Goal: Task Accomplishment & Management: Use online tool/utility

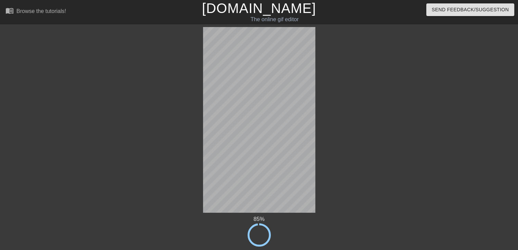
click at [427, 195] on div at bounding box center [415, 130] width 103 height 206
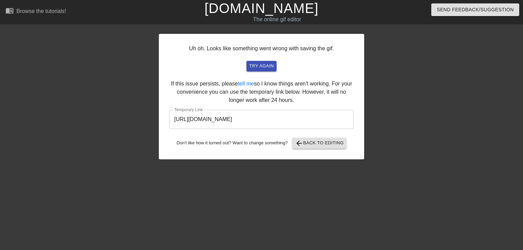
drag, startPoint x: 326, startPoint y: 121, endPoint x: 4, endPoint y: 137, distance: 322.0
click at [7, 137] on div "Uh oh. Looks like something went wrong with saving the gif. try again If this i…" at bounding box center [261, 130] width 523 height 206
click at [262, 4] on link "[DOMAIN_NAME]" at bounding box center [261, 8] width 114 height 15
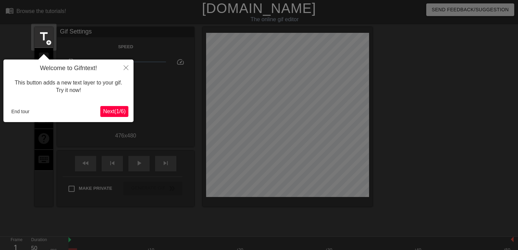
scroll to position [16, 0]
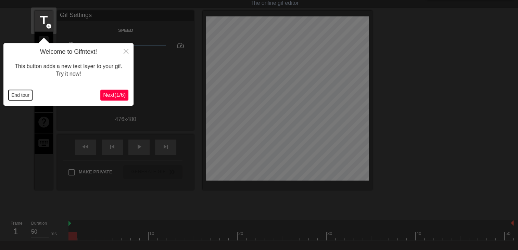
click at [28, 94] on button "End tour" at bounding box center [21, 95] width 24 height 10
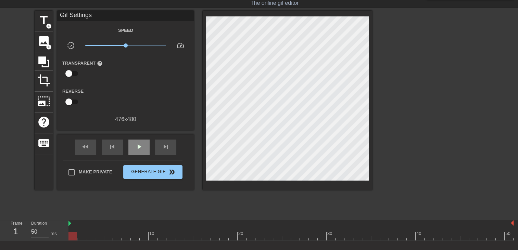
drag, startPoint x: 206, startPoint y: 94, endPoint x: 141, endPoint y: 145, distance: 82.2
click at [141, 145] on span "play_arrow" at bounding box center [139, 147] width 8 height 8
click at [50, 21] on span "title" at bounding box center [43, 20] width 13 height 13
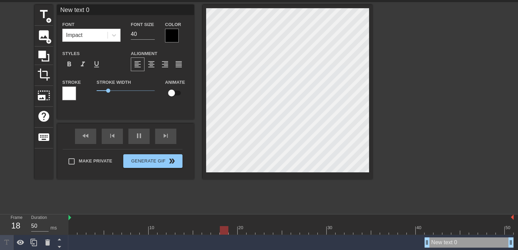
scroll to position [24, 0]
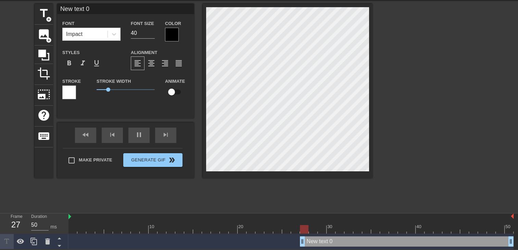
drag, startPoint x: 428, startPoint y: 242, endPoint x: 5, endPoint y: 231, distance: 423.2
click at [0, 235] on html "menu_book Browse the tutorials! Gifntext.com The online gif editor Send Feedbac…" at bounding box center [259, 113] width 518 height 273
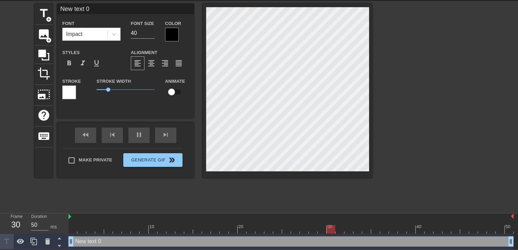
scroll to position [1, 2]
type input "New text"
type textarea "New text"
type input "New text"
type textarea "New text"
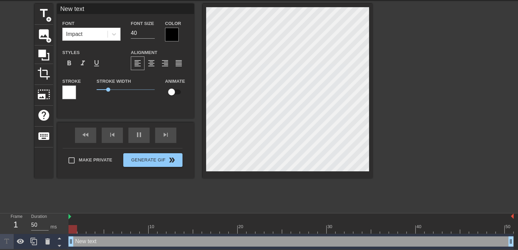
type input "New tex"
type textarea "New tex"
type input "New te"
type textarea "New te"
type input "New t"
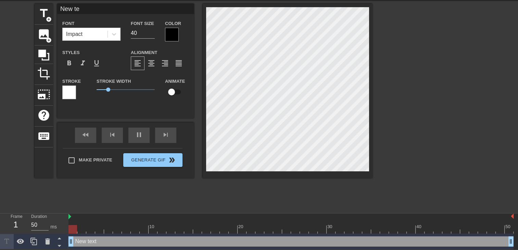
type textarea "New t"
type input "New"
type textarea "New"
type input "New"
type textarea "New"
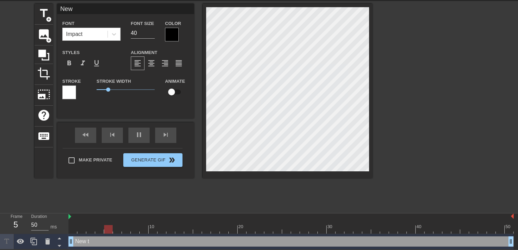
type input "Ne"
type textarea "Ne"
type input "N"
type textarea "N"
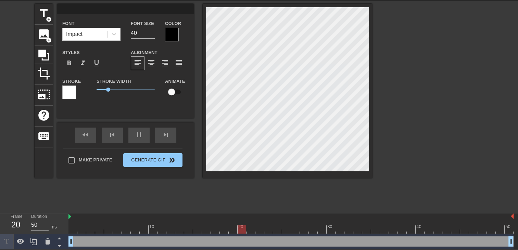
type input "M"
type textarea "M"
type input "Mo"
type textarea "Mo"
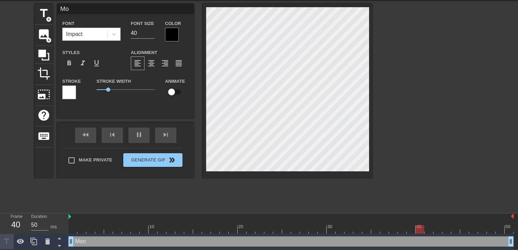
type input "Mon"
type textarea "Mon"
type input "Mon"
type textarea "Mon"
type input "Mon a"
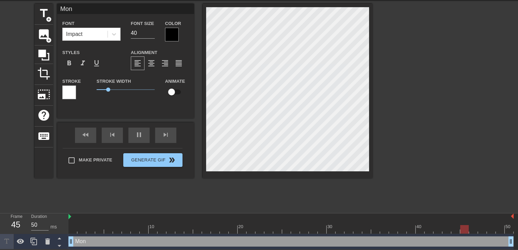
type textarea "Mon a"
type input "Mon am"
type textarea "Mon am"
type input "Mon amo"
type textarea "Mon amo"
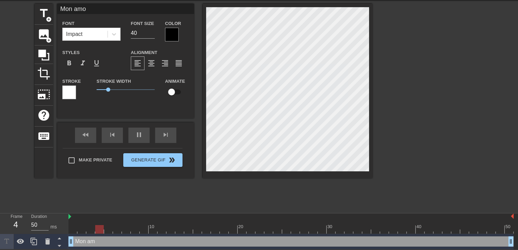
type input "Mon amou"
type textarea "Mon amou"
type input "Mon amour"
type textarea "Mon amour"
type input "Mon amour"
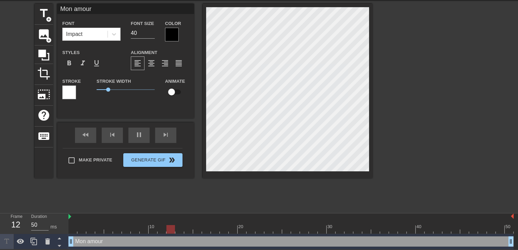
type textarea "Mon amour"
type input "Mon amour j"
type textarea "Mon amour j"
type input "Mon amour je"
type textarea "Mon amour je"
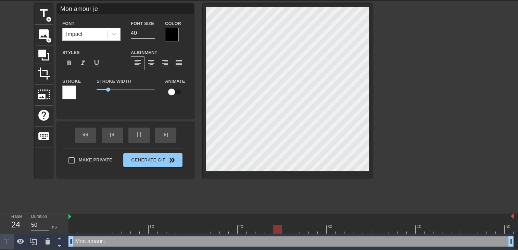
type input "Mon amour je"
type textarea "Mon amour je"
type input "Mon amour je v"
type textarea "Mon amour je v"
type input "Mon amour je ve"
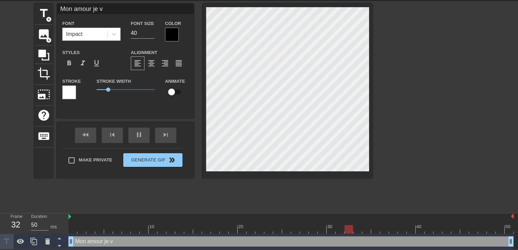
type textarea "Mon amour je ve"
type input "Mon amour je veu"
type textarea "Mon amour je veu"
type input "Mon amour je veut"
type textarea "Mon amour je veut"
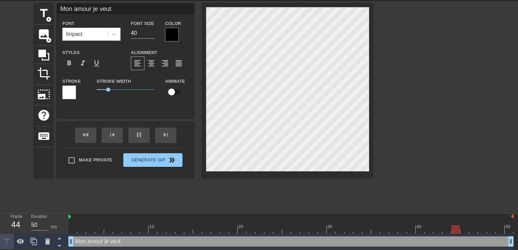
type input "Mon amour je veut"
type textarea "Mon amour je veut"
type input "Mon amour je veut p"
type textarea "Mon amour je veut p"
type input "Mon amour je veut pa"
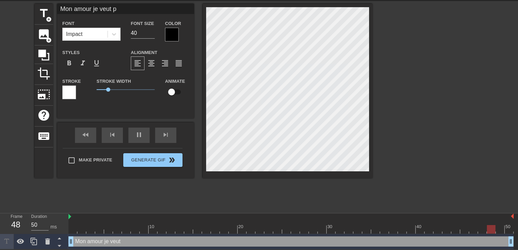
type textarea "Mon amour je veut pa"
type input "Mon amour je veut pas"
type textarea "Mon amour je veut pas"
type input "Mon amour je veut pas"
type textarea "Mon amour je veut pas"
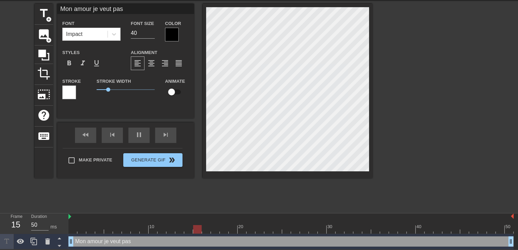
type input "Mon amour je veut pas"
type textarea "Mon amour je veut pas"
type input "Mon amour je veut pas s"
type textarea "Mon amour je veut pas s"
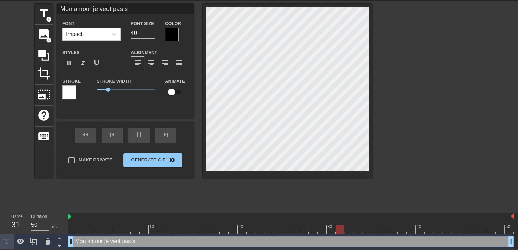
type input "Mon amour je veut pas sa"
type textarea "Mon amour je veut pas sa"
type input "Mon amour je veut pas sav"
type textarea "Mon amour je veut pas sav"
type input "Mon amour je veut pas savo"
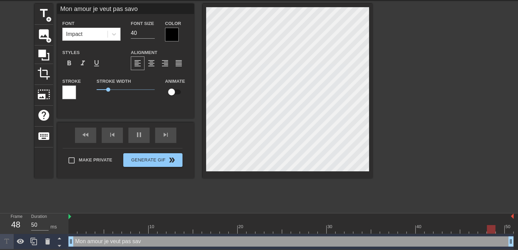
type textarea "Mon amour je veut pas savo"
type input "Mon amour je veut pas savoi"
type textarea "Mon amour je veut pas savoi"
type input "Mon amour je veut pas savoir"
type textarea "Mon amour je veut pas savoir"
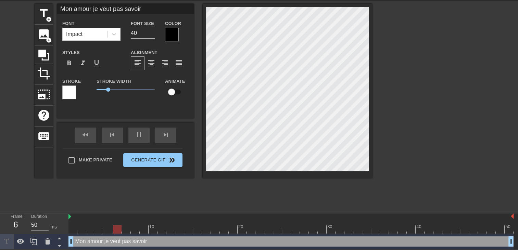
type input "Mon amour je veut pas savoir"
type textarea "Mon amour je veut pas savoir"
type input "Mon amour je veut pas savoir c"
type textarea "Mon amour je veut pas savoir c"
type input "Mon amour je veut pas savoir ce"
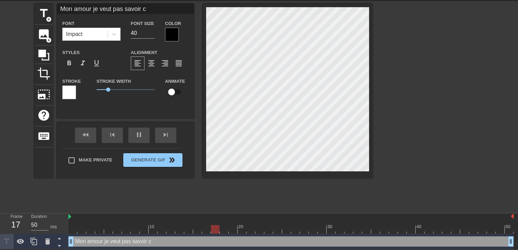
type textarea "Mon amour je veut pas savoir ce"
type input "Mon amour je veut pas savoir ce"
type textarea "Mon amour je veut pas savoir ce"
type input "Mon amour je veut pas savoir ce q"
type textarea "Mon amour je veut pas savoir ce q"
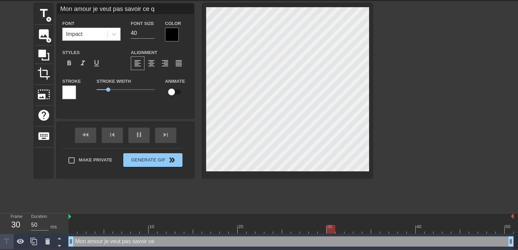
type input "Mon amour je veut pas savoir ce qu"
type textarea "Mon amour je veut pas savoir ce qu"
type input "Mon amour je veut pas savoir ce que"
type textarea "Mon amour je veut pas savoir ce que"
type input "Mon amour je veut pas savoir ce que"
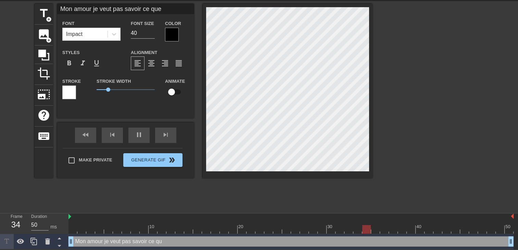
type textarea "Mon amour je veut pas savoir ce que"
type input "Mon amour je veut pas savoir ce que t"
type textarea "Mon amour je veut pas savoir ce que t"
type input "Mon amour je veut pas savoir ce que tu"
type textarea "Mon amour je veut pas savoir ce que tu"
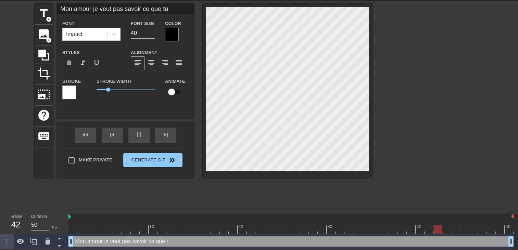
type input "Mon amour je veut pas savoir ce que tu"
type textarea "Mon amour je veut pas savoir ce que tu"
type input "Mon amour je veut pas savoir ce que tu a"
type textarea "Mon amour je veut pas savoir ce que tu a"
type input "Mon amour je veut pas savoir ce que tu a"
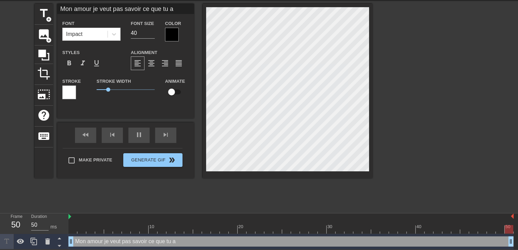
type textarea "Mon amour je veut pas savoir ce que tu a"
type input "Mon amour je veut pas savoir ce que tu a f"
type textarea "Mon amour je veut pas savoir ce que tu a f"
type input "Mon amour je veut pas savoir ce que tu a fa"
type textarea "Mon amour je veut pas savoir ce que tu a fa"
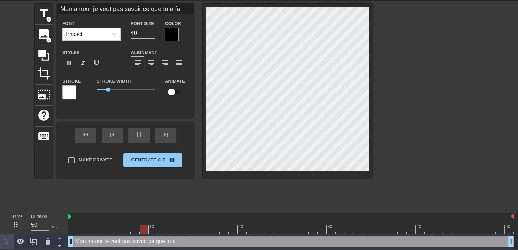
type input "Mon amour je veut pas savoir ce que tu a fai"
type textarea "Mon amour je veut pas savoir ce que tu a fai"
type input "Mon amour je veut pas savoir ce que tu a fait"
type textarea "Mon amour je veut pas savoir ce que tu a fait"
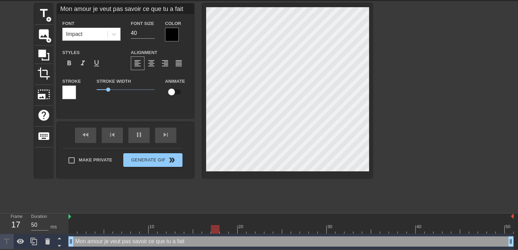
type input "Mon amour je veut pas savoir ce que tu a fait"
type textarea "Mon amour je veut pas savoir ce que tu a fait"
type input "Mon amour je veut pas savoir ce que tu a fait"
type textarea "Mon amour je veut pas savoir ce que tu a fait"
type input "Mon amour je veut pas savoir ce que tu a fait a"
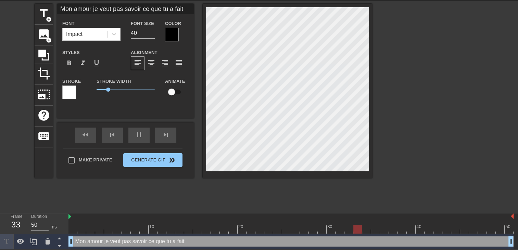
type textarea "Mon amour je veut pas savoir ce que tu a fait a"
type input "Mon amour je veut pas savoir ce que tu a fait av"
type textarea "Mon amour je veut pas savoir ce que tu a fait av"
type input "Mon amour je veut pas savoir ce que tu a fait ava"
type textarea "Mon amour je veut pas savoir ce que tu a fait ava"
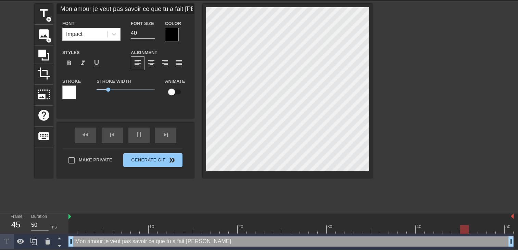
type input "Mon amour je veut pas savoir ce que tu a fait avan"
type textarea "Mon amour je veut pas savoir ce que tu a fait avan"
type input "Mon amour je veut pas savoir ce que tu a fait avant"
type textarea "Mon amour je veut pas savoir ce que tu a fait avant"
type input "Mon amour je veut pas savoir ce que tu a fait avant"
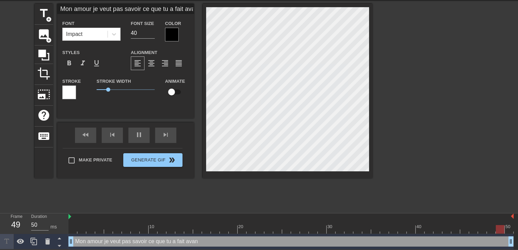
type textarea "Mon amour je veut pas savoir ce que tu a fait avant"
type input "Mon amour je veut pas savoir ce que tu a fait avant d"
type textarea "Mon amour je veut pas savoir ce que tu a fait avant d"
type input "Mon amour je veut pas savoir ce que tu a fait avant d'"
type textarea "Mon amour je veut pas savoir ce que tu a fait avant d'"
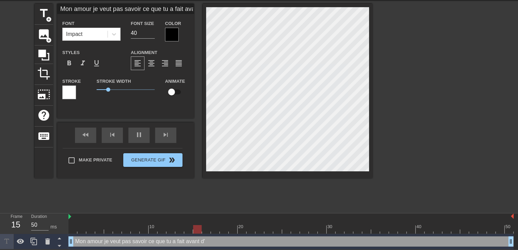
type input "Mon amour je veut pas savoir ce que tu a fait avant d'e"
type textarea "Mon amour je veut pas savoir ce que tu a fait avant d'e"
type input "Mon amour je veut pas savoir ce que tu a fait avant d'et"
type textarea "Mon amour je veut pas savoir ce que tu a fait avant d'et"
type input "Mon amour je veut pas savoir ce que tu a fait avant d'etr"
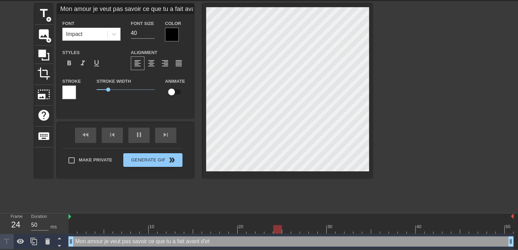
type textarea "Mon amour je veut pas savoir ce que tu a fait avant d'etr"
type input "Mon amour je veut pas savoir ce que tu a fait avant d'etre"
type textarea "Mon amour je veut pas savoir ce que tu a fait avant d'etre"
type input "Mon amour je veut pas savoir ce que tu a fait avant d'etre"
type textarea "Mon amour je veut pas savoir ce que tu a fait avant d'etre"
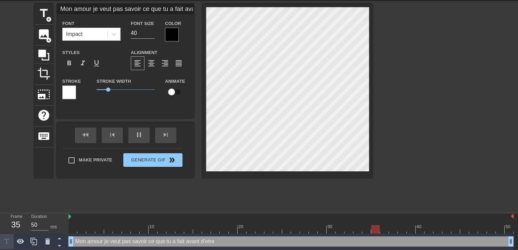
type input "Mon amour je veut pas savoir ce que tu a fait avant d'etre a"
type textarea "Mon amour je veut pas savoir ce que tu a fait avant d'etre a"
type input "Mon amour je veut pas savoir ce que tu a fait avant d'etre av"
type textarea "Mon amour je veut pas savoir ce que tu a fait avant d'etre av"
type input "Mon amour je veut pas savoir ce que tu a fait avant d'etre ave"
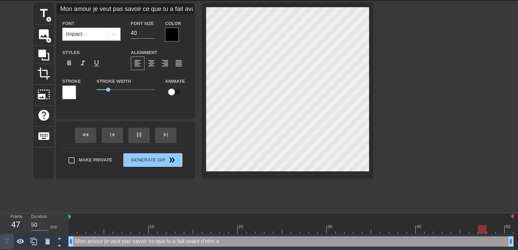
type textarea "Mon amour je veut pas savoir ce que tu a fait avant d'etre ave"
type input "Mon amour je veut pas savoir ce que tu a fait avant d'etre avec"
type textarea "Mon amour je veut pas savoir ce que tu a fait avant d'etre avec"
type input "Mon amour je veut pas savoir ce que tu a fait avant d'etre avec"
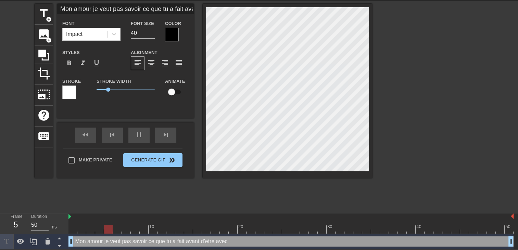
type textarea "Mon amour je veut pas savoir ce que tu a fait avant d'etre avec"
type input "Mon amour je veut pas savoir ce que tu a fait avant d'etre avec m"
type textarea "Mon amour je veut pas savoir ce que tu a fait avant d'etre avec m"
type input "Mon amour je veut pas savoir ce que tu a fait avant d'etre avec mo"
type textarea "Mon amour je veut pas savoir ce que tu a fait avant d'etre avec mo"
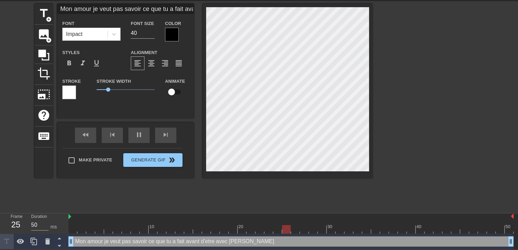
scroll to position [1, 3]
type input "Mon amour je veut pas savoir ce que tu a fait avant d'etre avec mon"
type textarea "Mon amour je veut pas savoir ce que tu a fait avant d'etre avec mon"
type input "Mon amour je veut pas savoir ce que tu a fait avant d'etre avec mo"
type textarea "Mon amour je veut pas savoir ce que tu a fait avant d'etre avec mo"
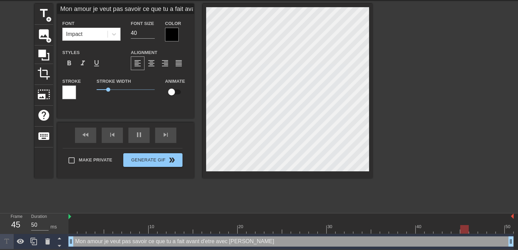
type input "Mon amour je veut pas savoir ce que tu a fait avant d'etre avec moi"
type textarea "Mon amour je veut pas savoir ce que tu a fait avant d'etre avec moi"
click at [166, 62] on span "format_align_right" at bounding box center [165, 63] width 8 height 8
click at [170, 36] on div at bounding box center [172, 35] width 14 height 14
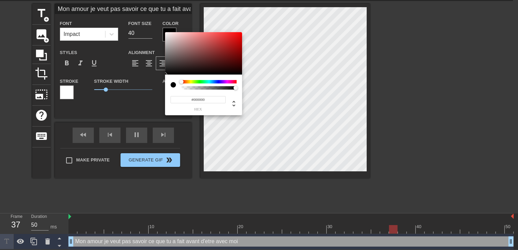
scroll to position [18, 0]
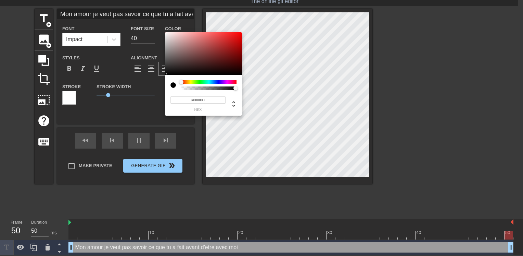
type input "Mon amour je veut pas savoir ce que tu a fait avant d'etre avec moi"
type input "#EC1111"
click at [237, 36] on div at bounding box center [203, 53] width 77 height 42
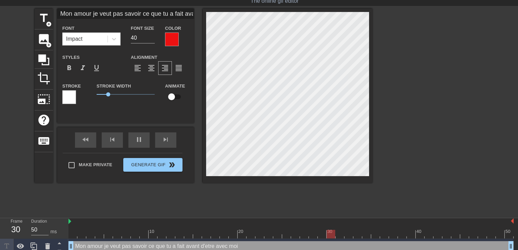
click at [165, 41] on div at bounding box center [172, 40] width 14 height 14
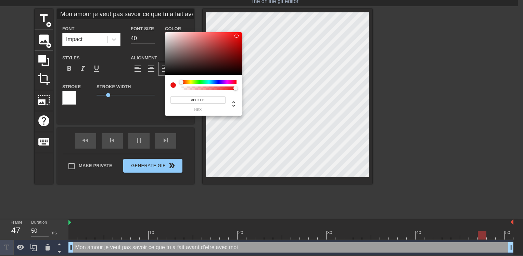
type input "Mon amour je veut pas savoir ce que tu a fait avant d'etre avec moi"
type input "#1F11EC"
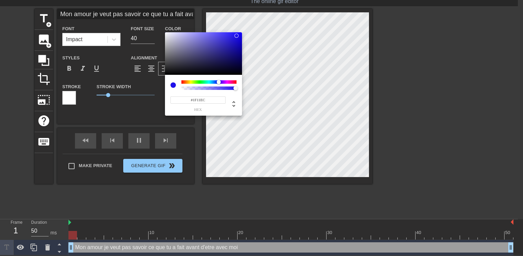
click at [219, 82] on div at bounding box center [209, 81] width 55 height 3
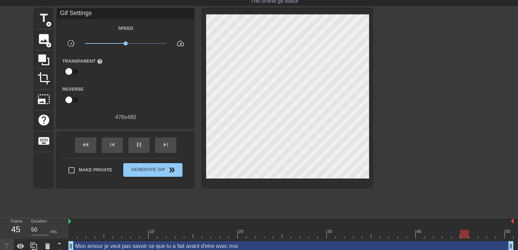
click at [204, 142] on div at bounding box center [288, 99] width 170 height 180
click at [38, 22] on span "title" at bounding box center [43, 18] width 13 height 13
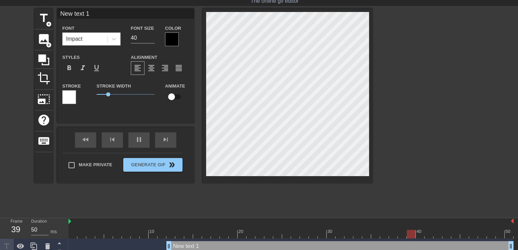
scroll to position [1, 2]
type input "New text"
type textarea "New text"
type input "New text"
type textarea "New text"
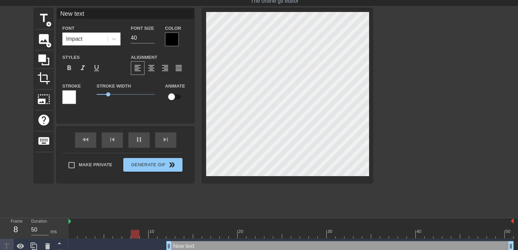
type input "New tex"
type textarea "New tex"
type input "New te"
type textarea "New te"
type input "New t"
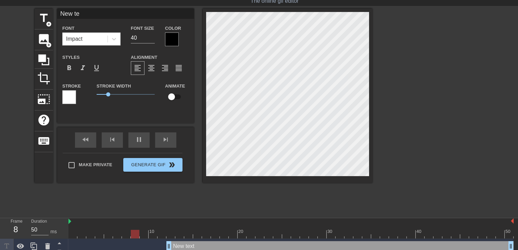
type textarea "New t"
type input "New"
type textarea "New"
type input "New"
type textarea "New"
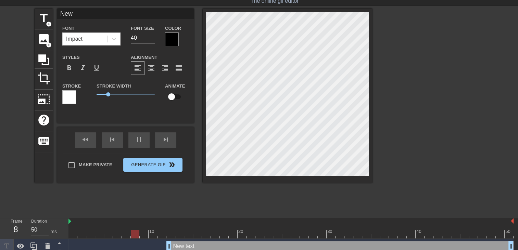
type input "Ne"
type textarea "Ne"
type input "N"
type textarea "N"
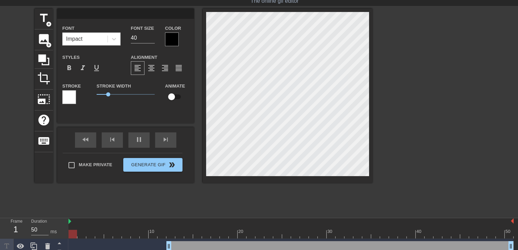
type input "M"
type textarea "M"
type input "MA"
type textarea "MA"
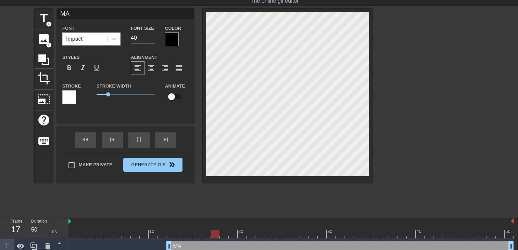
type input "MAI"
type textarea "MAI"
type input "MA"
type textarea "MA"
type input "M"
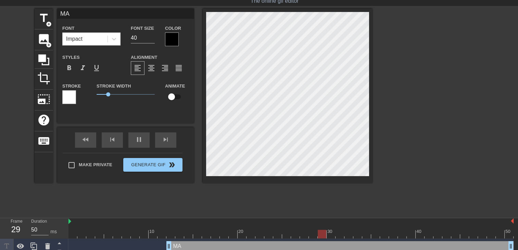
type textarea "M"
type input "Ma"
type textarea "Ma"
type input "Mai"
type textarea "Mai"
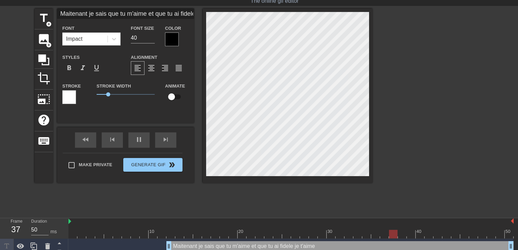
scroll to position [1, 1]
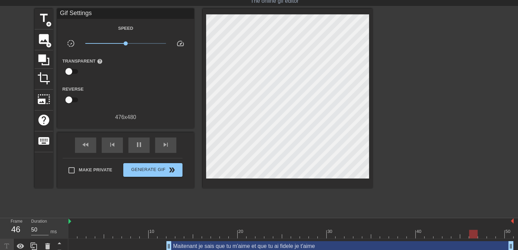
click at [345, 179] on div at bounding box center [288, 99] width 170 height 180
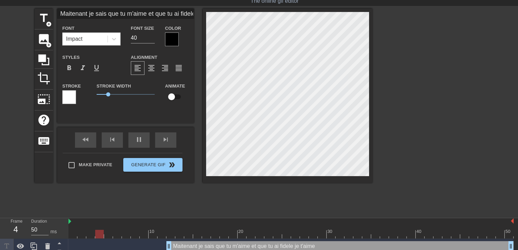
click at [170, 42] on div at bounding box center [172, 40] width 14 height 14
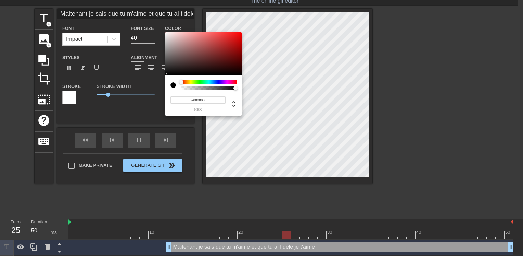
click at [219, 80] on div at bounding box center [209, 81] width 55 height 3
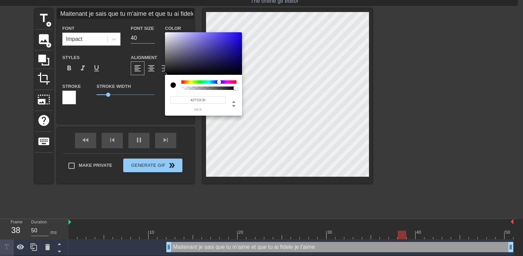
click at [234, 40] on div at bounding box center [203, 53] width 77 height 42
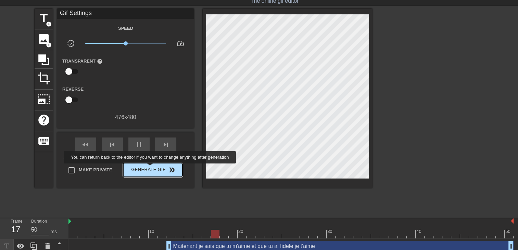
click at [152, 169] on span "Generate Gif double_arrow" at bounding box center [153, 170] width 54 height 8
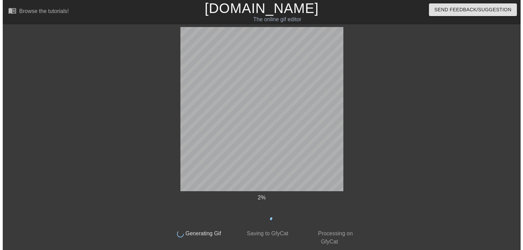
scroll to position [0, 0]
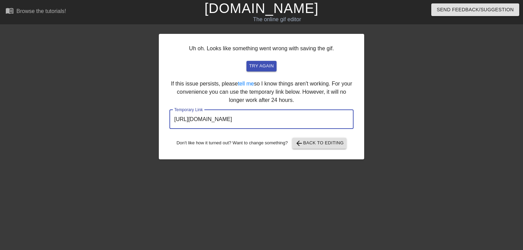
drag, startPoint x: 329, startPoint y: 120, endPoint x: 61, endPoint y: 133, distance: 268.2
click at [65, 133] on div "Uh oh. Looks like something went wrong with saving the gif. try again If this i…" at bounding box center [261, 130] width 523 height 206
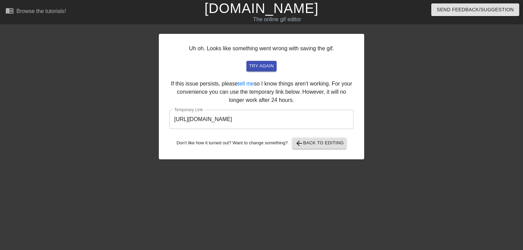
click at [293, 12] on link "[DOMAIN_NAME]" at bounding box center [261, 8] width 114 height 15
click at [285, 14] on link "[DOMAIN_NAME]" at bounding box center [261, 8] width 114 height 15
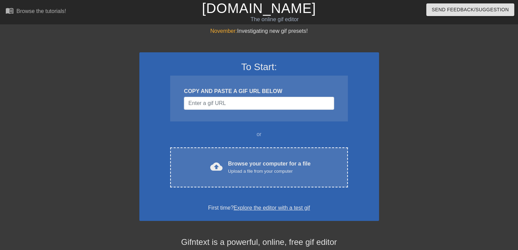
click at [246, 172] on div "Upload a file from your computer" at bounding box center [269, 171] width 83 height 7
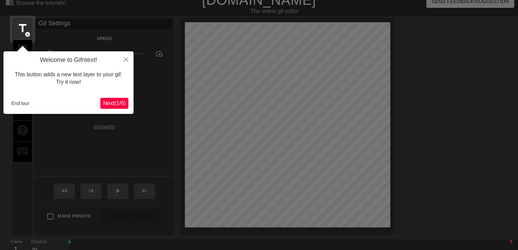
scroll to position [16, 0]
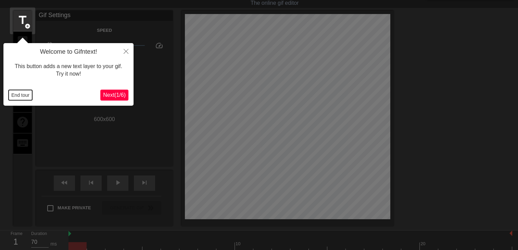
click at [23, 91] on button "End tour" at bounding box center [21, 95] width 24 height 10
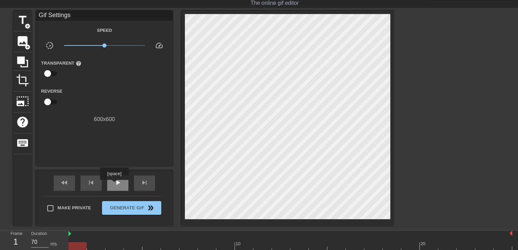
click at [114, 185] on span "play_arrow" at bounding box center [118, 183] width 8 height 8
click at [23, 23] on span "title" at bounding box center [22, 20] width 13 height 13
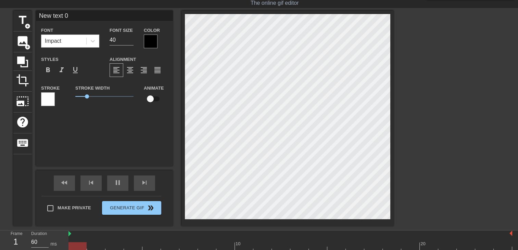
scroll to position [1, 2]
type input "70"
type input "New text"
type textarea "New text"
type input "70"
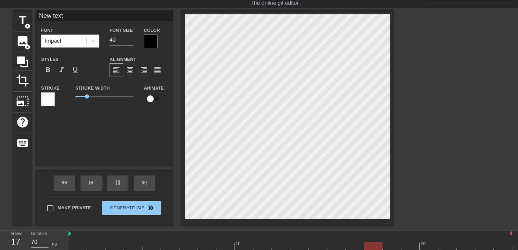
type textarea "New text"
type input "New tex"
type textarea "New tex"
type input "New te"
type textarea "New te"
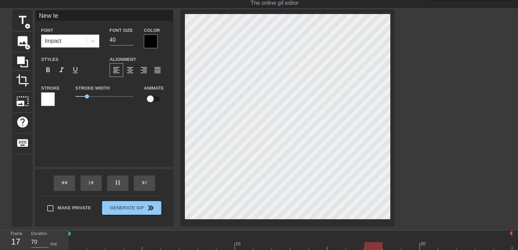
type input "60"
type input "New t"
type textarea "New t"
type input "New"
type textarea "New"
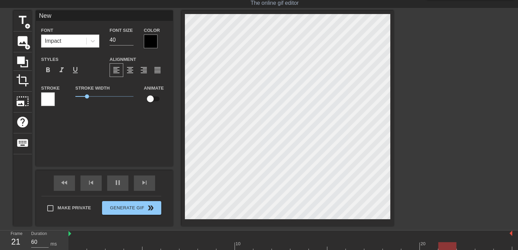
type input "70"
type input "New"
type textarea "New"
type input "Ne"
type textarea "Ne"
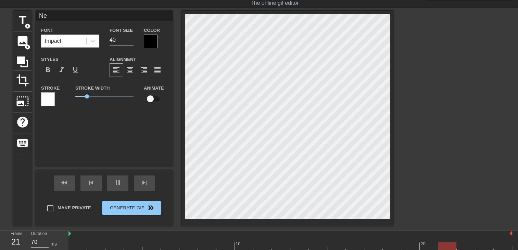
type input "N"
type textarea "N"
type input "70"
type input "S"
type textarea "S"
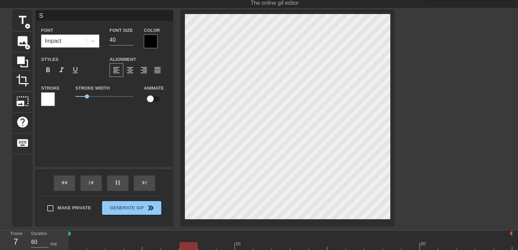
scroll to position [1, 1]
type input "60"
type input "So"
type textarea "So"
type input "70"
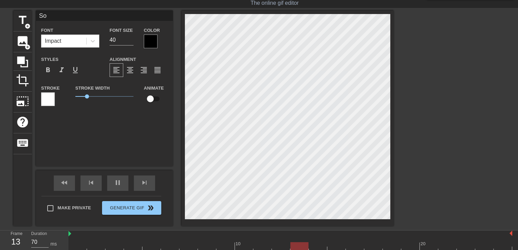
type input "Soe"
type textarea "Soe"
type input "60"
type input "Soeu"
type textarea "Soeu"
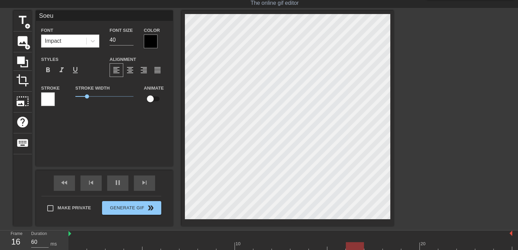
type input "70"
type input "Soeur"
type textarea "Soeur"
type input "70"
type input "Soeure"
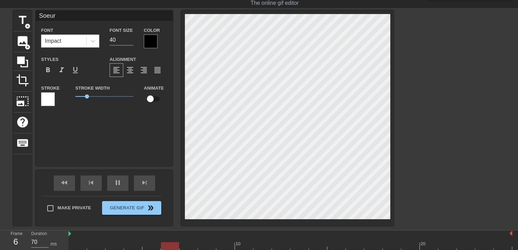
type textarea "Soeure"
type input "70"
type input "Soeuret"
type textarea "Soeuret"
type input "70"
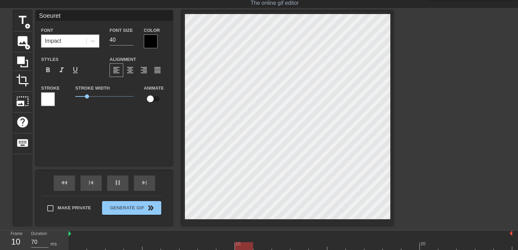
type input "Soeurett"
type textarea "Soeurett"
type input "60"
type input "Soeurette"
type textarea "Soeurette"
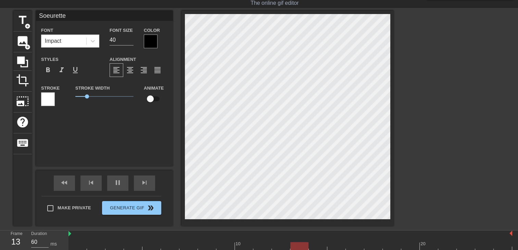
type input "70"
type input "Soeurette"
type textarea "Soeurette"
type input "70"
type input "Soeurette j"
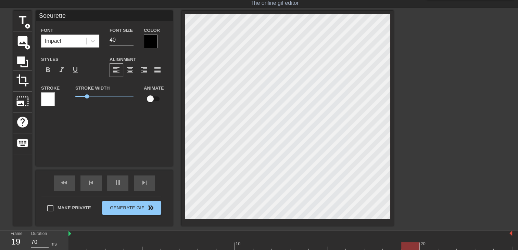
type textarea "Soeurette j"
type input "60"
type input "Soeurette je"
type textarea "Soeurette je"
type input "70"
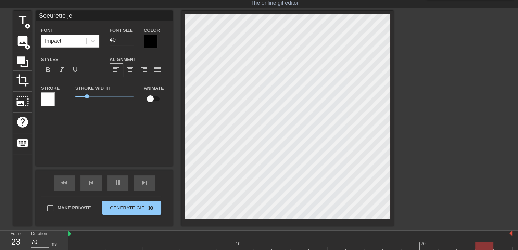
type input "Soeurette je"
type textarea "Soeurette je"
type input "70"
type input "Soeurette je '"
type textarea "Soeurette je '"
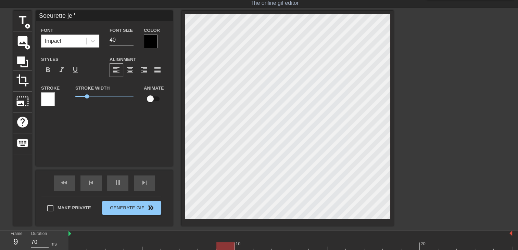
scroll to position [1, 2]
type input "70"
type input "Soeurette je 't"
type textarea "Soeurette je 't"
type input "60"
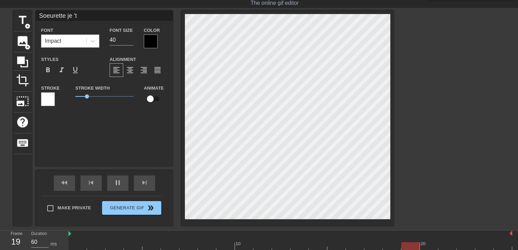
type input "Soeurette je '"
type textarea "Soeurette je '"
type input "70"
type input "Soeurette je"
type textarea "Soeurette je"
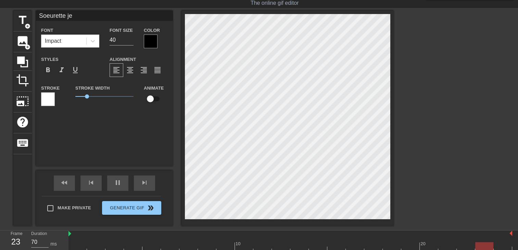
type input "60"
type input "Soeurette je t"
type textarea "Soeurette je t"
type input "60"
type input "Soeurette je t'"
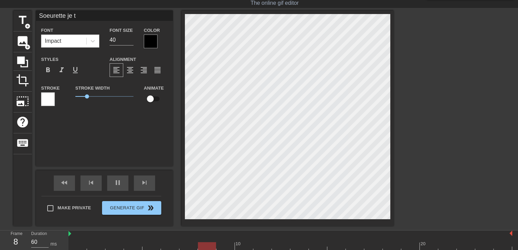
type textarea "Soeurette je t'"
type input "60"
type input "Soeurette je t'a"
type textarea "Soeurette je t'a"
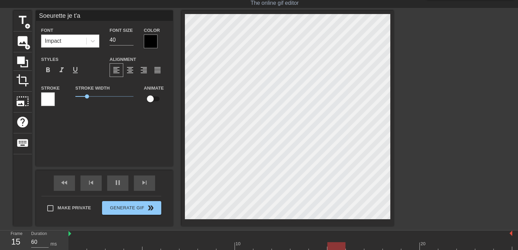
type input "70"
type input "Soeurette je t'ai"
type textarea "Soeurette je t'ai"
type input "60"
type input "Soeurette je t'ai"
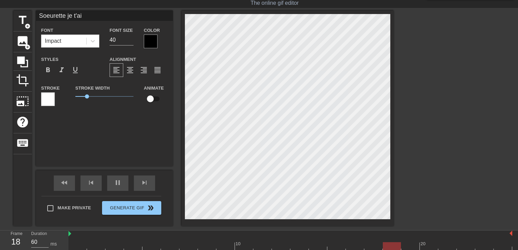
type textarea "Soeurette je t'ai"
type input "70"
type input "Soeurette je t'ai r"
type textarea "Soeurette je t'ai r"
type input "70"
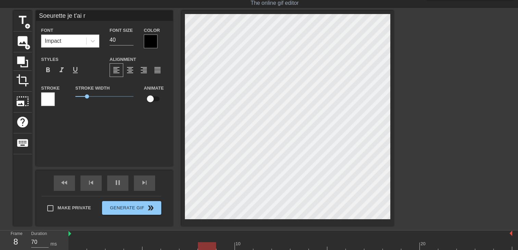
type input "Soeurette je t'ai ra"
type textarea "Soeurette je t'ai ra"
type input "60"
type input "Soeurette je t'ai ram"
type textarea "Soeurette je t'ai ram"
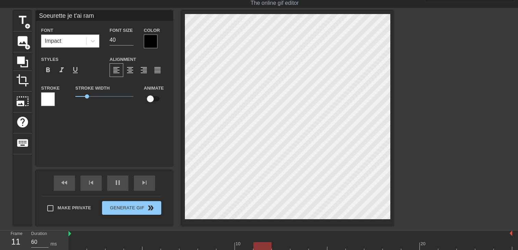
type input "70"
type input "Soeurette je t'ai rame"
type textarea "Soeurette je t'ai rame"
type input "70"
type input "Soeurette je t'ai ramen"
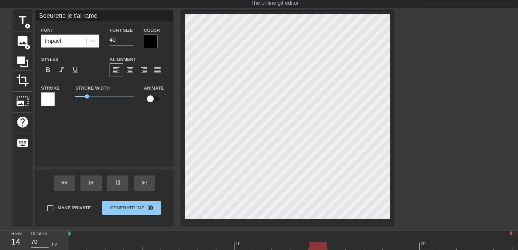
type textarea "Soeurette je t'ai ramen"
type input "70"
type input "Soeurette je t'ai ramene"
type textarea "Soeurette je t'ai ramene"
type input "70"
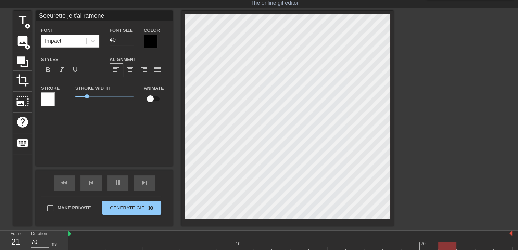
type input "Soeurette je t'ai ramener"
type textarea "Soeurette je t'ai ramener"
type input "70"
type input "Soeurette je t'ai ramener"
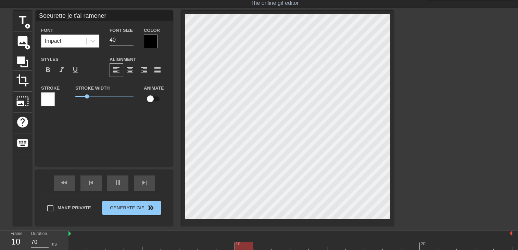
type textarea "Soeurette je t'ai ramener"
type input "70"
type input "Soeurette je t'ai ramener c"
type textarea "Soeurette je t'ai ramener c"
type input "60"
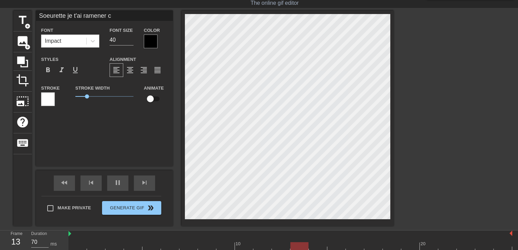
type input "Soeurette je t'ai ramener ce"
type textarea "Soeurette je t'ai ramener ce"
type input "70"
type input "Soeurette je t'ai ramener ceu"
type textarea "Soeurette je t'ai ramener ceu"
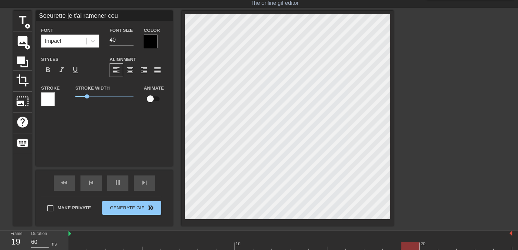
type input "70"
type input "Soeurette je t'ai ramener ceux"
type textarea "Soeurette je t'ai ramener ceux"
type input "70"
type input "Soeurette je t'ai ramener ceux"
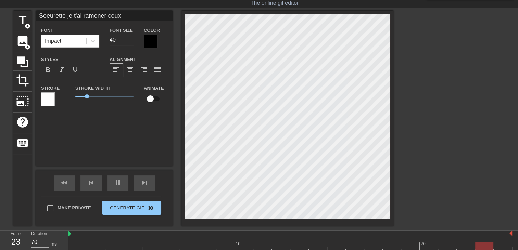
type textarea "Soeurette je t'ai ramener ceux"
type input "60"
type input "Soeurette je t'ai ramener ceux q"
type textarea "Soeurette je t'ai ramener ceux q"
type input "60"
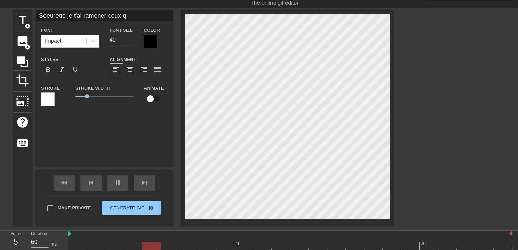
type input "Soeurette je t'ai ramener ceux qu"
type textarea "Soeurette je t'ai ramener ceux qu"
type input "70"
type input "Soeurette je t'ai ramener ceux que"
type textarea "Soeurette je t'ai ramener ceux que"
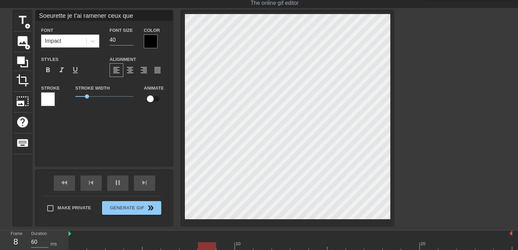
type input "70"
type input "Soeurette je t'ai ramener ceux que"
type textarea "Soeurette je t'ai ramener ceux que"
type input "70"
type input "Soeurette je t'ai ramener ceux que t"
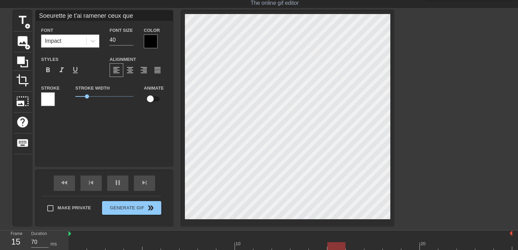
type textarea "Soeurette je t'ai ramener ceux que t"
type input "70"
type input "Soeurette je t'ai ramener ceux que tu"
type textarea "Soeurette je t'ai ramener ceux que tu"
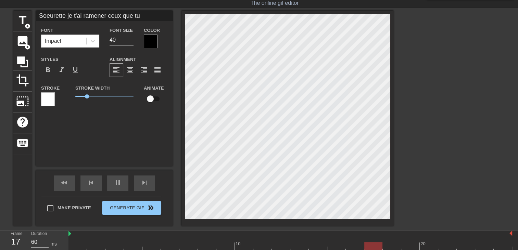
type input "70"
type input "Soeurette je t'ai ramener ceux que tu"
type textarea "Soeurette je t'ai ramener ceux que tu"
type input "70"
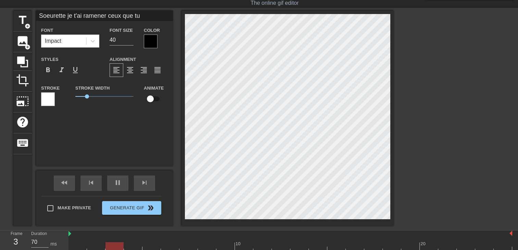
type input "Soeurette je t'ai ramener ceux que tuv"
type textarea "Soeurette je t'ai ramener ceux que tu v"
type input "70"
type input "Soeurette je t'ai ramener ceux que tuvo"
type textarea "Soeurette je t'ai ramener ceux que tu vo"
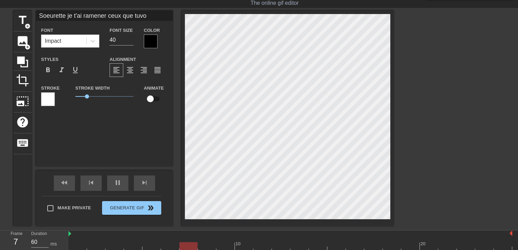
type input "70"
type input "Soeurette je t'ai ramener ceux que tuvou"
type textarea "Soeurette je t'ai ramener ceux que tu vou"
type input "70"
type input "Soeurette je t'ai ramener ceux que tuvoul"
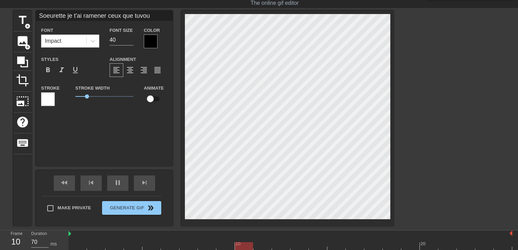
type textarea "Soeurette je t'ai ramener ceux que tu voul"
type input "70"
type input "Soeurette je t'ai ramener ceux que tuvoula"
type textarea "Soeurette je t'ai ramener ceux que tu voula"
type input "Soeurette je t'ai ramener ceux que tuvoulai"
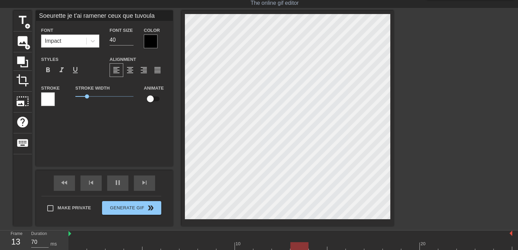
type textarea "Soeurette je t'ai ramener ceux que tu voulai"
type input "70"
type input "Soeurette je t'ai ramener ceux que tuvoulais"
type textarea "Soeurette je t'ai ramener ceux que tu voulais"
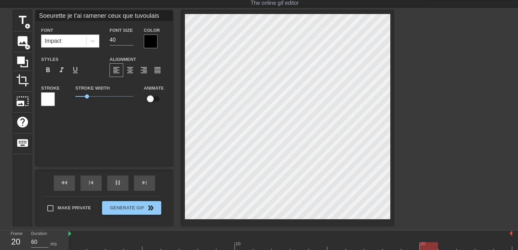
type input "70"
type input "Soeurette je t'ai ramener ceux que tuvoulais"
type textarea "Soeurette je t'ai ramener ceux que tu voulais"
type input "60"
type input "Soeurette je t'ai ramener ceux que tuvoulais d"
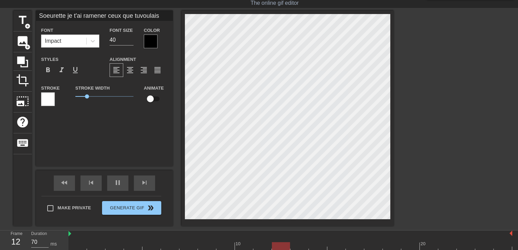
type textarea "Soeurette je t'ai ramener ceux que tu voulais d"
type input "70"
type input "Soeurette je t'ai ramener ceux que tuvoulais du"
type textarea "Soeurette je t'ai ramener ceux que tu voulais du"
type input "70"
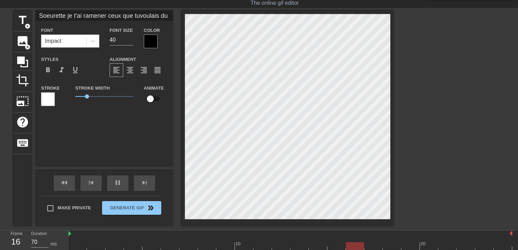
type input "Soeurette je t'ai ramener ceux que tuvoulais du"
type textarea "Soeurette je t'ai ramener ceux que tu voulais du"
type input "70"
type input "Soeurette je t'ai ramener ceux que tuvoulais du b"
type textarea "Soeurette je t'ai ramener ceux que tu voulais du b"
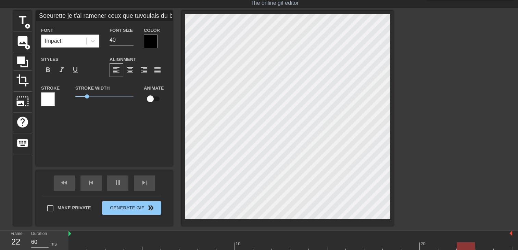
type input "70"
type input "Soeurette je t'ai ramener ceux que tuvoulais du bo"
type textarea "Soeurette je t'ai ramener ceux que tu voulais du bo"
type input "70"
type input "Soeurette je t'ai ramener ceux que tuvoulais du bon"
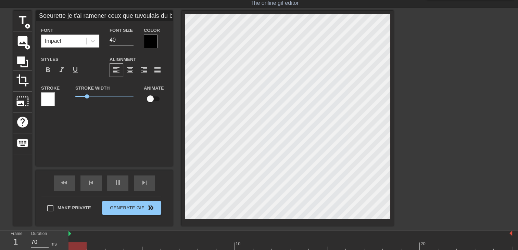
type textarea "Soeurette je t'ai ramener ceux que tu voulais du bon"
type input "70"
type input "Soeurette je t'ai ramener ceux que tuvoulais du bon"
type textarea "Soeurette je t'ai ramener ceux que tu voulais du bon"
type input "60"
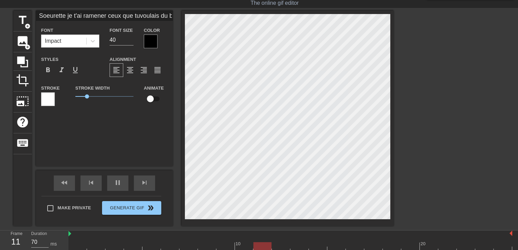
type input "Soeurette je t'ai ramener ceux que tuvoulais du bon c"
type textarea "Soeurette je t'ai ramener ceux que tu voulais du bon c"
type input "60"
type input "Soeurette je t'ai ramener ceux que tuvoulais du bon ch"
type textarea "Soeurette je t'ai ramener ceux que tu voulais du bon ch"
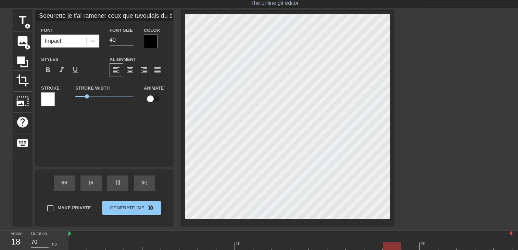
type input "60"
click at [240, 222] on div at bounding box center [288, 119] width 212 height 216
click at [147, 42] on div at bounding box center [151, 42] width 14 height 14
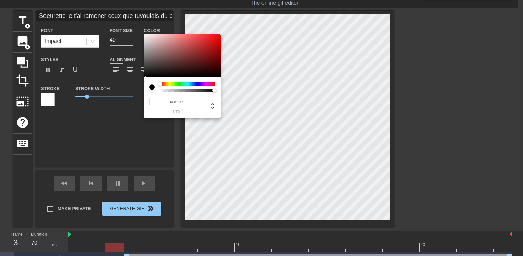
click at [214, 38] on div at bounding box center [182, 55] width 77 height 42
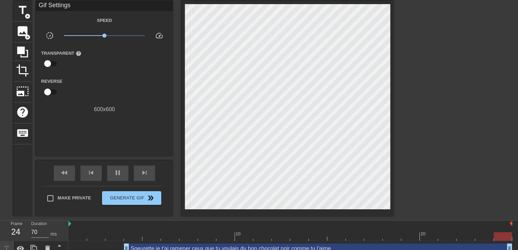
scroll to position [34, 0]
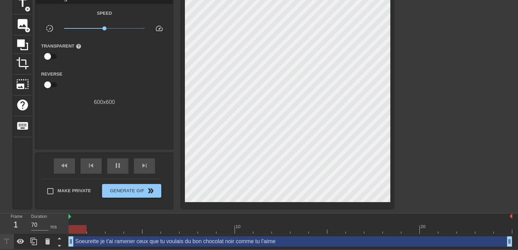
drag, startPoint x: 126, startPoint y: 240, endPoint x: 0, endPoint y: 187, distance: 137.0
click at [0, 195] on html "menu_book Browse the tutorials! Gifntext.com The online gif editor Send Feedbac…" at bounding box center [259, 107] width 518 height 283
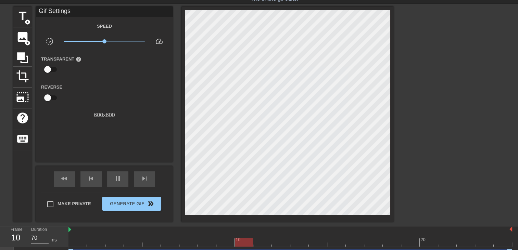
scroll to position [0, 0]
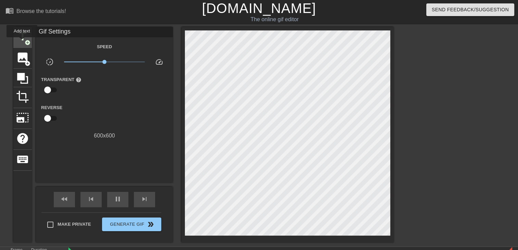
click at [22, 42] on span "title" at bounding box center [22, 36] width 13 height 13
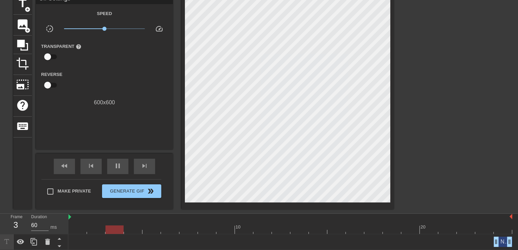
scroll to position [49, 0]
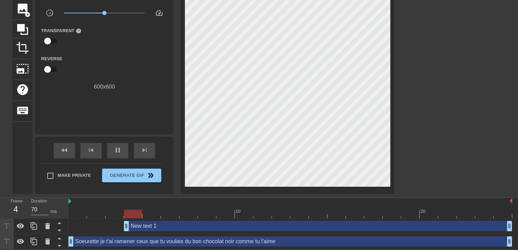
drag, startPoint x: 496, startPoint y: 226, endPoint x: 100, endPoint y: 211, distance: 395.6
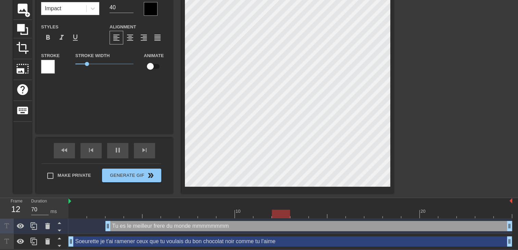
scroll to position [1, 3]
click at [154, 10] on div at bounding box center [151, 9] width 14 height 14
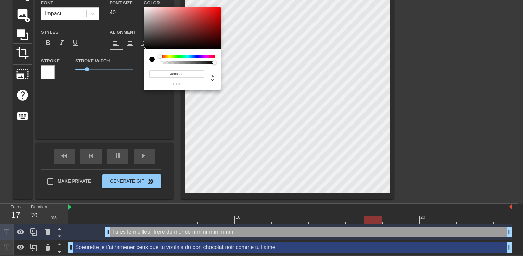
click at [209, 54] on div at bounding box center [187, 55] width 55 height 3
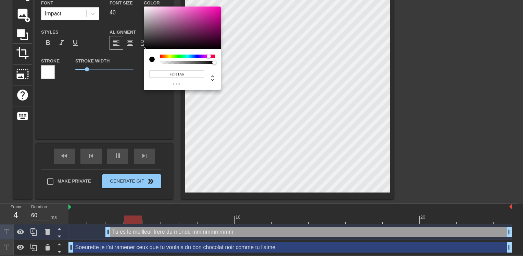
click at [215, 11] on div at bounding box center [182, 28] width 77 height 42
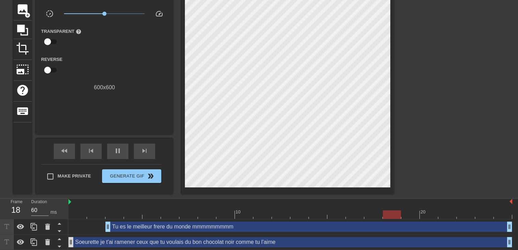
scroll to position [49, 0]
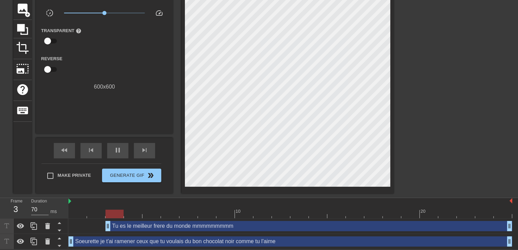
drag, startPoint x: 108, startPoint y: 227, endPoint x: 175, endPoint y: 210, distance: 69.7
click at [176, 210] on div "10 20 Tu es le meilleur frere du monde mmmmmmmmm drag_handle drag_handle Soeure…" at bounding box center [294, 223] width 450 height 51
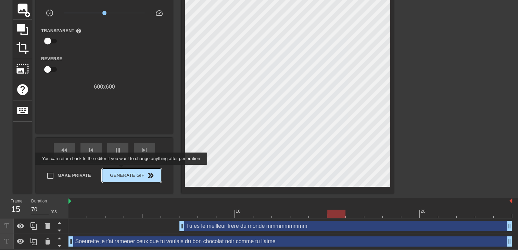
click at [126, 172] on span "Generate Gif double_arrow" at bounding box center [132, 176] width 54 height 8
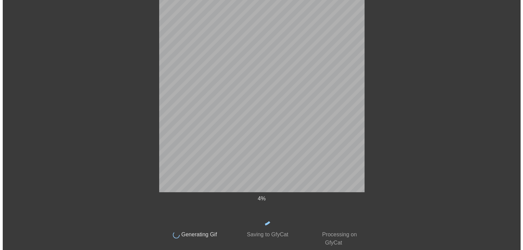
scroll to position [0, 0]
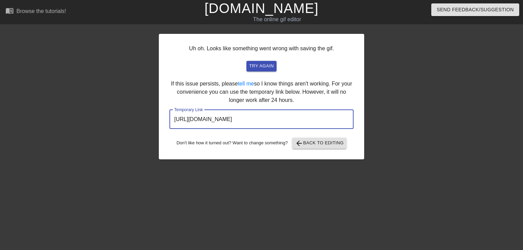
drag, startPoint x: 327, startPoint y: 120, endPoint x: 3, endPoint y: 126, distance: 324.8
click at [3, 126] on div "Uh oh. Looks like something went wrong with saving the gif. try again If this i…" at bounding box center [261, 130] width 523 height 206
click at [281, 6] on link "[DOMAIN_NAME]" at bounding box center [261, 8] width 114 height 15
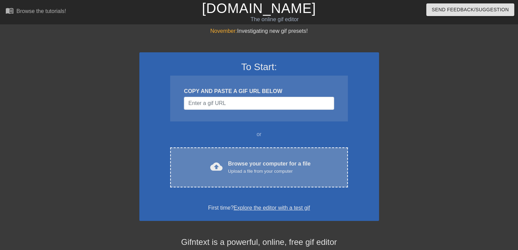
click at [241, 172] on div "Upload a file from your computer" at bounding box center [269, 171] width 83 height 7
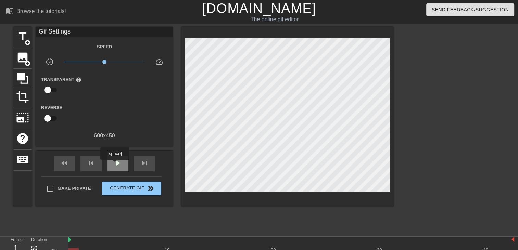
click at [115, 164] on span "play_arrow" at bounding box center [118, 163] width 8 height 8
click at [20, 36] on span "title" at bounding box center [22, 36] width 13 height 13
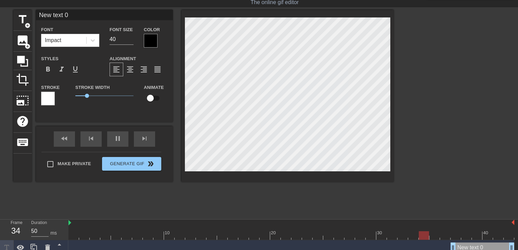
scroll to position [24, 0]
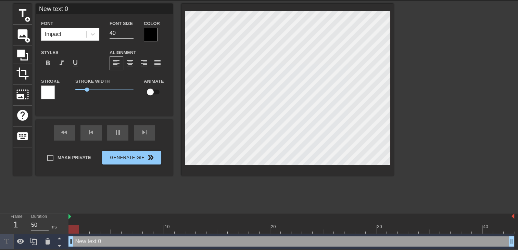
drag, startPoint x: 454, startPoint y: 240, endPoint x: 17, endPoint y: 154, distance: 444.7
click at [0, 160] on html "menu_book Browse the tutorials! Gifntext.com The online gif editor Send Feedbac…" at bounding box center [259, 113] width 518 height 273
type input "New text"
type textarea "New text"
type input "New text"
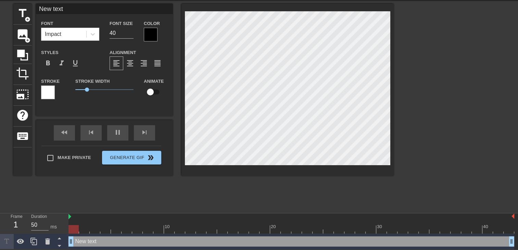
type textarea "New text"
type input "New tex"
type textarea "New tex"
type input "New te"
type textarea "New te"
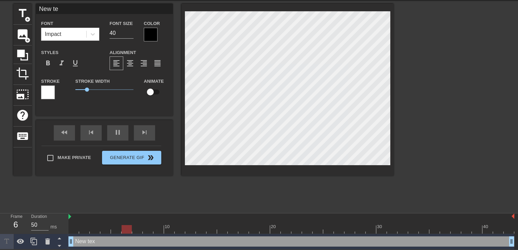
type input "New t"
type textarea "New t"
type input "New"
type textarea "New"
type input "New"
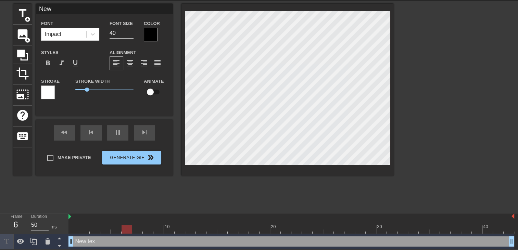
type textarea "New"
type input "Ne"
type textarea "Ne"
type input "N"
type textarea "N"
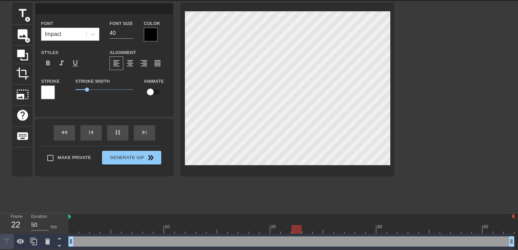
type input "M"
type textarea "M"
type input "Mo"
type textarea "Mo"
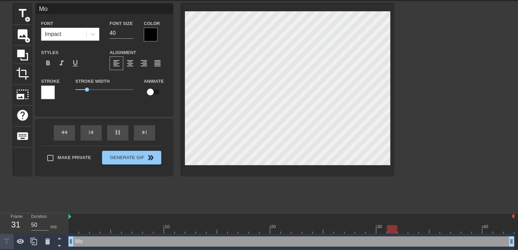
type input "Mon"
type textarea "Mon"
type input "Mon"
type textarea "Mon"
type input "Mon p"
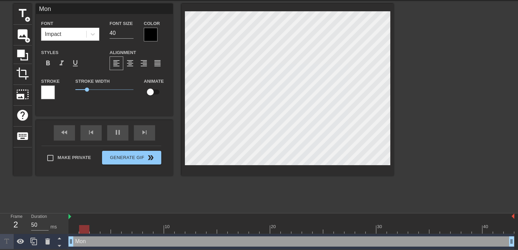
type textarea "Mon p"
type input "Mon pe"
type textarea "Mon pe"
type input "Mon per"
type textarea "Mon per"
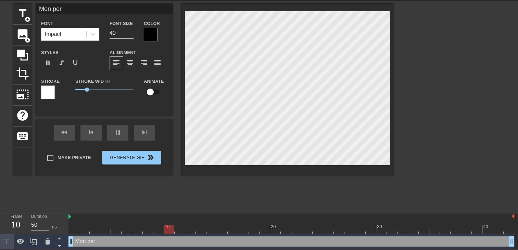
type input "Mon pere"
type textarea "Mon pere"
type input "Mon pere"
type textarea "Mon pere"
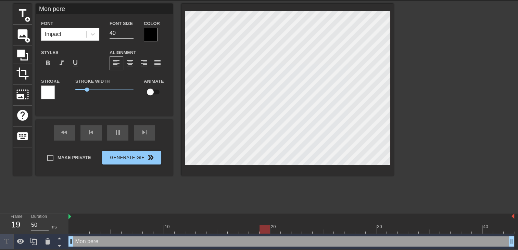
type input "Mon pere t"
type textarea "Mon pere t"
type input "Mon pere ta"
type textarea "Mon pere ta"
type input "Mon pere ta"
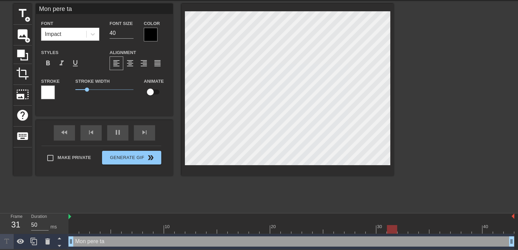
type textarea "Mon pere ta"
type input "Mon pere ta p"
type textarea "Mon pere ta p"
type input "Mon pere ta pa"
type textarea "Mon pere ta pa"
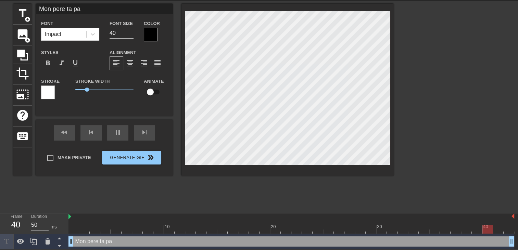
type input "Mon pere ta pas"
type textarea "Mon pere ta pas"
type input "Mon pere ta pas"
type textarea "Mon pere ta pas"
type input "Mon pere ta pas s"
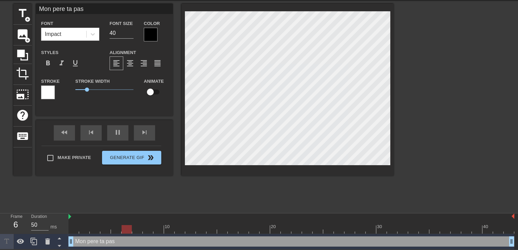
type textarea "Mon pere ta pas s"
type input "Mon pere ta pas se"
type textarea "Mon pere ta pas se"
type input "Mon pere ta pas sel"
type textarea "Mon pere ta pas sel"
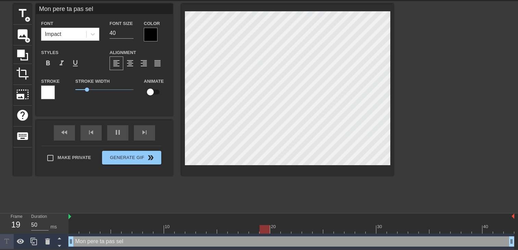
type input "Mon pere ta pas sele"
type textarea "Mon pere ta pas sele"
type input "Mon pere ta pas selec"
type textarea "Mon pere ta pas selec"
type input "Mon pere ta pas select"
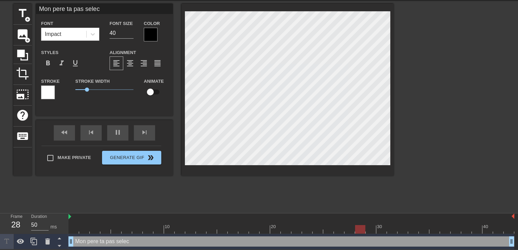
type textarea "Mon pere ta pas select"
type input "Mon pere ta pas selecti"
type textarea "Mon pere ta pas selecti"
type input "Mon pere ta pas selectio"
type textarea "Mon pere ta pas selectio"
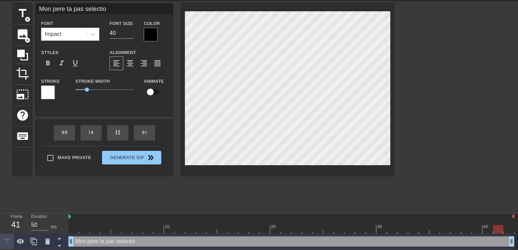
type input "Mon pere ta pas selection"
type textarea "Mon pere ta pas selection"
type input "Mon pere ta pas selectionn"
type textarea "Mon pere ta pas selectionn"
type input "Mon pere ta pas selectionne"
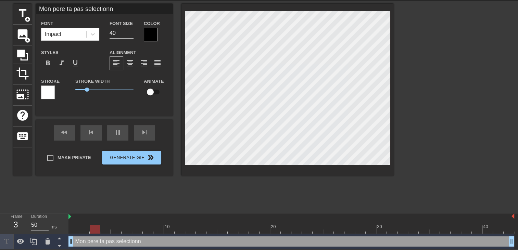
type textarea "Mon pere ta pas selectionne"
type input "Mon pere ta pas selectionner"
type textarea "Mon pere ta pas selectionner"
type input "Mon pere ta pas selectionne"
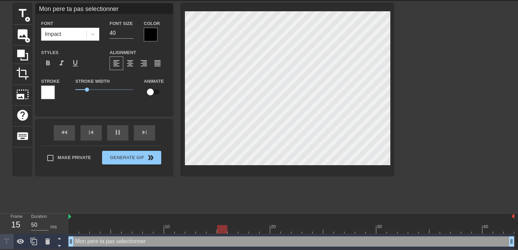
type textarea "Mon pere ta pas selectionne"
type input "Mon pere ta pas selectionn"
type textarea "Mon pere ta pas selectionn"
type input "Mon pere ta pas selectionné"
type textarea "Mon pere ta pas selectionné"
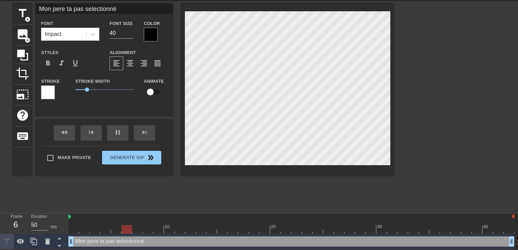
type input "Mon pere ta pas selectionné"
type textarea "Mon pere ta pas selectionné"
type input "Mon pere ta pas selectionné"
type textarea "Mon pere ta pas selectionné"
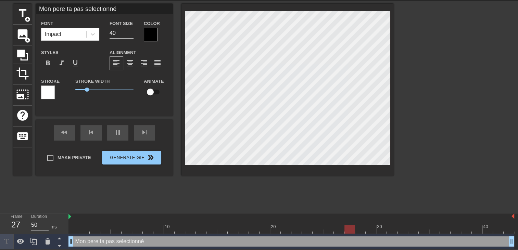
type input "Mon pere ta pas selectionné m"
type textarea "Mon pere ta pas selectionné m"
type input "Mon pere ta pas selectionné ma"
type textarea "Mon pere ta pas selectionné ma"
type input "Mon pere ta pas selectionné mai"
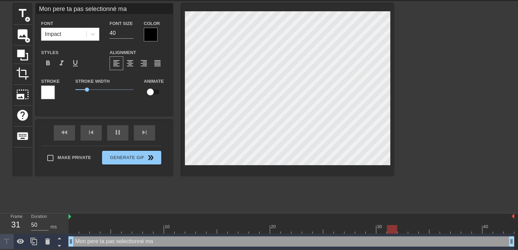
type textarea "Mon pere ta pas selectionné mai"
type input "Mon pere ta pas selectionné mais"
type textarea "Mon pere ta pas selectionné mais"
type input "Mon pere ta pas selectionné mais"
type textarea "Mon pere ta pas selectionné mais"
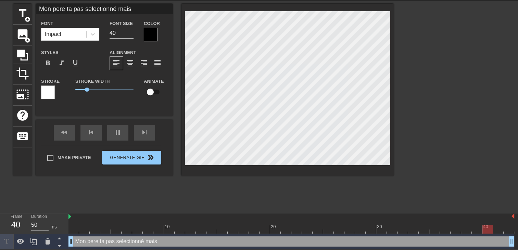
type input "Mon pere ta pas selectionné mais m"
type textarea "Mon pere ta pas selectionné mais m"
type input "Mon pere ta pas selectionné mais mo"
type textarea "Mon pere ta pas selectionné mais mo"
type input "Mon pere ta pas selectionné mais moi"
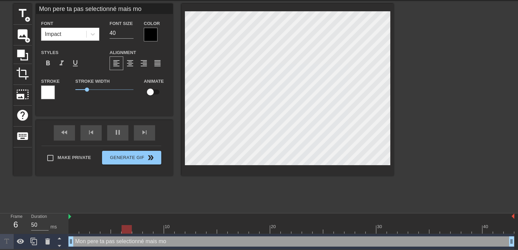
type textarea "Mon pere ta pas selectionné mais moi"
type input "Mon pere ta pas selectionné mais moi"
type textarea "Mon pere ta pas selectionné mais moi"
type input "Mon pere ta pas selectionné mais moi j"
type textarea "Mon pere ta pas selectionné mais moi j"
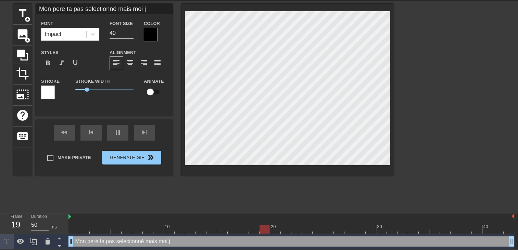
type input "Mon pere ta pas selectionné mais moi je"
type textarea "Mon pere ta pas selectionné mais moi je"
type input "Mon pere ta pas selectionné mais moi je"
type textarea "Mon pere ta pas selectionné mais moi je"
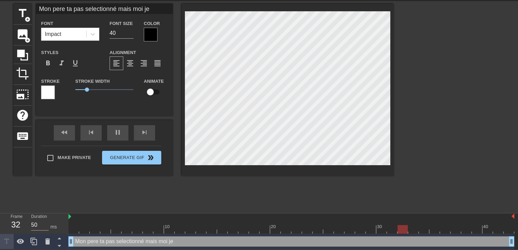
type input "Mon pere ta pas selectionné mais moi je"
type textarea "Mon pere ta pas selectionné mais moi je"
type input "Mon pere ta pas selectionné mais moi j"
type textarea "Mon pere ta pas selectionné mais moi j"
type input "Mon pere ta pas selectionné mais moi"
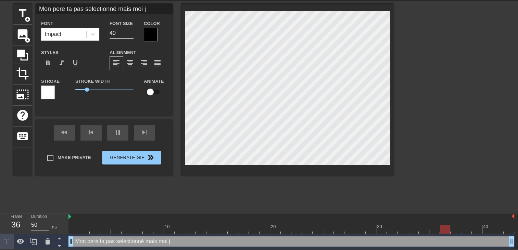
type textarea "Mon pere ta pas selectionné mais moi"
type input "Mon pere ta pas selectionné mais moi"
type textarea "Mon pere ta pas selectionné mais moi"
type input "Mon pere ta pas selectionné mais mo"
type textarea "Mon pere ta pas selectionné mais mo"
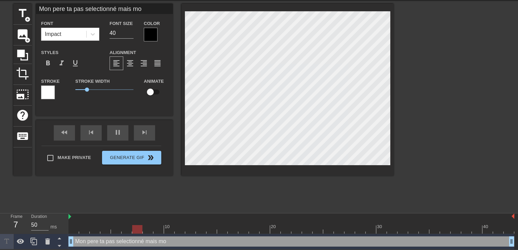
type input "Mon pere ta pas selectionné mais m"
type textarea "Mon pere ta pas selectionné mais m"
type input "Mon pere ta pas selectionné mais"
type textarea "Mon pere ta pas selectionné mais"
type input "Mon pere ta pas selectionné mais"
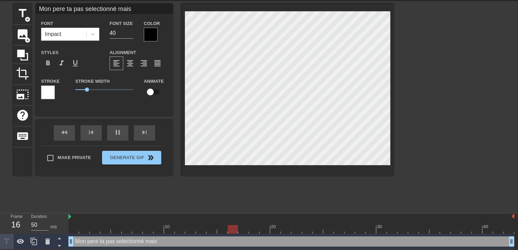
type textarea "Mon pere ta pas selectionné mais"
type input "Mon pere ta pas selectionné mai"
type textarea "Mon pere ta pas selectionné mai"
type input "Mon pere ta pas selectionné ma"
type textarea "Mon pere ta pas selectionné ma"
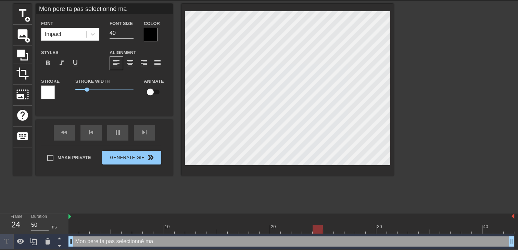
type input "Mon pere ta pas selectionné m"
type textarea "Mon pere ta pas selectionné m"
type input "Mon pere ta pas selectionné"
type textarea "Mon pere ta pas selectionné"
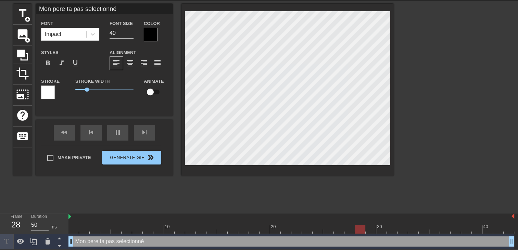
type input "Mon pere ta pas selectionné j"
type textarea "Mon pere ta pas selectionné j"
type input "Mon pere ta pas selectionné je"
type textarea "Mon pere ta pas selectionné je"
type input "Mon pere ta pas selectionné je"
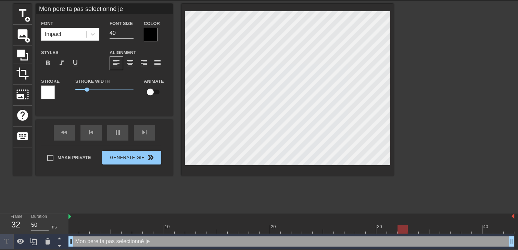
type textarea "Mon pere ta pas selectionné je"
type input "Mon pere ta pas selectionné je v"
type textarea "Mon pere ta pas selectionné je v"
type input "Mon pere ta pas selectionné je va"
type textarea "Mon pere ta pas selectionné je va"
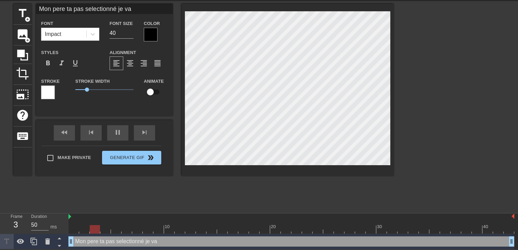
type input "Mon pere ta pas selectionné je vai"
type textarea "Mon pere ta pas selectionné je vai"
type input "Mon pere ta pas selectionné je vais"
type textarea "Mon pere ta pas selectionné je vais"
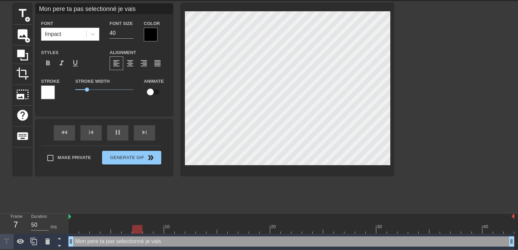
type input "Mon pere ta pas selectionné je vais"
type textarea "Mon pere ta pas selectionné je vais"
type input "Mon pere ta pas selectionné je vais t"
type textarea "Mon pere ta pas selectionné je vais t"
type input "Mon pere ta pas selectionné je vais te"
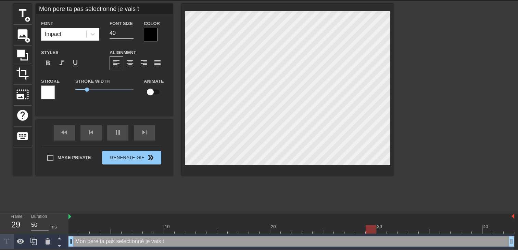
type textarea "Mon pere ta pas selectionné je vais te"
type input "Mon pere ta pas selectionné je vais te"
type textarea "Mon pere ta pas selectionné je vais te"
type input "Mon pere ta pas selectionné je vais te f"
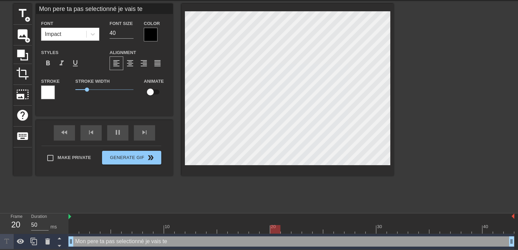
type textarea "Mon pere ta pas selectionné je vais te f"
type input "Mon pere ta pas selectionné je vais te fa"
type textarea "Mon pere ta pas selectionné je vais te fa"
type input "Mon pere ta pas selectionné je vais te fai"
type textarea "Mon pere ta pas selectionné je vais te fai"
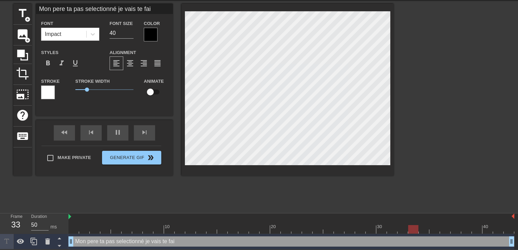
type input "Mon pere ta pas selectionné je vais te fair"
type textarea "Mon pere ta pas selectionné je vais te fair"
type input "Mon pere ta pas selectionné je vais te faire"
type textarea "Mon pere ta pas selectionné je vais te faire"
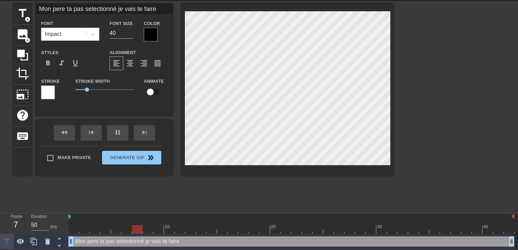
type input "Mon pere ta pas selectionné je vais te faire"
type textarea "Mon pere ta pas selectionné je vais te faire"
type input "Mon pere ta pas selectionné je vais te faire k"
type textarea "Mon pere ta pas selectionné je vais te faire k"
type input "Mon pere ta pas selectionné je vais te faire ki"
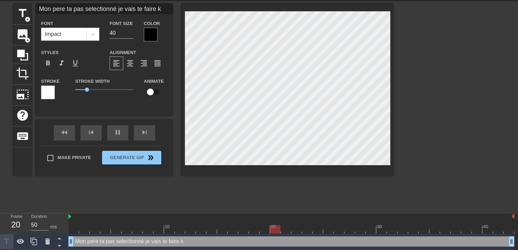
type textarea "Mon pere ta pas selectionné je vais te faire ki"
type input "Mon pere ta pas selectionné je vais te faire kif"
type textarea "Mon pere ta pas selectionné je vais te faire kif"
type input "Mon pere ta pas selectionné je vais te faire kiff"
type textarea "Mon pere ta pas selectionné je vais te faire kiff"
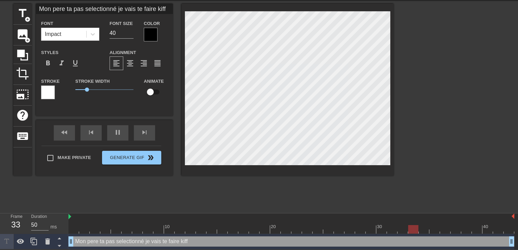
type input "Mon pere ta pas selectionné je vais te faire kiffe"
type textarea "Mon pere ta pas selectionné je vais te faire kiffe"
type input "Mon pere ta pas selectionné je vais te faire kiffer"
type textarea "Mon pere ta pas selectionné je vais te faire kiffer"
type input "Mon pere ta pas selectionné je vais te faire kiffer"
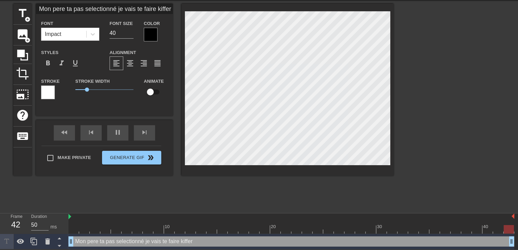
type textarea "Mon pere ta pas selectionné je vais te faire kiffer"
type input "Mon pere ta pas selectionné je vais te faire kiffert"
type textarea "Mon pere ta pas selectionné je vais te faire kiffer t"
type input "Mon pere ta pas selectionné je vais te faire kifferto"
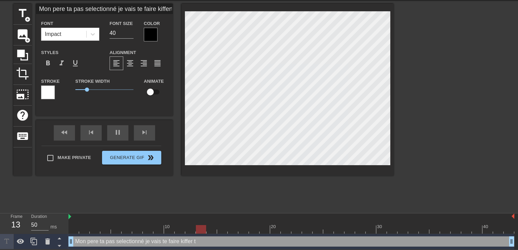
type textarea "Mon pere ta pas selectionné je vais te faire kiffer to"
type input "Mon pere ta pas selectionné je vais te faire kifferton"
type textarea "Mon pere ta pas selectionné je vais te faire kiffer ton"
type input "Mon pere ta pas selectionné je vais te faire kifferton"
type textarea "Mon pere ta pas selectionné je vais te faire kiffer ton"
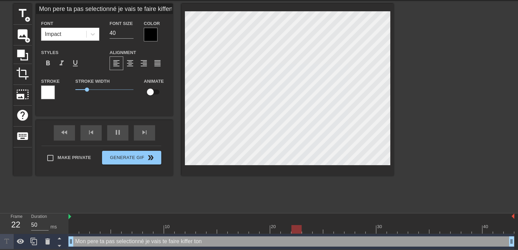
type input "Mon pere ta pas selectionné je vais te faire kifferton d"
type textarea "Mon pere ta pas selectionné je vais te faire kiffer ton d"
type input "Mon pere ta pas selectionné je vais te faire kifferton di"
type textarea "Mon pere ta pas selectionné je vais te faire kiffer ton di"
type input "Mon pere ta pas selectionné je vais te faire kifferton dil"
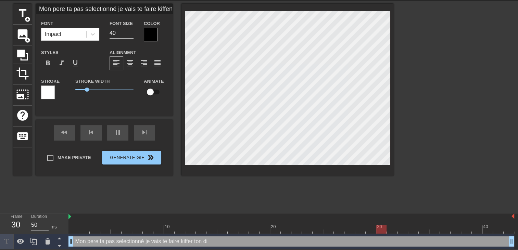
type textarea "Mon pere ta pas selectionné je vais te faire kiffer ton dil"
type input "Mon pere ta pas selectionné je vais te faire kifferton dilm"
type textarea "Mon pere ta pas selectionné je vais te faire kiffer ton dilm"
type input "Mon pere ta pas selectionné je vais te faire kifferton dil"
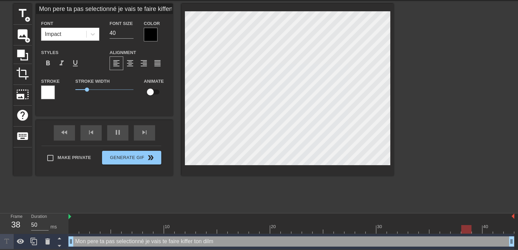
type textarea "Mon pere ta pas selectionné je vais te faire kiffer ton dil"
click at [145, 64] on span "format_align_right" at bounding box center [144, 63] width 8 height 8
click at [152, 36] on div at bounding box center [151, 35] width 14 height 14
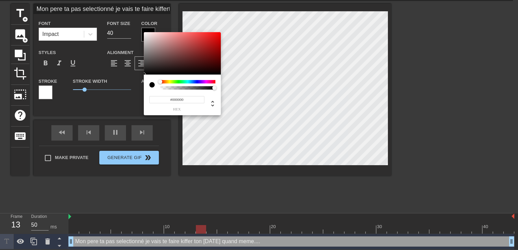
scroll to position [18, 0]
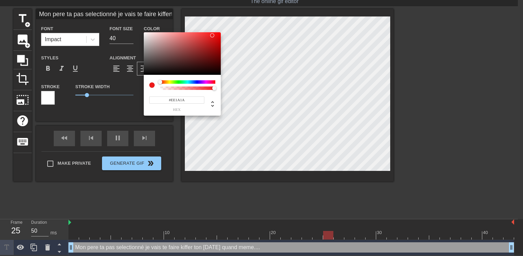
click at [212, 35] on div at bounding box center [182, 53] width 77 height 42
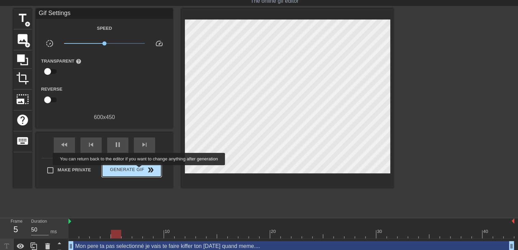
click at [140, 169] on span "Generate Gif double_arrow" at bounding box center [132, 170] width 54 height 8
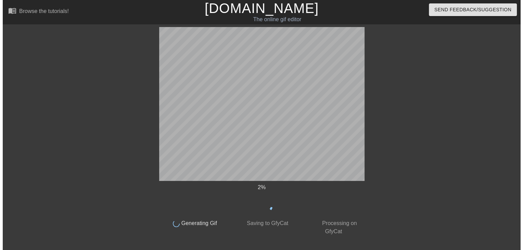
scroll to position [0, 0]
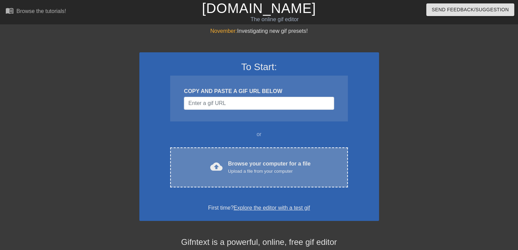
click at [259, 169] on div "Upload a file from your computer" at bounding box center [269, 171] width 83 height 7
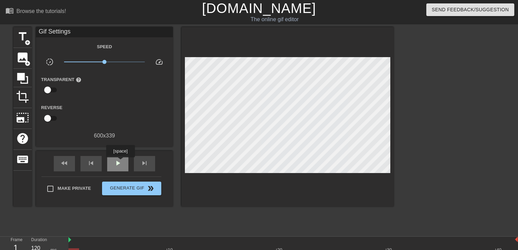
click at [120, 162] on span "play_arrow" at bounding box center [118, 163] width 8 height 8
click at [25, 40] on span "add_circle" at bounding box center [28, 43] width 6 height 6
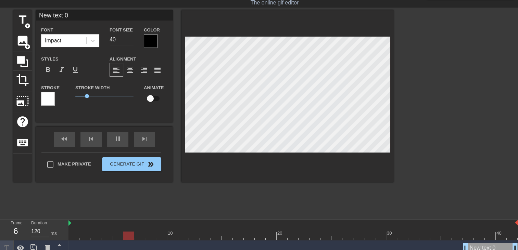
scroll to position [24, 0]
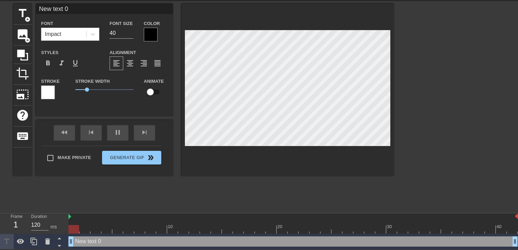
drag, startPoint x: 464, startPoint y: 241, endPoint x: -1, endPoint y: 235, distance: 465.2
click at [0, 235] on html "menu_book Browse the tutorials! [DOMAIN_NAME] The online gif editor Send Feedba…" at bounding box center [259, 113] width 518 height 273
type input "New text"
type textarea "New text"
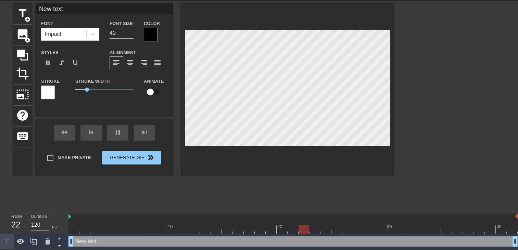
type input "New text"
type textarea "New text"
type input "New tex"
type textarea "New tex"
type input "New te"
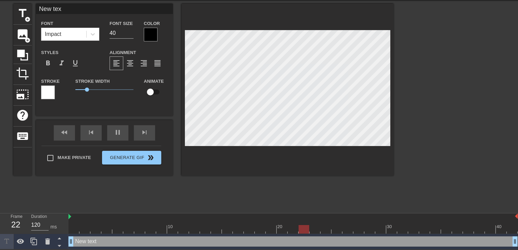
type textarea "New te"
type input "New t"
type textarea "New t"
type input "New"
type textarea "New"
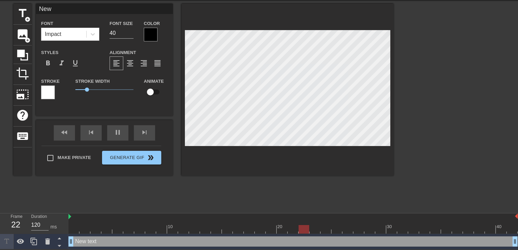
type input "New"
type textarea "New"
type input "Ne"
type textarea "Ne"
type input "N"
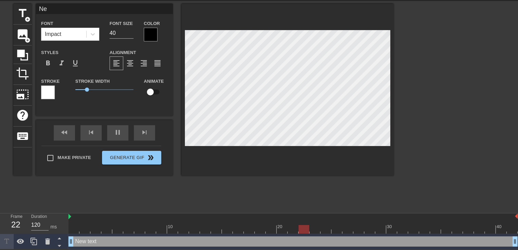
type textarea "N"
type input "O"
type textarea "O"
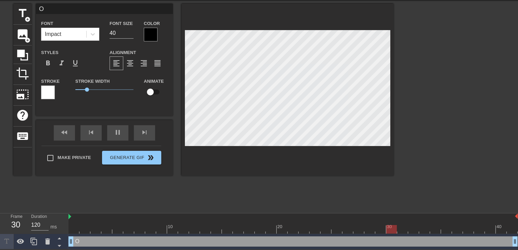
type input "On"
type textarea "On"
type input "On"
type textarea "On"
type input "On a"
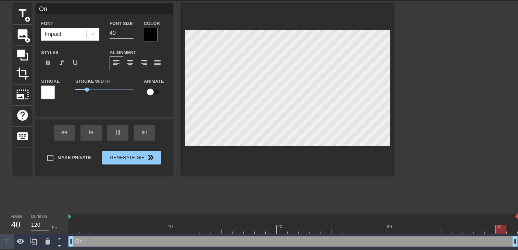
type textarea "On a"
type input "On a"
type textarea "On a"
type input "On a o"
type textarea "On a o"
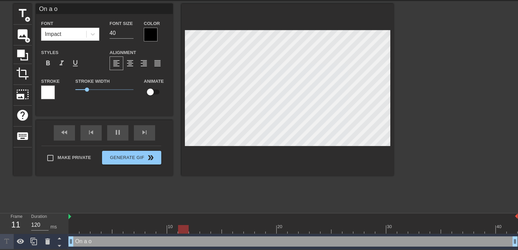
type input "On a or"
type textarea "On a or"
type input "On a org"
type textarea "On a org"
type input "On a orga"
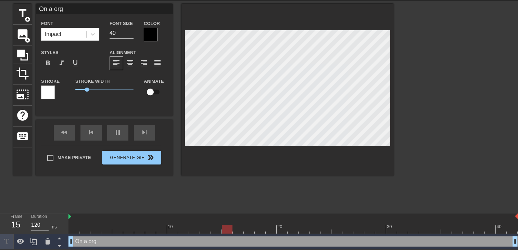
type textarea "On a orga"
type input "On a organ"
type textarea "On a organ"
type input "On a organi"
type textarea "On a organi"
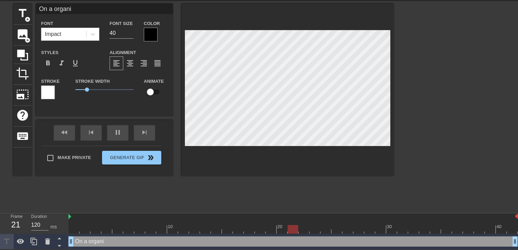
type input "On a organis"
type textarea "On a organis"
type input "On a organise"
type textarea "On a organise"
type input "On a organiser"
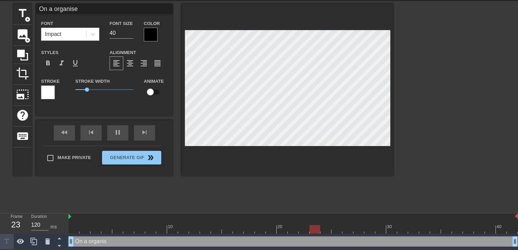
type textarea "On a organiser"
type input "On a organiser"
type textarea "On a organiser"
type input "On a organiser u"
type textarea "On a organiser u"
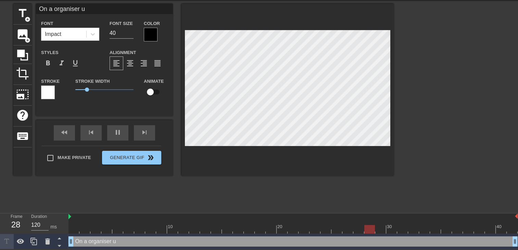
type input "On a organiser un"
type textarea "On a organiser un"
type input "On a organiser une"
type textarea "On a organiser une"
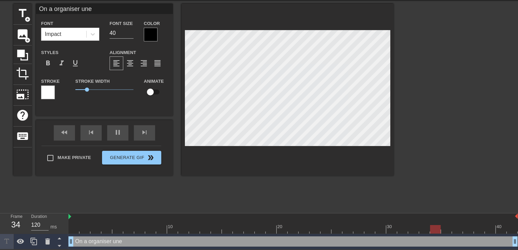
type input "On a organiser une"
type textarea "On a organiser une"
type input "On a organiser une j"
type textarea "On a organiser une j"
type input "On a organiser une jo"
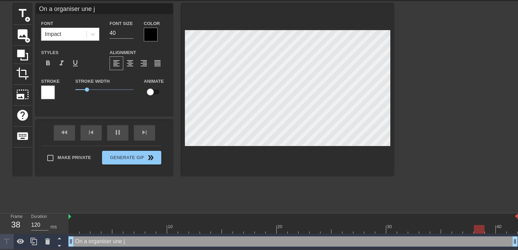
type textarea "On a organiser une jo"
type input "On a organiser une jou"
type textarea "On a organiser une jou"
type input "On a organiser une jour"
type textarea "On a organiser une jour"
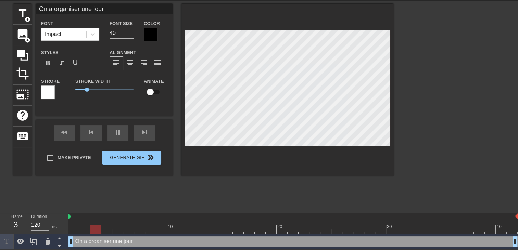
type input "On a organiser une journ"
type textarea "On a organiser une journ"
type input "On a organiser une journé"
type textarea "On a organiser une journé"
type input "On a organiser une journéé"
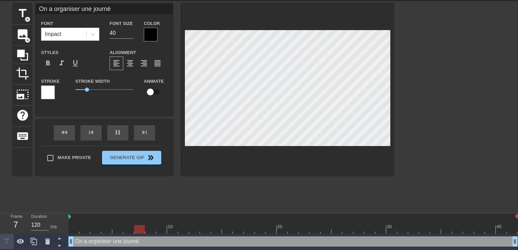
type textarea "On a organiser une journéé"
type input "On a organiser une journéé"
type textarea "On a organiser une journéé"
type input "On a organiser une journéé"
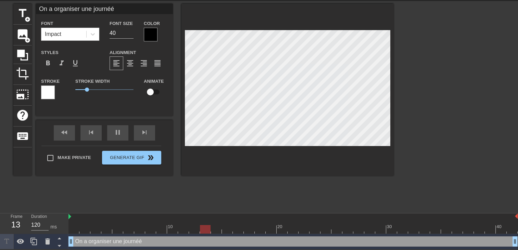
type textarea "On a organiser une journéé"
type input "On a organiser une journé"
type textarea "On a organiser une journé"
type input "On a organiser une journée"
type textarea "On a organiser une journée"
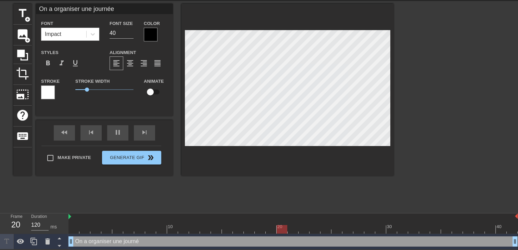
type input "On a organiser une journée"
type textarea "On a organiser une journée"
type input "On a organiser une journée"
type textarea "On a organiser une journée"
type input "On a organiser une journé"
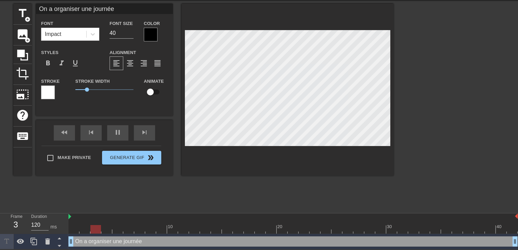
type textarea "On a organiser une journé"
type input "On a organiser une journ"
type textarea "On a organiser une journ"
type input "On a organiser une jour"
type textarea "On a organiser une jour"
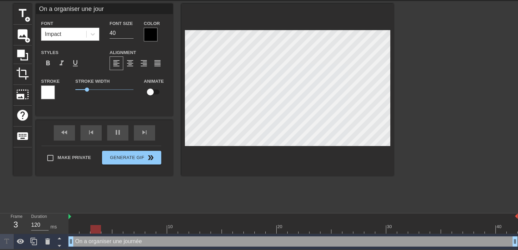
type input "On a organiser une jou"
type textarea "On a organiser une jou"
type input "On a organiser une jo"
type textarea "On a organiser une jo"
type input "On a organiser une j"
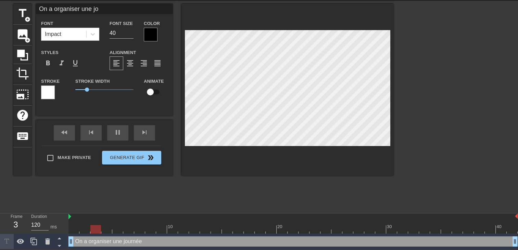
type textarea "On a organiser une j"
type input "On a organiser une"
type textarea "On a organiser une"
type input "On a organiser une"
type textarea "On a organiser une"
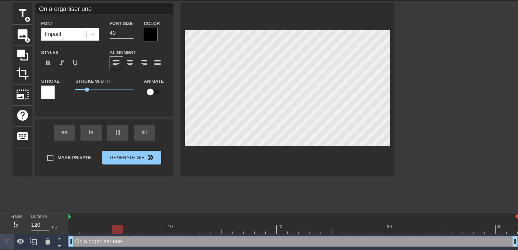
type input "On a organiser un"
type textarea "On a organiser un"
type input "On a organiser un"
type textarea "On a organiser un"
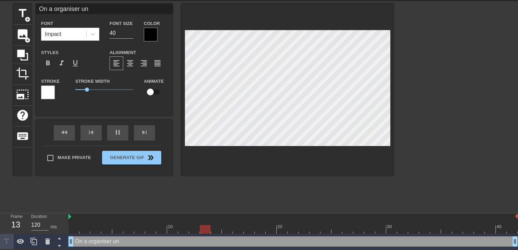
type input "On a organiser un b"
type textarea "On a organiser un b"
type input "On a organiser un br"
type textarea "On a organiser un br"
type input "On a organiser un bru"
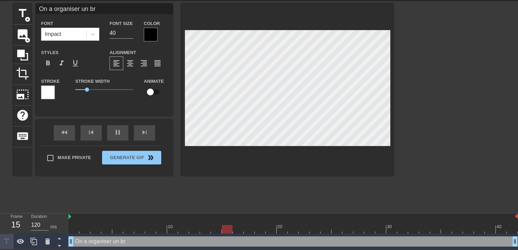
type textarea "On a organiser un bru"
type input "On a organiser un brun"
type textarea "On a organiser un brun"
type input "On a organiser un brunc"
type textarea "On a organiser un brunc"
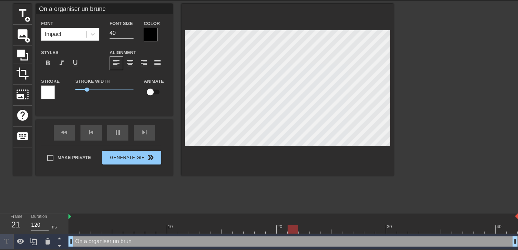
type input "On a organiser un brunch"
type textarea "On a organiser un brunch"
type input "On a organiser un brunch"
type textarea "On a organiser un brunch"
type input "On a organiser un brunch"
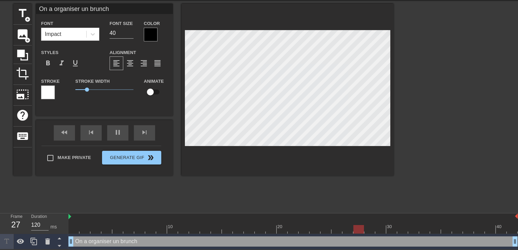
scroll to position [1, 0]
type textarea "On a organiser un brunch"
type input "On a organise un brunch"
type textarea "On a organise un brunch"
type input "On a organis un brunch"
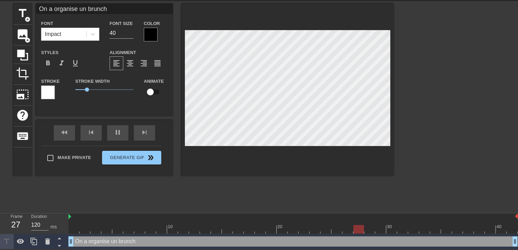
type textarea "On a organis un brunch"
type input "On a organisé un brunch"
type textarea "On a organisé un brunch"
type input "On a organisé un brunch"
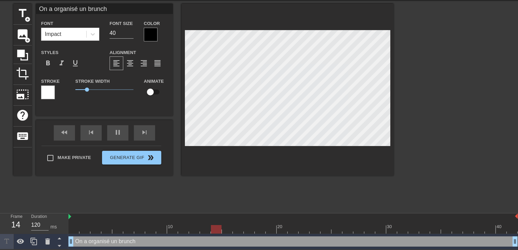
type textarea "On a organisé un brunch"
type input "On a organisé un bruncha"
type textarea "On a organisé un brunch a"
type input "On a organisé un bruncha"
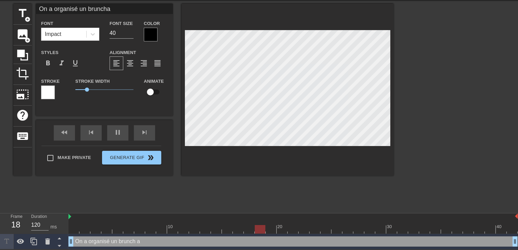
type textarea "On a organisé un brunch a"
type input "On a organisé un bruncha l"
type textarea "On a organisé un brunch a l"
type input "On a organisé un bruncha la"
type textarea "On a organisé un brunch a la"
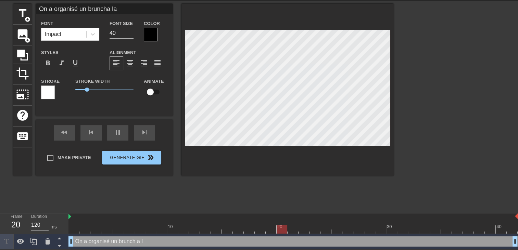
type input "On a organisé un bruncha la"
type textarea "On a organisé un brunch a la"
type input "On a organisé un bruncha la v"
type textarea "On a organisé un brunch a la v"
type input "On a organisé un bruncha la vi"
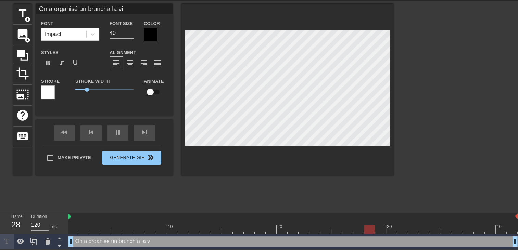
type textarea "On a organisé un brunch a la vi"
type input "On a organisé un bruncha la vil"
type textarea "On a organisé un brunch a la vil"
type input "On a organisé un bruncha la vill"
type textarea "On a organisé un brunch a la vill"
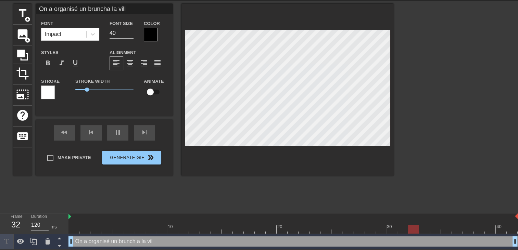
type input "On a organisé un bruncha la villa"
type textarea "On a organisé un brunch a la villa"
type input "On a organisé un bruncha la villa"
type textarea "On a organisé un brunch a la villa"
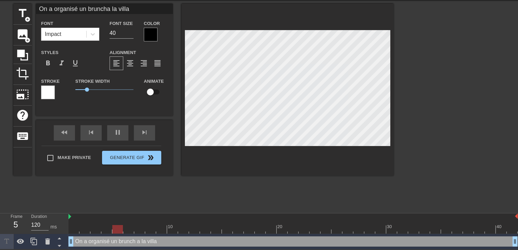
type input "On a organisé un bruncha la villa e"
type textarea "On a organisé un brunch a la villa e"
type input "On a organisé un bruncha la villa en"
type textarea "On a organisé un brunch a la villa en"
type input "On a organisé un bruncha la villa en"
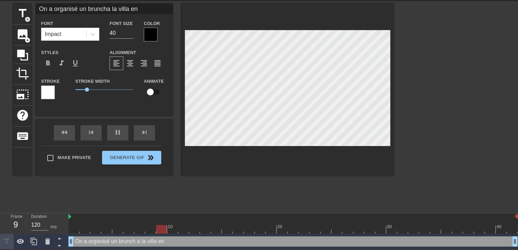
type textarea "On a organisé un brunch a la villa en"
type input "On a organisé un bruncha la villa en v"
type textarea "On a organisé un brunch a la villa en v"
type input "On a organisé un bruncha la villa en va"
type textarea "On a organisé un brunch a la villa en va"
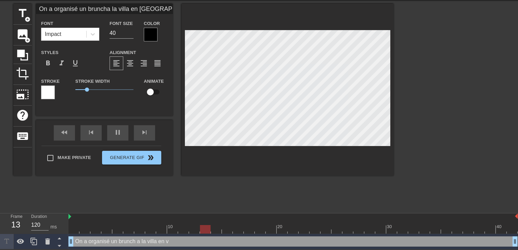
type input "On a organisé un bruncha la villa en vac"
type textarea "On a organisé un brunch a la villa en vac"
type input "On a organisé un bruncha la villa en vaca"
type textarea "On a organisé un brunch a la villa en vaca"
type input "On a organisé un bruncha la villa en vacan"
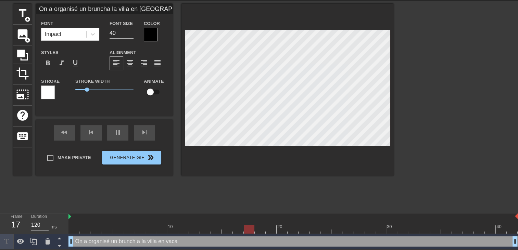
type textarea "On a organisé un brunch a la villa en vacan"
type input "On a organisé un bruncha la villa en vacanc"
type textarea "On a organisé un brunch a la villa en vacanc"
type input "On a organisé un bruncha la villa en vacance"
type textarea "On a organisé un brunch a la villa en vacance"
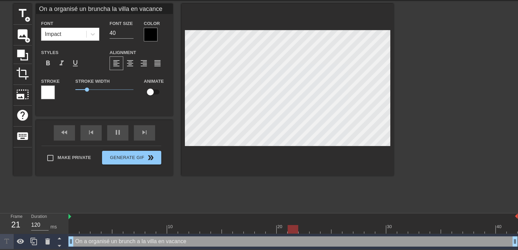
type input "On a organisé un bruncha la villa en vacances"
type textarea "On a organisé un brunch a la villa en vacances"
type input "On a organisé un bruncha la villa en vacances"
type textarea "On a organisé un brunch a la villa en vacances"
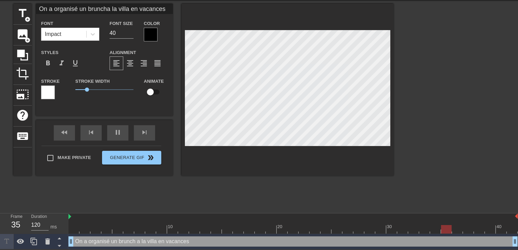
type input "On a organisé un bruncha la villa en vacancesa"
type textarea "On a organisé un brunch a la villa en vacances a"
type input "On a organisé un bruncha la villa en vacances"
type textarea "On a organisé un brunch a la villa en vacances"
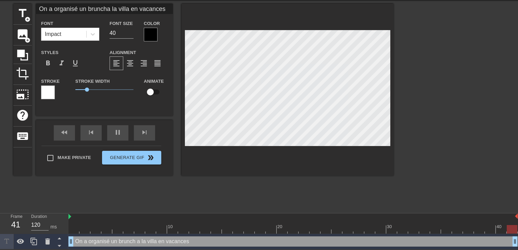
type input "On a organisé un bruncha la villa en vacancesa"
type textarea "On a organisé un brunch a la villa en vacances a"
type input "On a organisé un bruncha la villa en vacancesa"
type textarea "On a organisé un brunch a la villa en vacances a"
type input "On a organisé un bruncha la villa en vacancesa m"
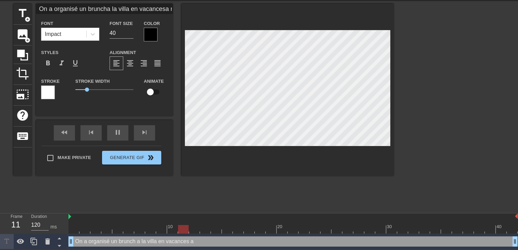
type textarea "On a organisé un brunch a la villa en vacances a m"
type input "On a organisé un bruncha la villa en vacancesa ma"
type textarea "On a organisé un brunch a la villa en vacances a ma"
type input "On a organisé un bruncha la villa en vacancesa mad"
type textarea "On a organisé un brunch a la villa en vacances a mad"
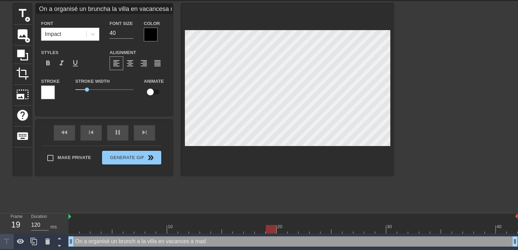
type input "On a organisé un bruncha la villa en vacancesa mada"
type textarea "On a organisé un brunch a la villa en vacances a mada"
type input "On a organisé un bruncha la villa en vacancesa madag"
type textarea "On a organisé un brunch a la villa en vacances a madag"
type input "On a organisé un bruncha la villa en vacancesa madaga"
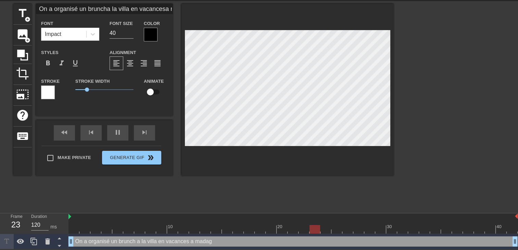
type textarea "On a organisé un brunch a la villa en vacances a madaga"
type input "On a organisé un bruncha la villa en vacancesa madagas"
type textarea "On a organisé un brunch a la villa en vacances a madagas"
type input "On a organisé un bruncha la villa en vacancesa madagasc"
type textarea "On a organisé un brunch a la villa en vacances a madagasc"
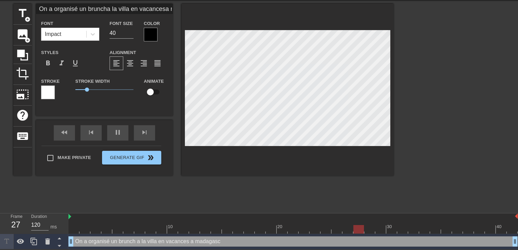
type input "On a organisé un bruncha la villa en vacancesa madagasca"
type textarea "On a organisé un brunch a la villa en vacances a madagasca"
click at [272, 223] on div at bounding box center [271, 225] width 11 height 9
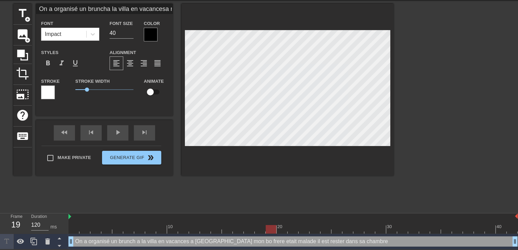
click at [340, 179] on div "title add_circle image add_circle crop photo_size_select_large help keyboard On…" at bounding box center [203, 107] width 381 height 206
click at [264, 146] on div at bounding box center [288, 90] width 212 height 172
click at [144, 28] on div at bounding box center [151, 35] width 14 height 14
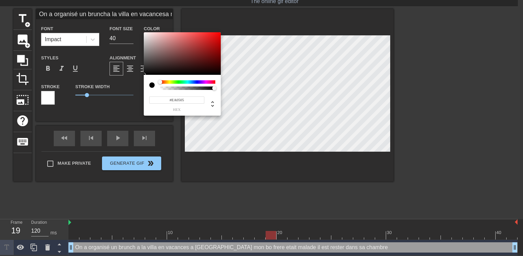
click at [219, 36] on div at bounding box center [182, 53] width 77 height 42
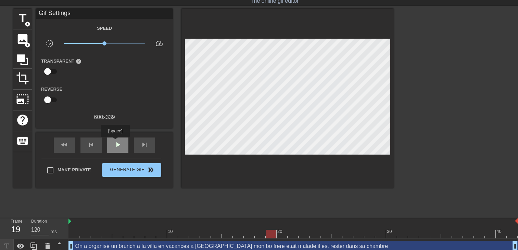
click at [115, 142] on span "play_arrow" at bounding box center [118, 145] width 8 height 8
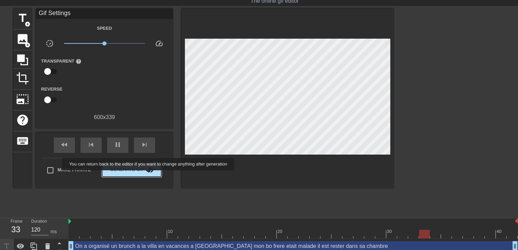
click at [147, 171] on span "double_arrow" at bounding box center [151, 170] width 8 height 8
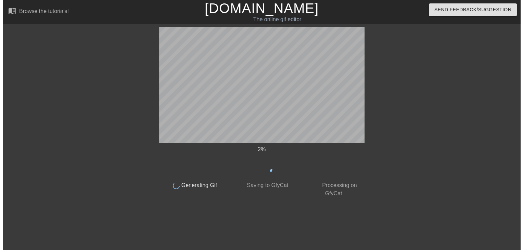
scroll to position [0, 0]
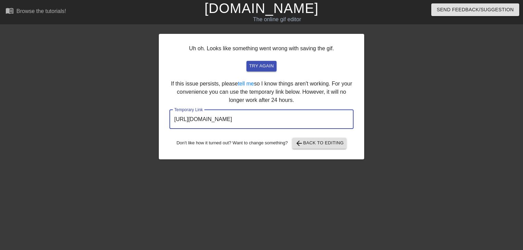
drag, startPoint x: 337, startPoint y: 122, endPoint x: -1, endPoint y: 149, distance: 339.2
click at [0, 149] on html "menu_book Browse the tutorials! Gifntext.com The online gif editor Send Feedbac…" at bounding box center [261, 118] width 523 height 236
click at [268, 10] on link "[DOMAIN_NAME]" at bounding box center [261, 8] width 114 height 15
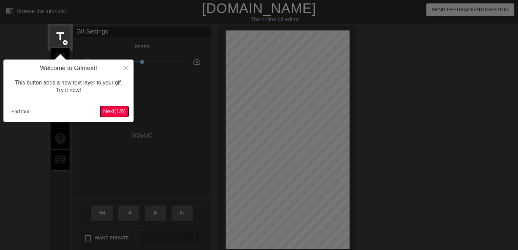
scroll to position [16, 0]
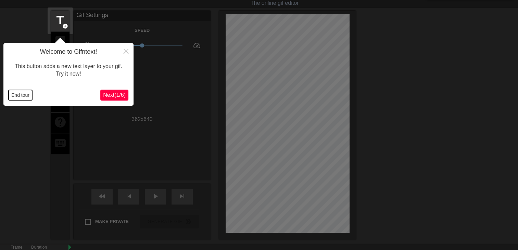
click at [26, 98] on button "End tour" at bounding box center [21, 95] width 24 height 10
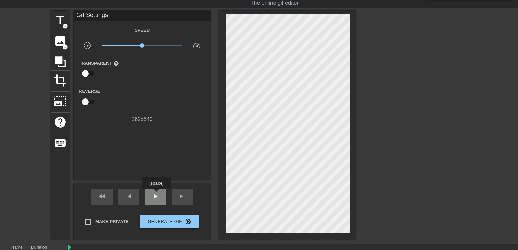
click at [156, 195] on span "play_arrow" at bounding box center [155, 196] width 8 height 8
click at [64, 21] on span "title" at bounding box center [60, 20] width 13 height 13
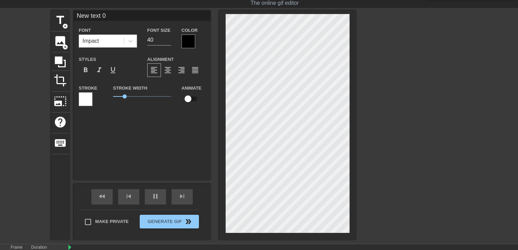
scroll to position [1, 2]
type input "New text"
type textarea "New text"
type input "New text"
type textarea "New text"
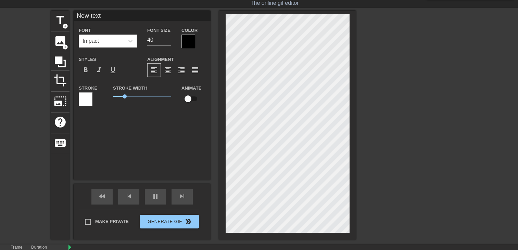
type input "New tex"
type textarea "New tex"
type input "New te"
type textarea "New te"
type input "New t"
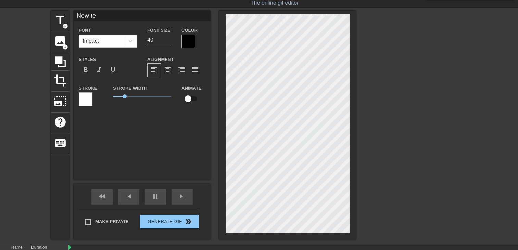
type textarea "New t"
type input "New"
type textarea "New"
type input "New"
type textarea "New"
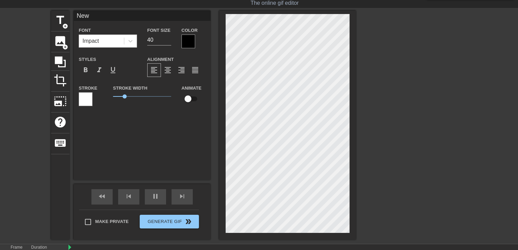
type input "Ne"
type textarea "Ne"
type input "N"
type textarea "N"
type input "c"
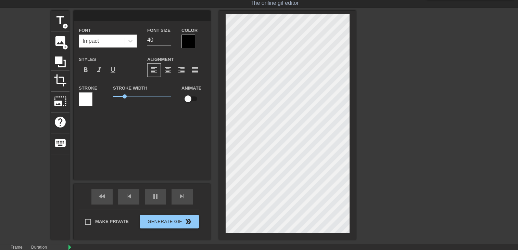
type textarea "c"
type input "C"
type textarea "C"
type input "Ch"
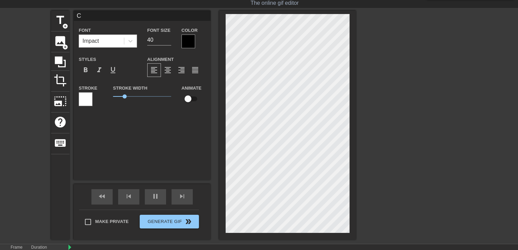
type textarea "Ch"
type input "Che"
type textarea "Che"
type input "[PERSON_NAME]"
type textarea "[PERSON_NAME]"
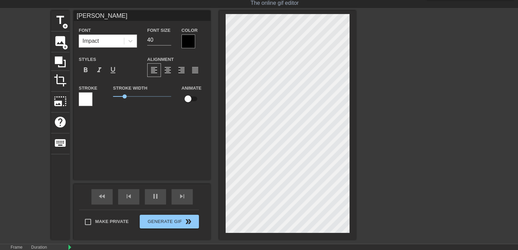
scroll to position [0, 1]
type input "Cheri"
type textarea "Cheri"
type input "Cheri"
type textarea "Cheri"
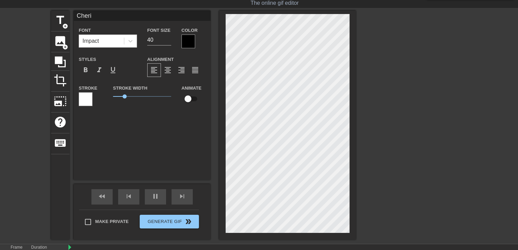
type input "Cheri c"
type textarea "Cheri c"
type input "Cheri c'"
type textarea "Cheri c'"
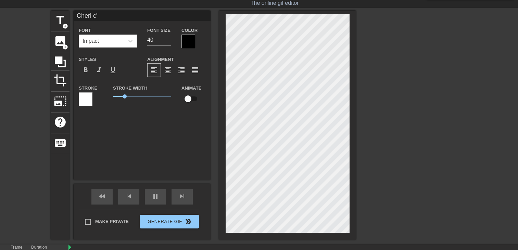
type input "Cheri c"
type textarea "Cheri c"
type input "Cheri ca"
type textarea "Cheri ca"
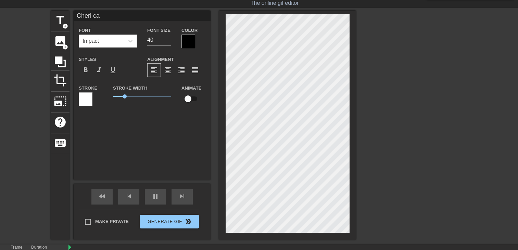
type input "Cheri cav"
type textarea "Cheri cav"
type input "Cheri ca"
type textarea "Cheri ca"
type input "Cheri ca"
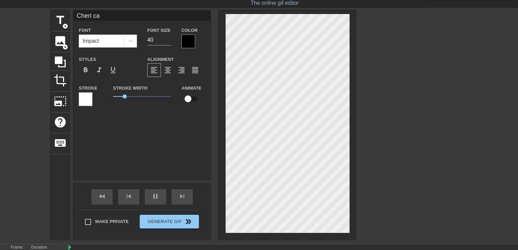
type textarea "Cheri ca"
type input "Cheri ca v"
type textarea "Cheri ca v"
type input "Cheri ca va"
type textarea "Cheri ca va"
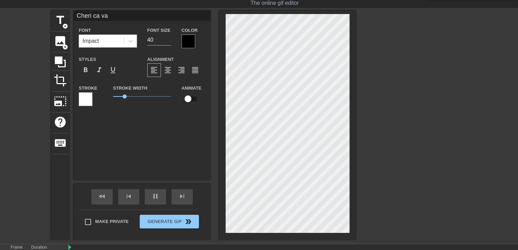
type input "Cheri ca va"
type textarea "Cheri ca va"
type input "Cheri ca va ?"
type textarea "Cheri ca va ?"
type input "Cheri ca va ??"
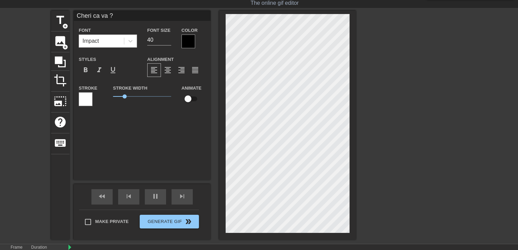
type textarea "Cheri ca va ??"
type input "Cheri ca va ???"
type textarea "Cheri ca va ???"
type input "Cheri ca va ???"
type textarea "Cheri ca va ???"
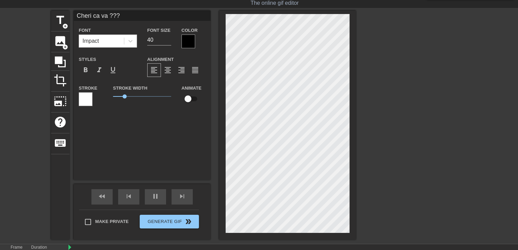
scroll to position [1, 1]
type input "Cheri ca va ???j"
type textarea "Cheri ca va ??? j"
type input "Cheri ca va ???je"
type textarea "Cheri ca va ??? je"
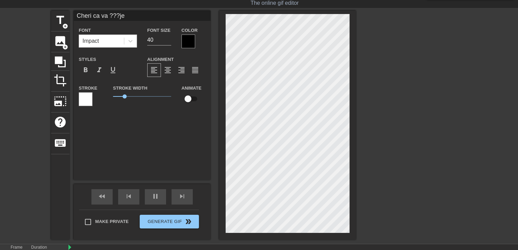
type input "Cheri ca va ???je"
type textarea "Cheri ca va ??? je"
type input "Cheri ca va ???je t"
type textarea "Cheri ca va ??? je t"
type input "Cheri ca va ???je t'"
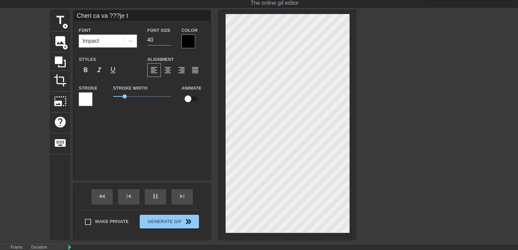
type textarea "Cheri ca va ??? je t'"
type input "Cheri ca va ???je t'a"
type textarea "Cheri ca va ??? je t'a"
type input "Cheri ca va ???je t'ai"
type textarea "Cheri ca va ??? je t'ai"
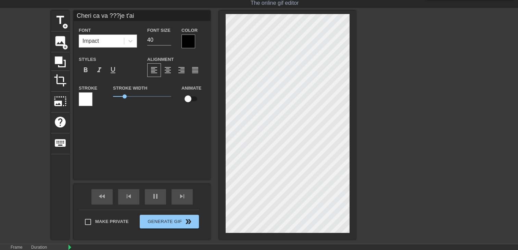
type input "Cheri ca va ???je t'ai"
type textarea "Cheri ca va ??? je t'ai"
type input "Cheri ca va ???je t'ai e"
type textarea "Cheri ca va ??? je t'ai e"
type input "Cheri ca va ???je t'ai en"
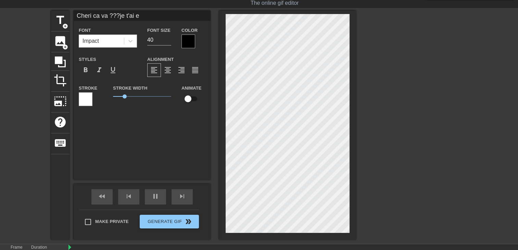
type textarea "Cheri ca va ??? je t'ai en"
type input "Cheri ca va ???je t'ai ent"
type textarea "Cheri ca va ??? je t'ai ent"
type input "Cheri ca va ???je t'ai ente"
type textarea "Cheri ca va ??? je t'ai ente"
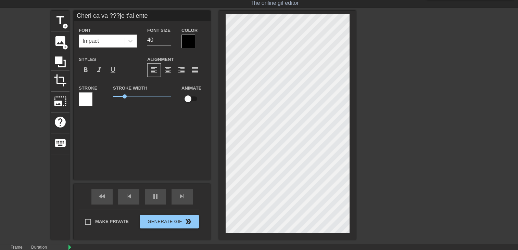
type input "Cheri ca va ???je t'ai enten"
type textarea "Cheri ca va ??? je t'ai enten"
type input "Cheri ca va ???je t'ai entend"
type textarea "Cheri ca va ??? je t'ai entend"
type input "Cheri ca va ???je t'ai entendu"
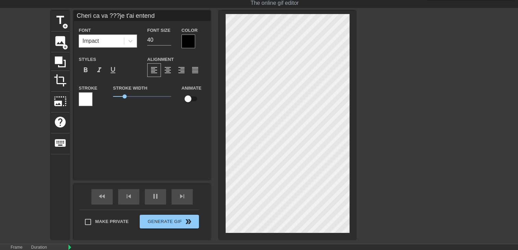
type textarea "Cheri ca va ??? je t'ai entendu"
type input "Cheri ca va ???je t'ai entendu"
type textarea "Cheri ca va ??? je t'ai entendu"
type input "Cheri ca va ???je t'ai entenduc"
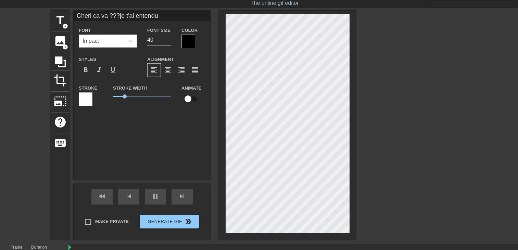
type textarea "Cheri ca va ??? je t'ai entendu c"
type input "Cheri ca va ???je t'ai entenducr"
type textarea "Cheri ca va ??? je t'ai entendu cr"
type input "Cheri ca va ???je t'ai entenducre"
type textarea "Cheri ca va ??? je t'ai entendu cre"
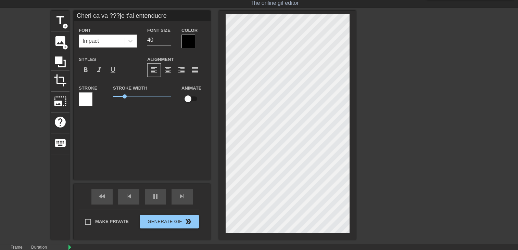
type input "Cheri ca va ???je t'ai entenducrei"
type textarea "Cheri ca va ??? je t'ai entendu crei"
type input "Cheri ca va ???je t'ai entenducre"
type textarea "Cheri ca va ??? je t'ai entendu cre"
type input "Cheri ca va ???je t'ai entenducr"
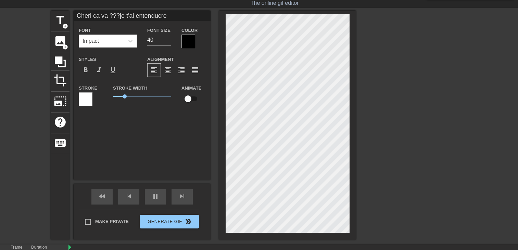
type textarea "Cheri ca va ??? je t'ai entendu cr"
type input "Cheri ca va ???je t'ai entenducri"
type textarea "Cheri ca va ??? je t'ai entendu cri"
type input "Cheri ca va ???je t'ai entenducrie"
type textarea "Cheri ca va ??? je t'ai entendu crie"
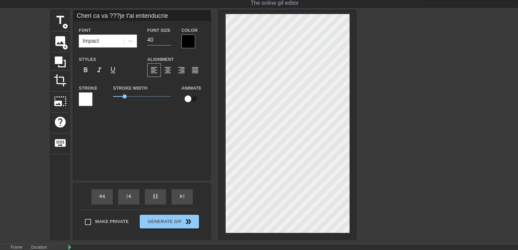
type input "Cheri ca va ???je t'ai entenducrier"
type textarea "Cheri ca va ??? je t'ai entendu crier"
type input "Cheri ca va ???je t'ai entenducriere"
type textarea "Cheri ca va ??? je t'ai entendu criere"
type input "Cheri ca va ???je t'ai entenducrier"
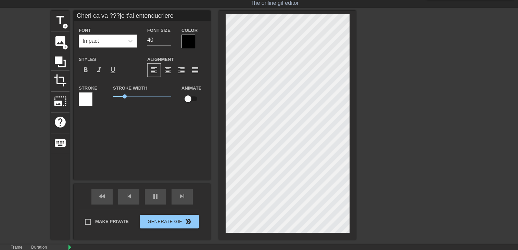
type textarea "Cheri ca va ??? je t'ai entendu crier"
type input "Cheri ca va ???je t'ai entenducrier"
type textarea "Cheri ca va ??? je t'ai entendu crier"
type input "Cheri ca va ???je t'ai entenducrier t"
type textarea "Cheri ca va ??? je t'ai entendu crier t"
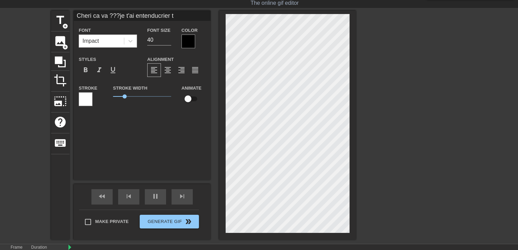
type input "Cheri ca va ???je t'ai entenducrier tu"
type textarea "Cheri ca va ??? je t'ai entendu crier tu"
type input "Cheri ca va ???je t'ai entenducrier tu"
type textarea "Cheri ca va ??? je t'ai entendu crier tu"
type input "Cheri ca va ???je t'ai entenducrier tu t"
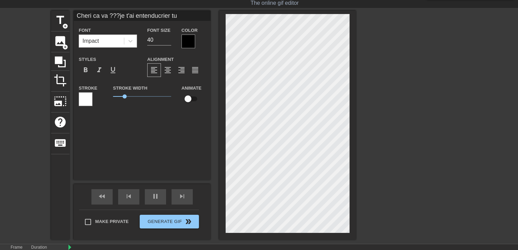
type textarea "Cheri ca va ??? je t'ai entendu crier tu t"
type input "Cheri ca va ???je t'ai entenducrier tu t'"
type textarea "Cheri ca va ??? je t'ai entendu crier tu t'"
type input "Cheri ca va ???je t'ai entenducrier tu t'a"
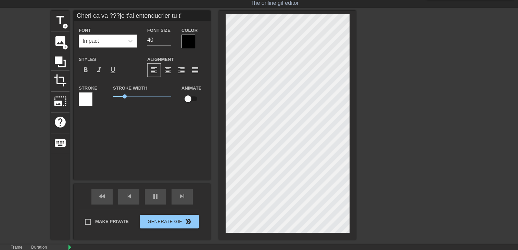
type textarea "Cheri ca va ??? je t'ai entendu crier tu t'a"
type input "Cheri ca va ???je t'ai entenducrier tu t'ai"
type textarea "Cheri ca va ??? je t'ai entendu crier tu t'ai"
type input "Cheri ca va ???je t'ai entenducrier tu t'ai"
type textarea "Cheri ca va ??? je t'ai entendu crier tu t'ai"
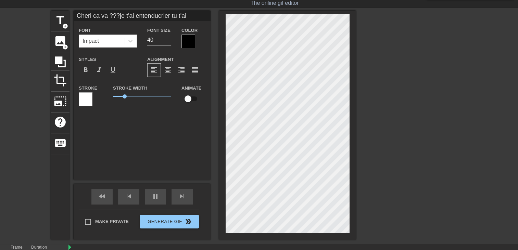
type input "Cheri ca va ???je t'ai entenducrier tu t'ai f"
type textarea "Cheri ca va ??? je t'ai entendu crier tu t'ai f"
type input "Cheri ca va ???je t'ai entenducrier tu t'ai fa"
type textarea "Cheri ca va ??? je t'ai entendu crier tu t'ai fa"
type input "Cheri ca va ???je t'ai entenducrier tu t'ai fai"
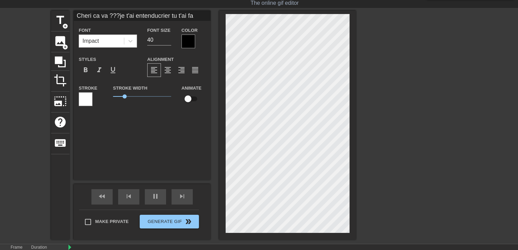
type textarea "Cheri ca va ??? je t'ai entendu crier tu t'ai fai"
type input "Cheri ca va ???je t'ai entenducrier tu t'ai fais"
type textarea "Cheri ca va ??? je t'ai entendu crier tu t'ai fais"
type input "Cheri ca va ???je t'ai entenducrier tu t'ai fais"
type textarea "Cheri ca va ??? je t'ai entendu crier tu t'ai fais"
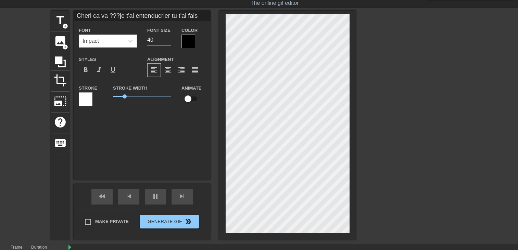
scroll to position [2, 1]
type input "Cheri ca va ???je t'ai entenducrier tu t'ai faism"
type textarea "Cheri ca va ??? je t'ai entendu crier tu t'ai fais m"
type input "Cheri ca va ???je t'ai entenducrier tu t'ai faisma"
type textarea "Cheri ca va ??? je t'ai entendu crier tu t'ai fais ma"
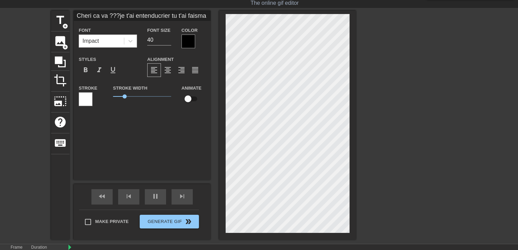
type input "Cheri ca va ???je t'ai entenducrier tu t'ai faismal"
type textarea "Cheri ca va ??? je t'ai entendu crier tu t'ai fais mal"
type input "Cheri ca va ???je t'ai entenducrier tu t'ai faismal?"
type textarea "Cheri ca va ??? je t'ai entendu crier tu t'ai fais mal?"
type input "Cheri ca va ???je t'ai entenducrier tu t'ai faismal??"
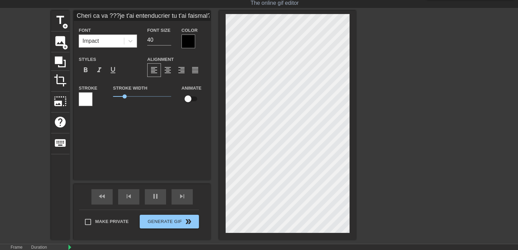
type textarea "Cheri ca va ??? je t'ai entendu crier tu t'ai fais mal??"
type input "Cheri ca va ???je t'ai entenducrier tu t'ai faismal???"
type textarea "Cheri ca va ??? je t'ai entendu crier tu t'ai fais mal???"
click at [181, 75] on div "format_align_right" at bounding box center [182, 70] width 14 height 14
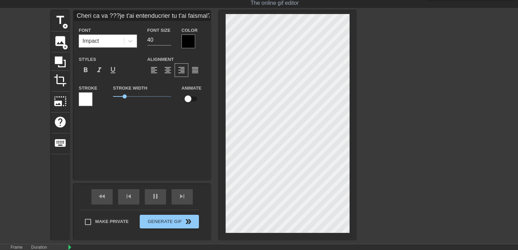
click at [185, 41] on div at bounding box center [189, 42] width 14 height 14
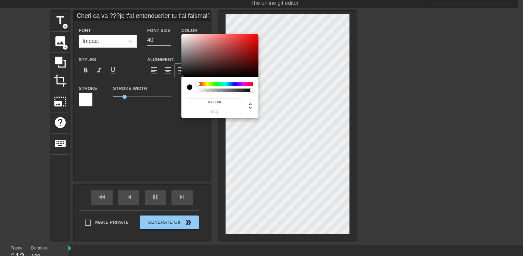
type input "Cheri ca va ???je t'ai entenducrier tu t'ai faismal???"
type input "#F40909"
click at [256, 36] on div at bounding box center [220, 55] width 77 height 42
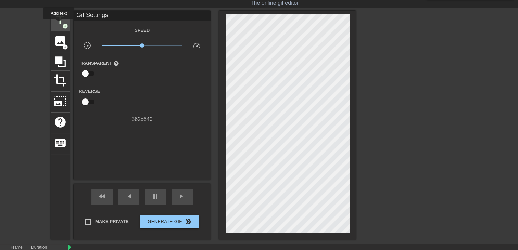
click at [59, 24] on span "title" at bounding box center [60, 20] width 13 height 13
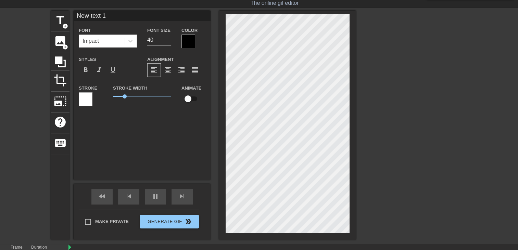
scroll to position [1, 2]
type input "New text"
type textarea "New text"
type input "New text"
type textarea "New text"
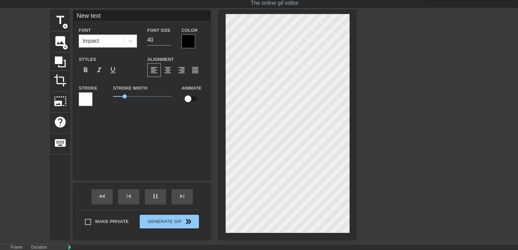
type input "New tex"
type textarea "New tex"
type input "New te"
type textarea "New te"
type input "New t"
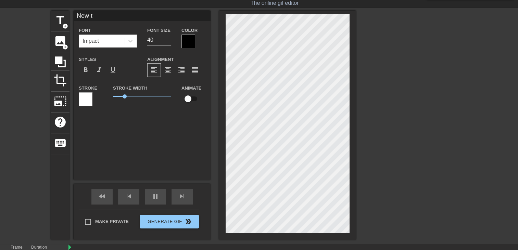
type textarea "New t"
type input "New"
type textarea "New"
type input "New"
type textarea "New"
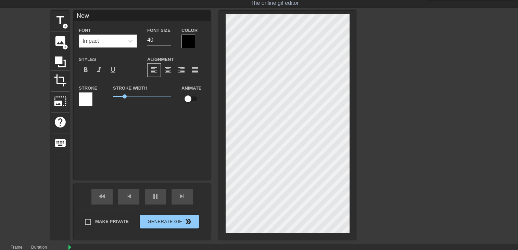
type input "Ne"
type textarea "Ne"
type input "N"
type textarea "N"
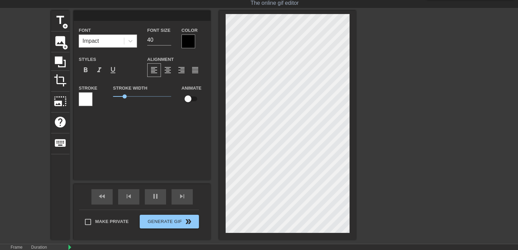
type input "N"
type textarea "N"
type input "NO"
type textarea "NO"
type input "NON"
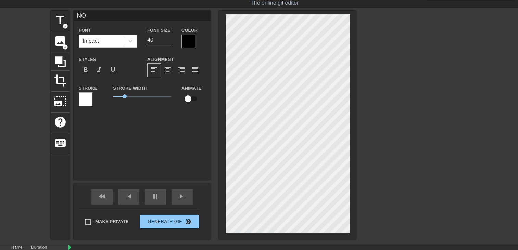
type textarea "NON"
type input "NON"
type textarea "NON"
type input "NON N"
type textarea "NON N"
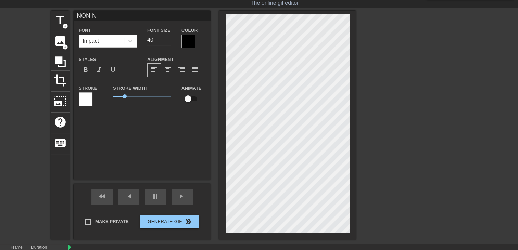
type input "NON NO"
type textarea "NON NO"
type input "NON NON"
type textarea "NON NON"
type input "NON NON"
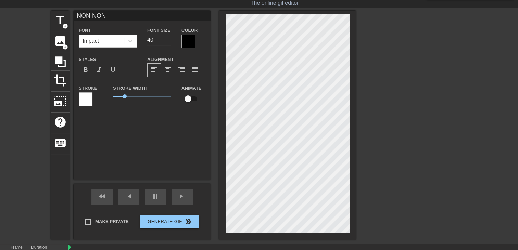
type textarea "NON NON"
type input "NON NON m"
type textarea "NON NON m"
type input "NON NON mo"
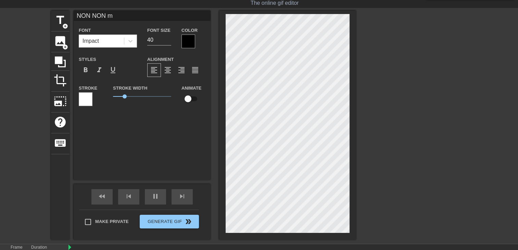
type textarea "NON NON mo"
click at [187, 41] on div at bounding box center [189, 42] width 14 height 14
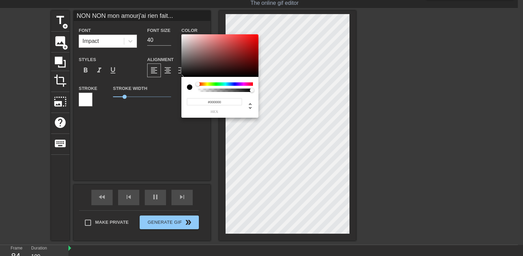
click at [246, 83] on div at bounding box center [225, 83] width 55 height 3
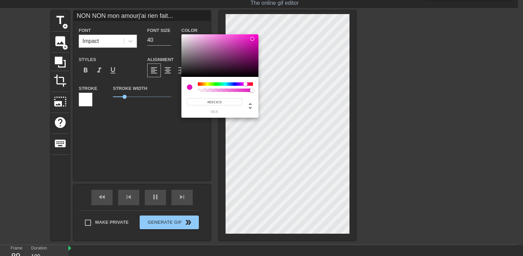
click at [252, 38] on div at bounding box center [220, 55] width 77 height 42
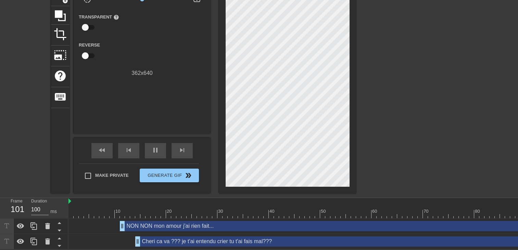
scroll to position [67, 0]
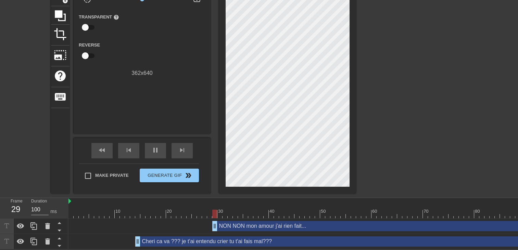
drag, startPoint x: 122, startPoint y: 222, endPoint x: 193, endPoint y: 234, distance: 72.2
drag, startPoint x: 138, startPoint y: 237, endPoint x: 0, endPoint y: 214, distance: 139.6
click at [0, 220] on html "menu_book Browse the tutorials! Gifntext.com The online gif editor Send Feedbac…" at bounding box center [259, 93] width 518 height 312
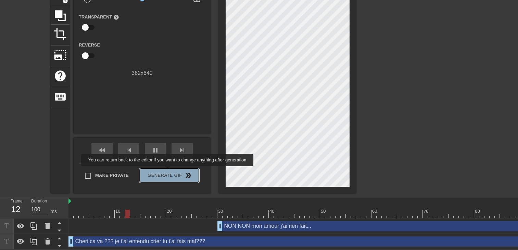
click at [168, 172] on span "Generate Gif double_arrow" at bounding box center [169, 176] width 54 height 8
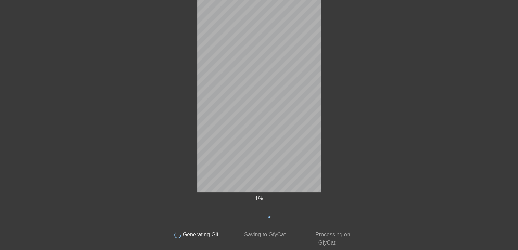
scroll to position [0, 0]
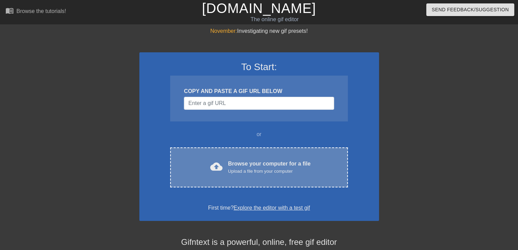
click at [275, 158] on div "cloud_upload Browse your computer for a file Upload a file from your computer C…" at bounding box center [258, 168] width 177 height 40
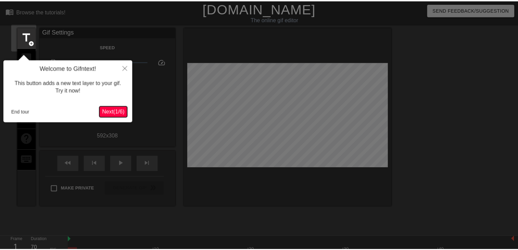
scroll to position [16, 0]
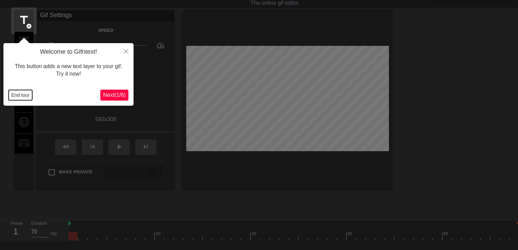
click at [14, 97] on button "End tour" at bounding box center [21, 95] width 24 height 10
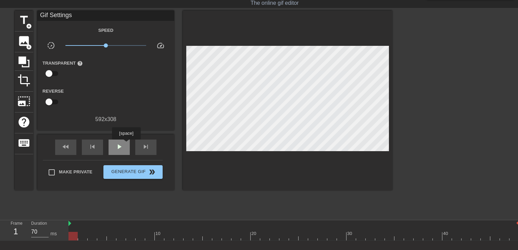
click at [126, 144] on div "play_arrow" at bounding box center [119, 147] width 21 height 15
click at [27, 26] on span "add_circle" at bounding box center [29, 26] width 6 height 6
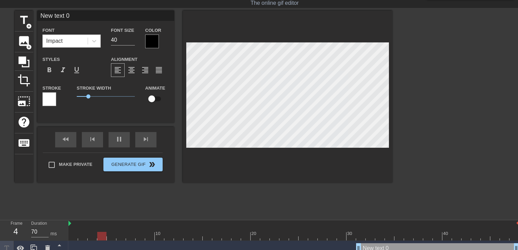
scroll to position [1, 1]
type input "New text"
type textarea "New text"
type input "New text"
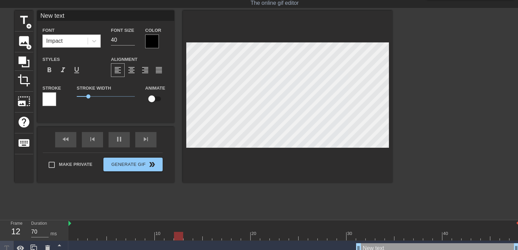
type textarea "New text"
type input "New tex"
type textarea "New tex"
type input "New te"
type textarea "New te"
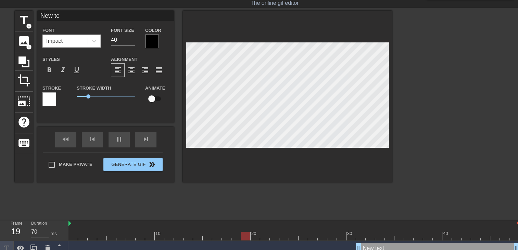
type input "New t"
type textarea "New t"
type input "New"
type textarea "New"
type input "New"
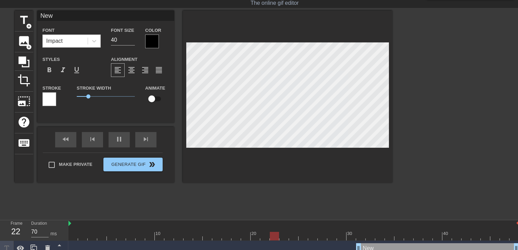
type textarea "New"
type input "Ne"
type textarea "Ne"
type input "N"
type textarea "N"
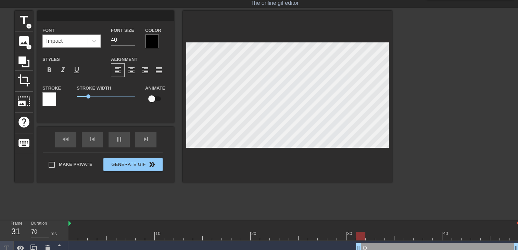
type input "O"
type textarea "O"
type input "OO"
type textarea "OO"
type input "OOO"
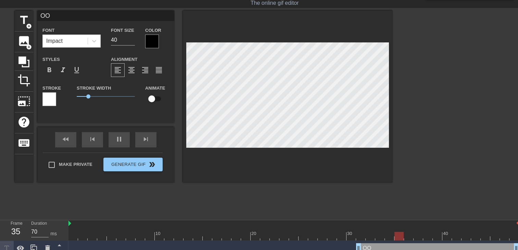
type textarea "OOO"
type input "OOOO"
type textarea "OOOO"
type input "OOOOH"
type textarea "OOOOH"
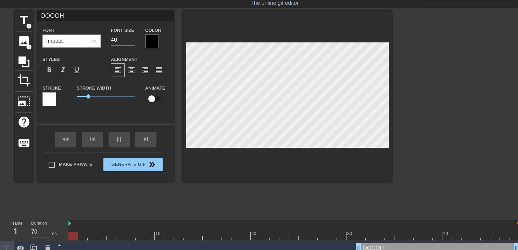
type input "OOOOH"
type textarea "OOOOH"
type input "OOOOH M"
type textarea "OOOOH M"
type input "OOOOH Ma"
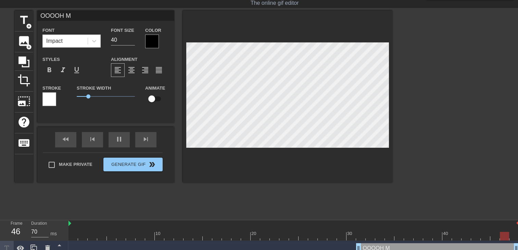
type textarea "OOOOH Ma"
type input "OOOOH Mam"
type textarea "OOOOH Mam"
type input "OOOOH Mama"
type textarea "OOOOH Mama"
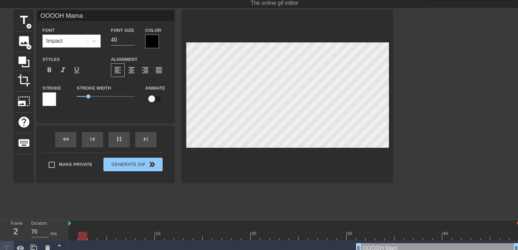
type input "OOOOH Mamam"
type textarea "OOOOH Mamam"
type input "OOOOH Mama"
type textarea "OOOOH Mama"
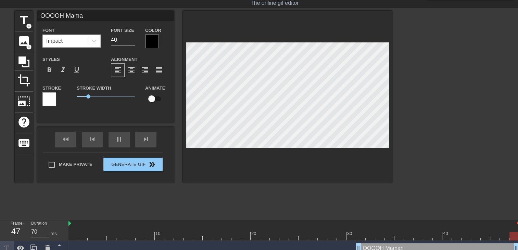
type input "OOOOH Maman"
type textarea "OOOOH Maman"
type input "OOOOH Maman"
type textarea "OOOOH Maman"
type input "OOOOH Maman c"
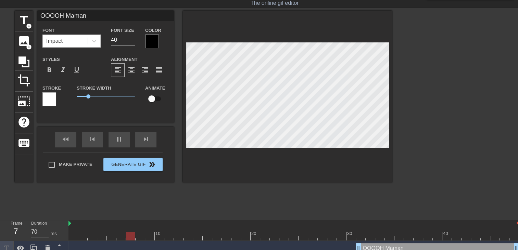
type textarea "OOOOH Maman c"
type input "OOOOH Maman ca"
type textarea "OOOOH Maman ca"
type input "OOOOH Maman ca"
type textarea "OOOOH Maman ca"
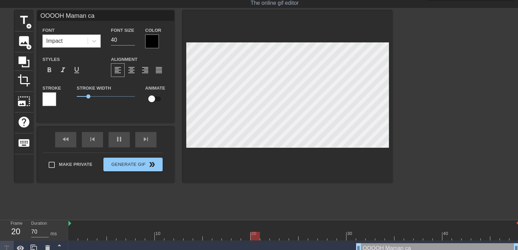
type input "OOOOH Maman ca f"
type textarea "OOOOH Maman ca f"
type input "OOOOH Maman ca"
type textarea "OOOOH Maman ca"
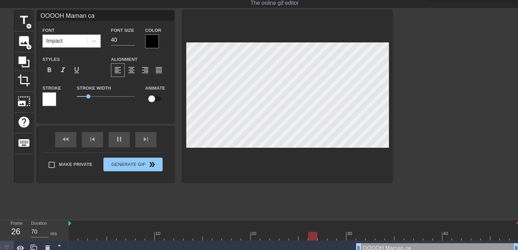
type input "OOOOH Maman ca v"
type textarea "OOOOH Maman ca v"
type input "OOOOH Maman ca v"
type textarea "OOOOH Maman ca v"
type input "OOOOH Maman ca v"
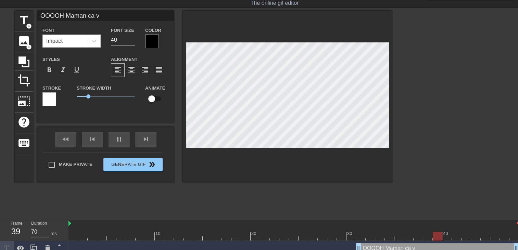
type textarea "OOOOH Maman ca v"
type input "OOOOH Maman ca va"
type textarea "OOOOH Maman ca va"
type input "OOOOH Maman ca va"
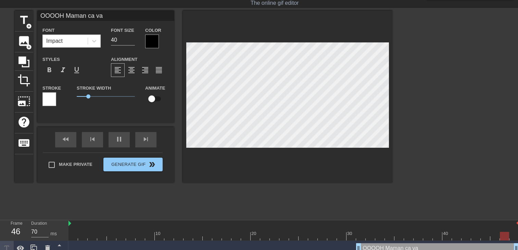
type textarea "OOOOH Maman ca va"
type input "OOOOH Maman ca va t"
type textarea "OOOOH Maman ca va t"
type input "OOOOH Maman ca va tu"
type textarea "OOOOH Maman ca va tu"
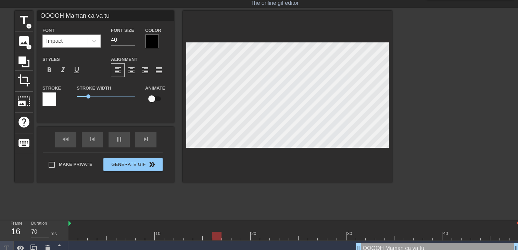
type input "OOOOH Maman ca va tu"
type textarea "OOOOH Maman ca va tu"
type input "OOOOH Maman ca va tu t"
type textarea "OOOOH Maman ca va tu t"
type input "OOOOH Maman ca va tu te"
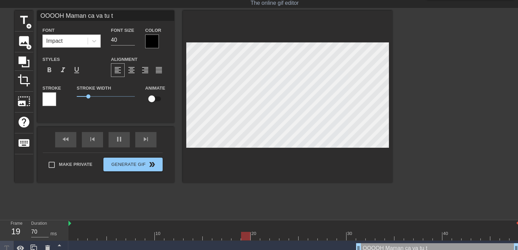
type textarea "OOOOH Maman ca va tu te"
type input "OOOOH Maman ca va tu te"
type textarea "OOOOH Maman ca va tu te"
type input "OOOOH Maman ca va tu te r"
type textarea "OOOOH Maman ca va tu te r"
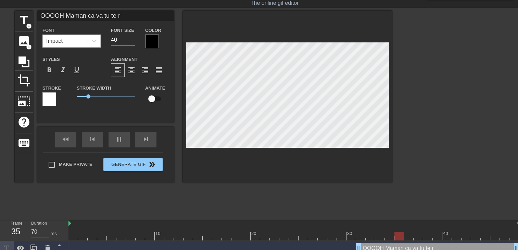
type input "OOOOH Maman ca va tu te re"
type textarea "OOOOH Maman ca va tu te re"
type input "OOOOH Maman ca va tu te reg"
type textarea "OOOOH Maman ca va tu te reg"
type input "OOOOH Maman ca va tu te rega"
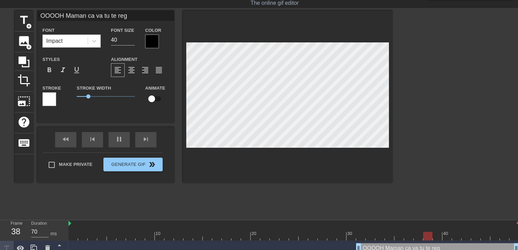
type textarea "OOOOH Maman ca va tu te rega"
type input "OOOOH Maman ca va tu te regal"
type textarea "OOOOH Maman ca va tu te regal"
type input "OOOOH Maman ca va tu te regale"
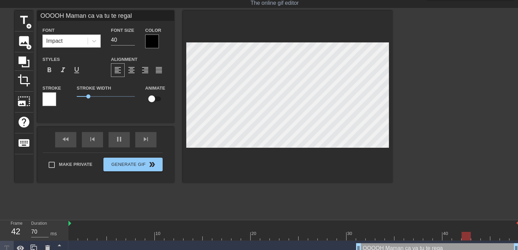
type textarea "OOOOH Maman ca va tu te regale"
type input "OOOOH Maman ca va tu te regale?"
type textarea "OOOOH Maman ca va tu te regale?"
type input "OOOOH Maman ca va tu te regale??"
type textarea "OOOOH Maman ca va tu te regale??"
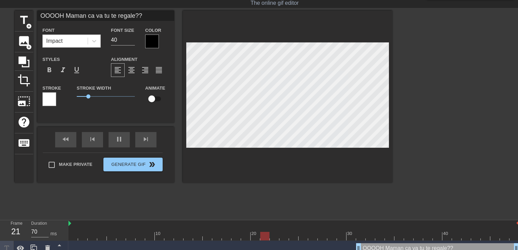
type input "OOOOH Maman ca va tu te regale???"
type textarea "OOOOH Maman ca va tu te regale???"
type input "OOOOH Maman ca va tu te regale???;"
type textarea "OOOOH Maman ca va tu te regale???;"
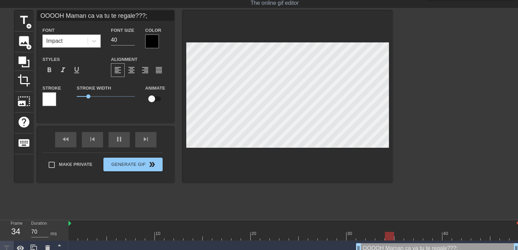
type input "OOOOH Maman ca va tu te regale???;;"
type textarea "OOOOH Maman ca va tu te regale???;;"
type input "OOOOH Maman ca va tu te regale???;;;"
type textarea "OOOOH Maman ca va tu te regale???;;;"
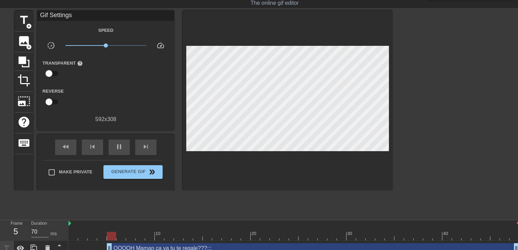
drag, startPoint x: 357, startPoint y: 245, endPoint x: 0, endPoint y: 183, distance: 362.3
click at [0, 184] on html "menu_book Browse the tutorials! Gifntext.com The online gif editor Send Feedbac…" at bounding box center [259, 120] width 518 height 273
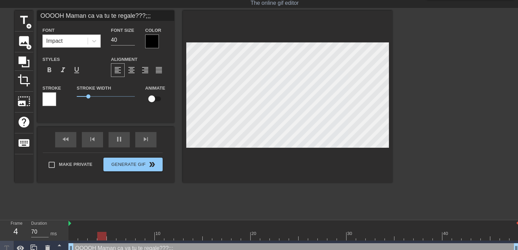
click at [396, 51] on div "title add_circle image add_circle crop photo_size_select_large help keyboard OO…" at bounding box center [259, 114] width 518 height 206
click at [147, 43] on div at bounding box center [152, 42] width 14 height 14
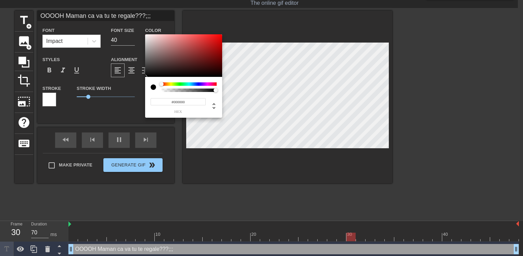
type input "#F20808"
click at [220, 36] on div at bounding box center [183, 55] width 77 height 42
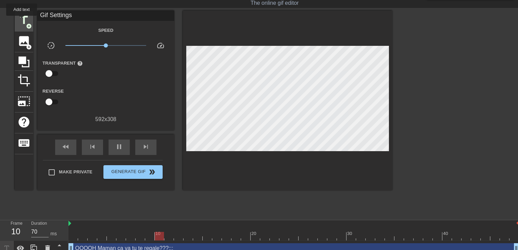
click at [22, 21] on span "title" at bounding box center [23, 20] width 13 height 13
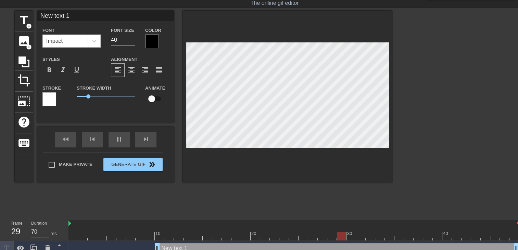
scroll to position [1, 2]
type input "New text"
type textarea "New text"
type input "New text"
type textarea "New text"
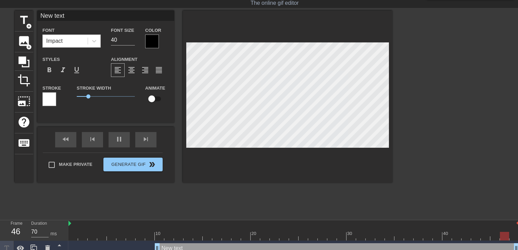
type input "New tex"
type textarea "New tex"
type input "New te"
type textarea "New te"
type input "New t"
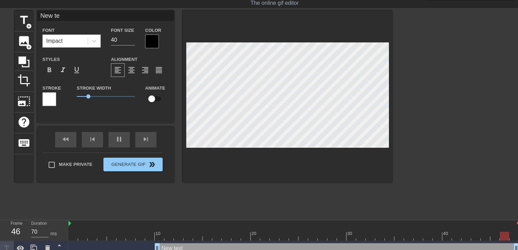
type textarea "New t"
type input "New"
type textarea "New"
type input "New"
type textarea "New"
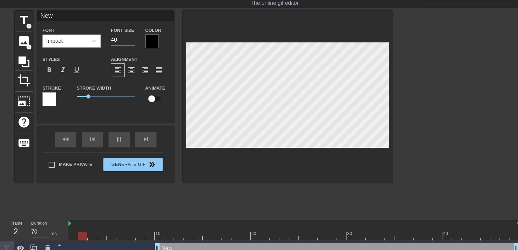
type input "Ne"
type textarea "Ne"
type input "N"
type textarea "N"
type input "o"
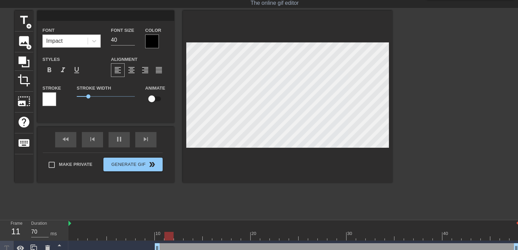
type textarea "o"
type input "ou"
type textarea "ou"
type input "oui"
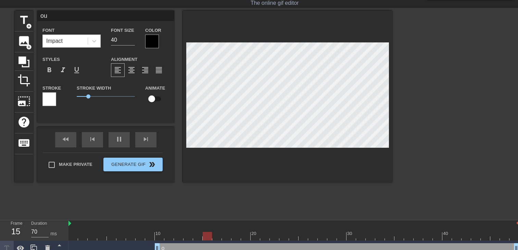
type textarea "oui"
type input "ouii"
type textarea "ouii"
type input "ouii"
type textarea "ouii"
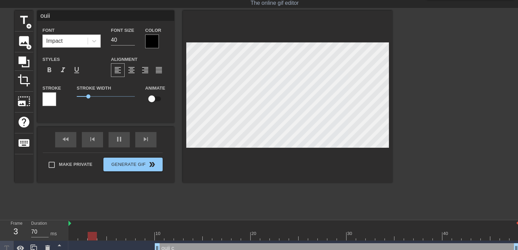
type input "ouii c"
type textarea "ouii c"
type input "ouii c'"
type textarea "ouii c'"
type input "ouii c'e"
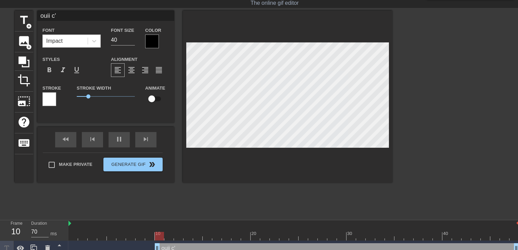
type textarea "ouii c'e"
type input "ouii c'es"
type textarea "ouii c'es"
type input "ouii c'est"
type textarea "ouii c'est"
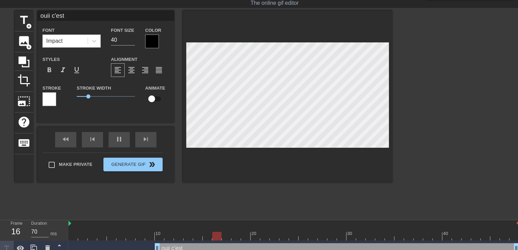
type input "ouii c'est"
type textarea "ouii c'est"
type input "ouii c'est t"
type textarea "ouii c'est t"
type input "ouii c'est tr"
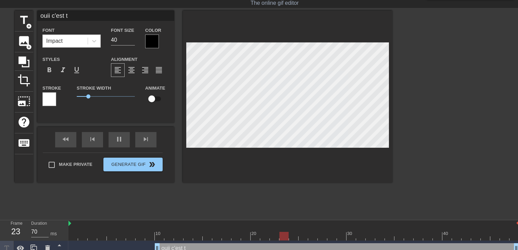
type textarea "ouii c'est tr"
type input "ouii c'est tro"
type textarea "ouii c'est tro"
type input "ouii c'est trop"
type textarea "ouii c'est trop"
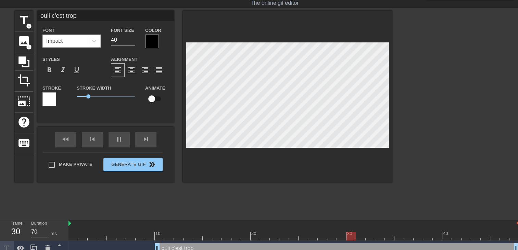
type input "ouii c'est trop"
type textarea "ouii c'est trop"
type input "ouii c'est trop b"
type textarea "ouii c'est trop b"
type input "ouii c'est trop bo"
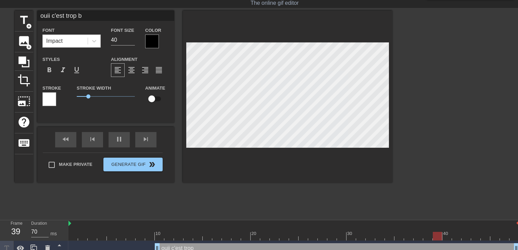
type textarea "ouii c'est trop bo"
type input "ouii c'est trop bon"
type textarea "ouii c'est trop bon"
type input "ouii c'est trop bon"
type textarea "ouii c'est trop bon"
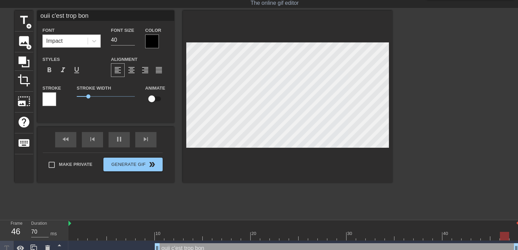
scroll to position [1, 3]
type input "ouii c'est trop bon M"
type textarea "ouii c'est trop bon M"
type input "ouii c'est trop bon Ma"
type textarea "ouii c'est trop bon Ma"
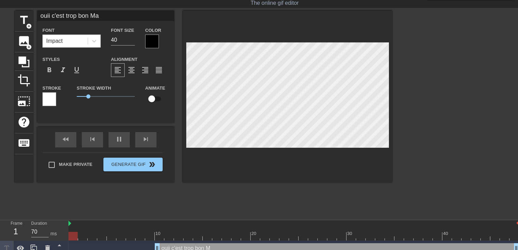
type input "ouii c'est trop bon Man"
type textarea "ouii c'est trop bon Man"
type input "ouii c'est trop bon Mana"
type textarea "ouii c'est trop bon Mana"
type input "ouii c'est trop bon Manal"
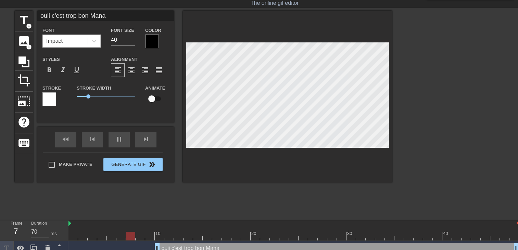
type textarea "ouii c'est trop bon Manal"
type input "ouii c'est trop bon Manale"
type textarea "ouii c'est trop bon Manale"
type input "ouii c'est trop bon Manal"
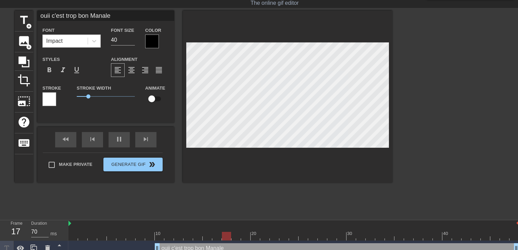
type textarea "ouii c'est trop bon Manal"
type input "ouii c'est trop bon Mana"
type textarea "ouii c'est trop bon Mana"
type input "ouii c'est trop bon Manae"
type textarea "ouii c'est trop bon Manae"
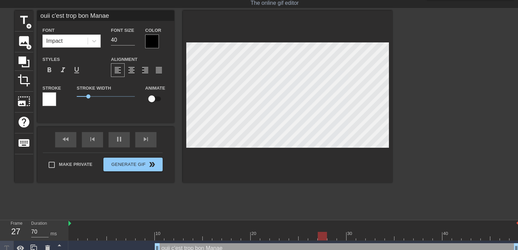
type input "ouii c'est trop bon Manael"
type textarea "ouii c'est trop bon Manael"
type input "ouii c'est trop bon Manael"
type textarea "ouii c'est trop bon Manael"
type input "ouii c'est trop bon Manael t"
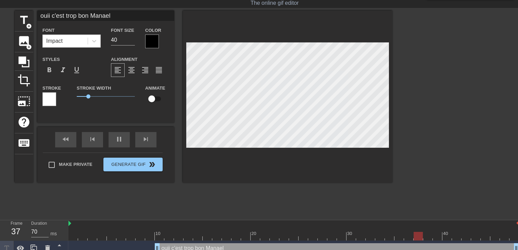
type textarea "ouii c'est trop bon Manael t"
type input "ouii c'est trop bon Manael to"
type textarea "ouii c'est trop bon Manael to"
type input "ouii c'est trop bon Manael ton"
type textarea "ouii c'est trop bon Manael ton"
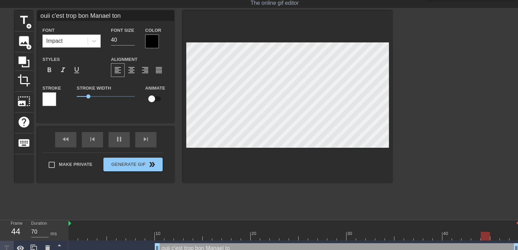
scroll to position [1, 4]
type input "ouii c'est trop bon Manael ton"
type textarea "ouii c'est trop bon Manael ton"
type input "ouii c'est trop bon Manael ton"
type textarea "ouii c'est trop bon Manael ton"
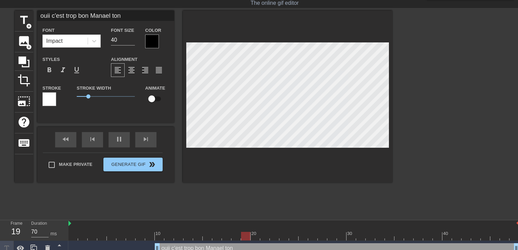
scroll to position [1, 1]
type input "ouii c'est trop bon Manael ton c"
type textarea "ouii c'est trop bon Manael ton c"
type input "ouii c'est trop bon Manael ton co"
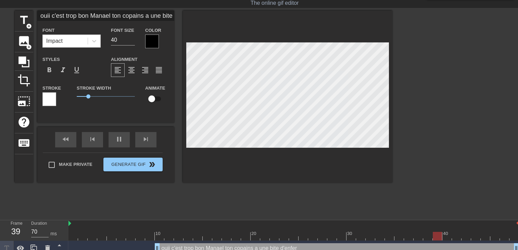
click at [152, 42] on div at bounding box center [152, 42] width 14 height 14
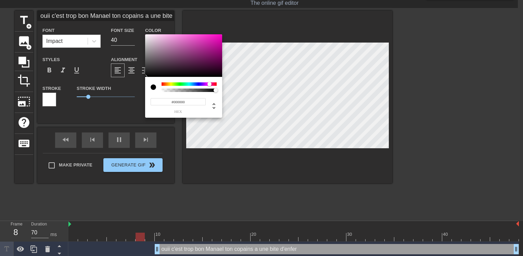
click at [210, 82] on div at bounding box center [189, 83] width 55 height 3
click at [211, 46] on div at bounding box center [183, 55] width 77 height 42
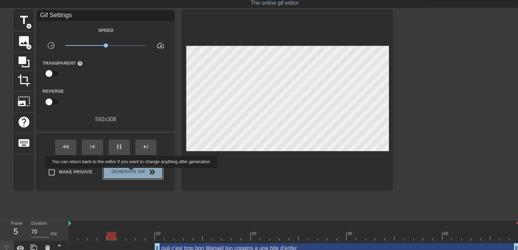
click at [132, 173] on span "Generate Gif double_arrow" at bounding box center [133, 172] width 54 height 8
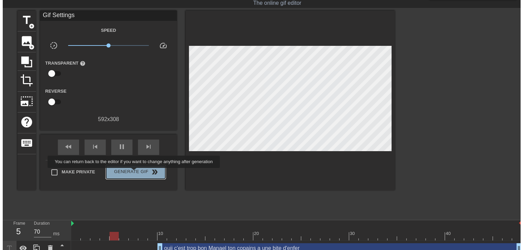
scroll to position [0, 0]
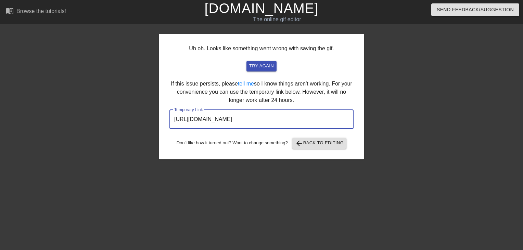
drag, startPoint x: 336, startPoint y: 124, endPoint x: 95, endPoint y: 123, distance: 241.1
click at [95, 123] on div "Uh oh. Looks like something went wrong with saving the gif. try again If this i…" at bounding box center [261, 130] width 523 height 206
click at [281, 10] on link "[DOMAIN_NAME]" at bounding box center [261, 8] width 114 height 15
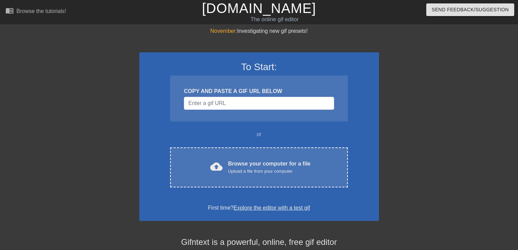
click at [301, 176] on div "cloud_upload Browse your computer for a file Upload a file from your computer C…" at bounding box center [258, 168] width 177 height 40
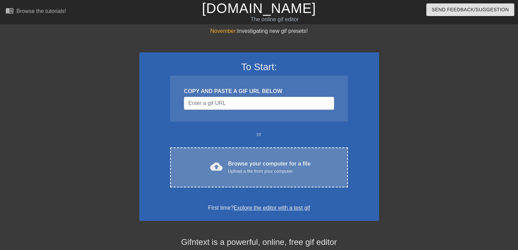
click at [277, 162] on div "Browse your computer for a file Upload a file from your computer" at bounding box center [269, 167] width 83 height 15
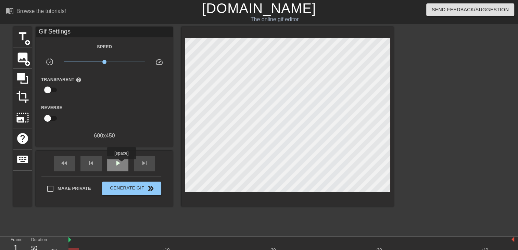
click at [120, 164] on span "play_arrow" at bounding box center [118, 163] width 8 height 8
click at [21, 40] on span "title" at bounding box center [22, 36] width 13 height 13
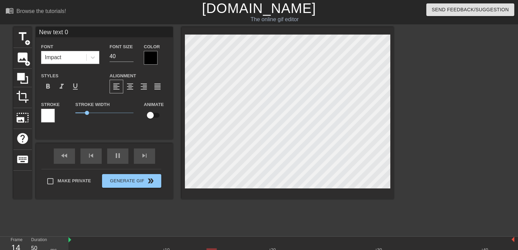
type input "New text"
type textarea "New text"
type input "New text"
type textarea "New text"
type input "New tex"
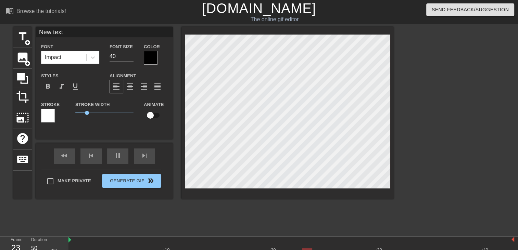
type textarea "New tex"
type input "New te"
type textarea "New te"
type input "New t"
type textarea "New t"
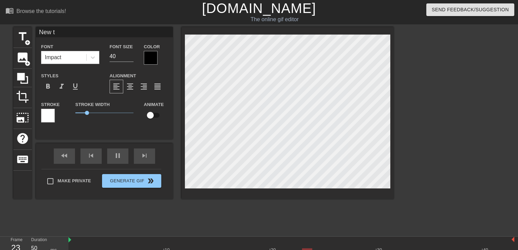
type input "New"
type textarea "New"
type input "New"
type textarea "New"
type input "Ne"
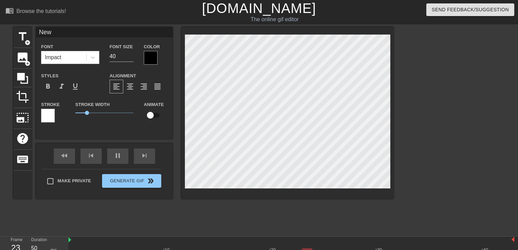
type textarea "Ne"
type input "N"
type textarea "N"
type input "A"
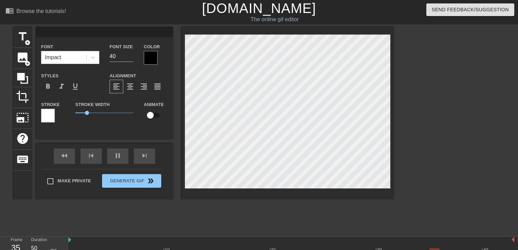
type textarea "A"
type input "Al"
type textarea "Al"
type input "Alo"
type textarea "Alo"
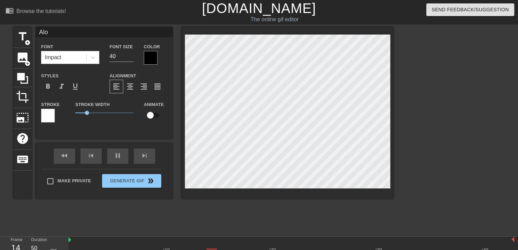
type input "Alor"
type textarea "Alor"
type input "Alors"
type textarea "Alors"
type input "Alors"
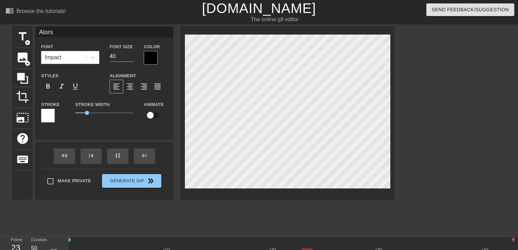
type textarea "Alors"
type input "Alors t"
type textarea "Alors t"
type input "Alors tu"
type textarea "Alors tu"
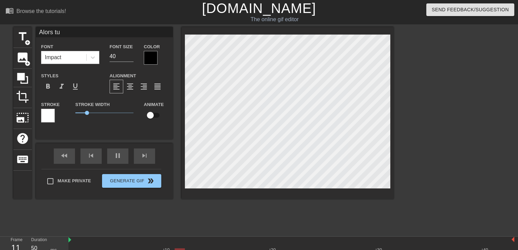
type input "Alors tu"
type textarea "Alors tu"
type input "Alors tu e"
type textarea "Alors tu e"
type input "Alors tu es"
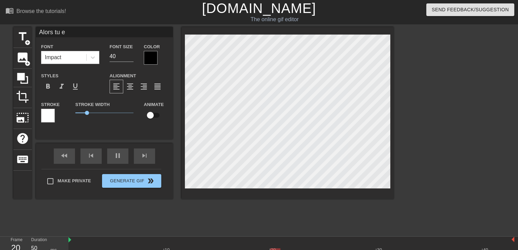
type textarea "Alors tu es"
type input "Alors tu es"
type textarea "Alors tu es"
type input "Alors tu es m"
type textarea "Alors tu es m"
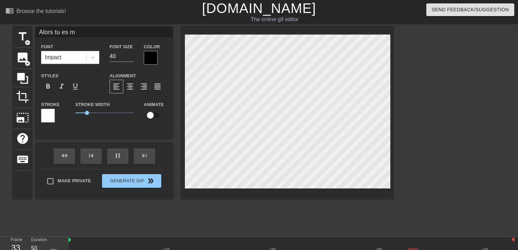
type input "Alors tu es mi"
type textarea "Alors tu es mi"
type input "Alors tu es mie"
type textarea "Alors tu es mie"
type input "Alors tu es mieu"
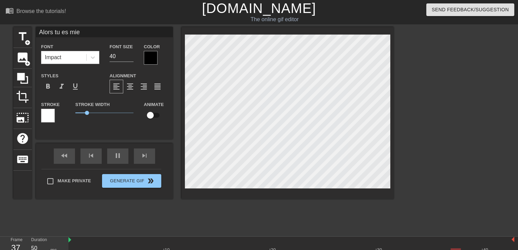
type textarea "Alors tu es mieu"
type input "Alors tu es mieu"
type textarea "Alors tu es mieu"
type input "Alors tu es mieu a"
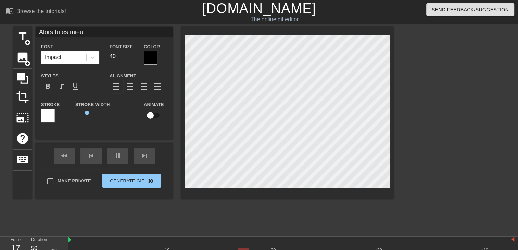
type textarea "Alors tu es mieu a"
type input "Alors tu es mieu av"
type textarea "Alors tu es mieu av"
type input "Alors tu es mieu ave"
type textarea "Alors tu es mieu ave"
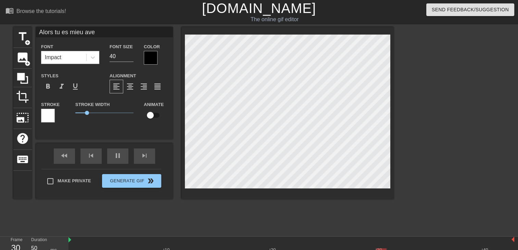
type input "Alors tu es mieu avec"
type textarea "Alors tu es mieu avec"
type input "Alors tu es mieu avec"
type textarea "Alors tu es mieu avec"
type input "Alors tu es mieu avec m"
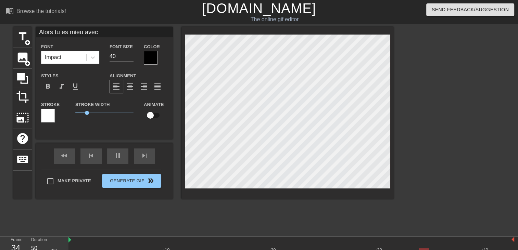
type textarea "Alors tu es mieu avec m"
type input "Alors tu es mieu avec [PERSON_NAME]"
type textarea "Alors tu es mieu avec [PERSON_NAME]"
type input "Alors tu es mieu avec moi"
type textarea "Alors tu es mieu avec moi"
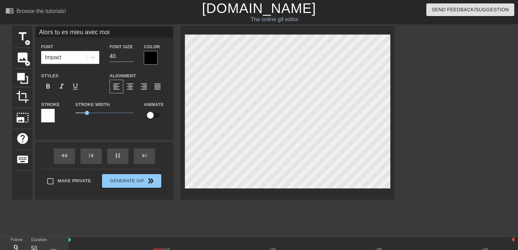
type input "Alors tu es mieu avec moi"
type textarea "Alors tu es mieu avec moi"
type input "Alors tu es mieu avec moi q"
type textarea "Alors tu es mieu avec moi q"
type input "Alors tu es mieu avec moi qu"
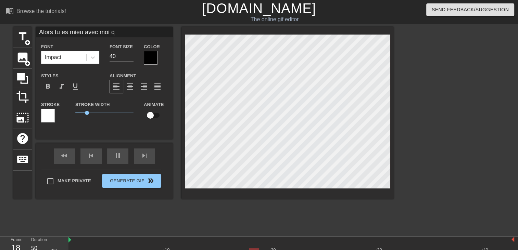
type textarea "Alors tu es mieu avec moi qu"
type input "Alors tu es mieu avec moi que"
type textarea "Alors tu es mieu avec moi que"
type input "Alors tu es mieu avec moi que"
type textarea "Alors tu es mieu avec moi que"
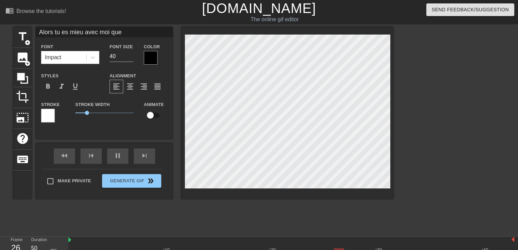
scroll to position [1, 0]
type input "Alors tu es mieu avec moi quea"
type textarea "Alors tu es mieu avec moi que a"
type input "Alors tu es mieu avec moi queav"
type textarea "Alors tu es mieu avec moi que av"
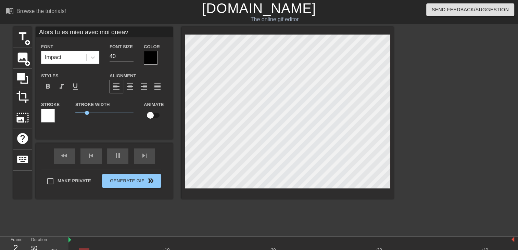
type input "Alors tu es mieu avec moi queave"
type textarea "Alors tu es mieu avec moi que ave"
type input "Alors tu es mieu avec moi queavec"
type textarea "Alors tu es mieu avec moi que avec"
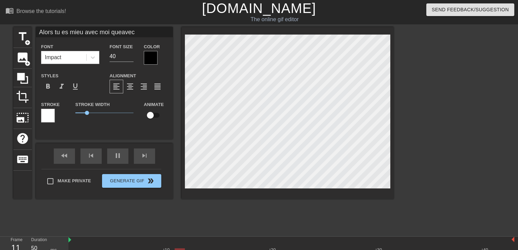
type input "Alors tu es mieu avec moi queavec"
type textarea "Alors tu es mieu avec moi que avec"
type input "Alors tu es mieu avec moi queavec l"
type textarea "Alors tu es mieu avec moi que avec l"
type input "Alors tu es mieu avec moi queavec l'"
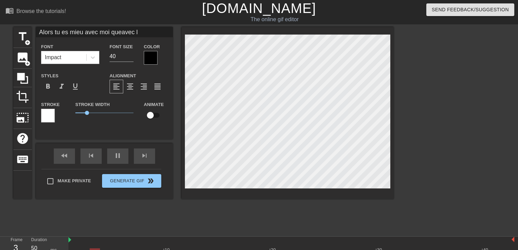
type textarea "Alors tu es mieu avec moi que avec l'"
type input "Alors tu es mieu avec moi queavec l'e"
type textarea "Alors tu es mieu avec moi que avec l'e"
type input "Alors tu es mieu avec moi queavec l'eq"
type textarea "Alors tu es mieu avec moi que avec l'eq"
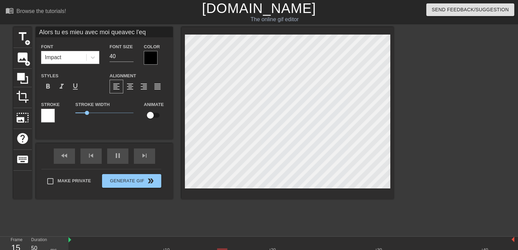
type input "Alors tu es mieu avec moi queavec l'equ"
type textarea "Alors tu es mieu avec moi que avec l'equ"
type input "Alors tu es mieu avec moi queavec l'equi"
type textarea "Alors tu es mieu avec moi que avec l'equi"
type input "Alors tu es mieu avec moi queavec l'equip"
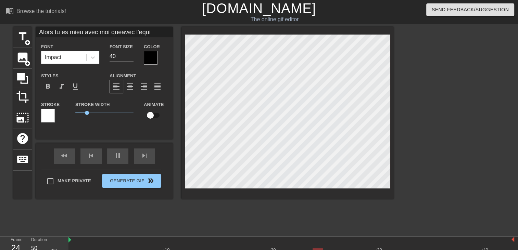
type textarea "Alors tu es mieu avec moi que avec l'equip"
type input "Alors tu es mieu avec moi queavec l'equipe"
type textarea "Alors tu es mieu avec moi que avec l'equipe"
type input "Alors tu es mieu avec moi queavec l'equipe"
type textarea "Alors tu es mieu avec moi que avec l'equipe"
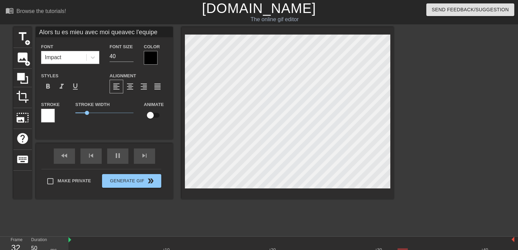
type input "Alors tu es mieu avec moi queavec l'equipe c"
type textarea "Alors tu es mieu avec moi que avec l'equipe c"
type input "Alors tu es mieu avec moi queavec l'equipe ce"
type textarea "Alors tu es mieu avec moi que avec l'equipe ce"
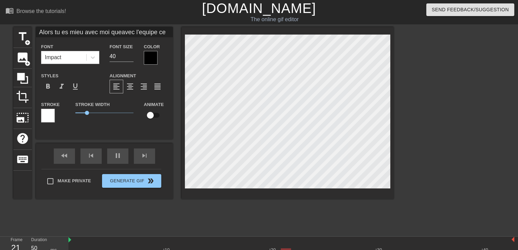
type input "Alors tu es mieu avec moi queavec l'equipe ce"
type textarea "Alors tu es mieu avec moi que avec l'equipe ce"
type input "Alors tu es mieu avec moi queavec l'equipe ce x"
type textarea "Alors tu es mieu avec moi que avec l'equipe ce x"
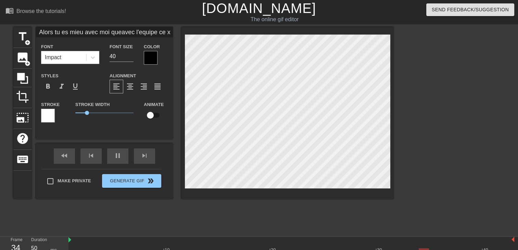
type input "Alors tu es mieu avec moi queavec l'equipe ce"
type textarea "Alors tu es mieu avec moi que avec l'equipe ce"
type input "Alors tu es mieu avec moi queavec l'equipe ce w"
type textarea "Alors tu es mieu avec moi que avec l'equipe ce w"
type input "Alors tu es mieu avec moi queavec l'equipe ce we"
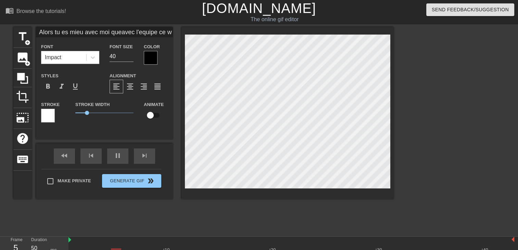
type textarea "Alors tu es mieu avec moi que avec l'equipe ce we"
type input "Alors tu es mieu avec moi queavec l'equipe ce wee"
type textarea "Alors tu es mieu avec moi que avec l'equipe ce wee"
type input "Alors tu es mieu avec moi queavec l'equipe ce week"
type textarea "Alors tu es mieu avec moi que avec l'equipe ce week"
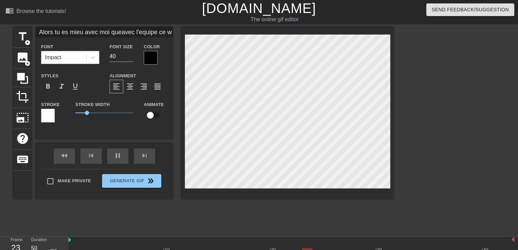
type input "Alors tu es mieu avec moi queavec l'equipe ce week"
type textarea "Alors tu es mieu avec moi que avec l'equipe ce week"
type input "Alors tu es mieu avec moi queavec l'equipe ce week e"
type textarea "Alors tu es mieu avec moi que avec l'equipe ce week e"
type input "Alors tu es mieu avec moi queavec l'equipe ce week en"
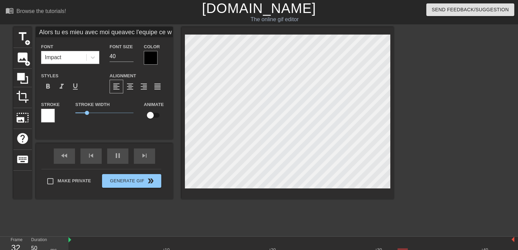
type textarea "Alors tu es mieu avec moi que avec l'equipe ce week en"
type input "Alors tu es mieu avec moi queavec l'equipe ce week end"
type textarea "Alors tu es mieu avec moi que avec l'equipe ce week end"
type input "Alors tu es mieu avec moi queavec l'equipe ce week end"
type textarea "Alors tu es mieu avec moi que avec l'equipe ce week end"
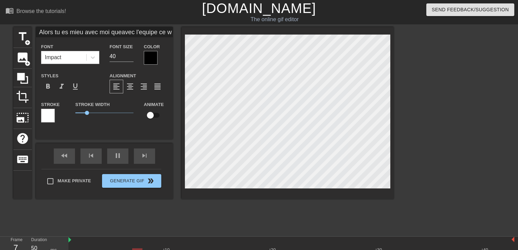
type input "Alors tu es mieu avec moi queavec l'equipe ce week end"
type textarea "Alors tu es mieu avec moi que avec l'equipe ce week end"
type input "Alors tu es mieu avec moi queavec l'equipe ce week end m"
type textarea "Alors tu es mieu avec moi que avec l'equipe ce week end m"
type input "Alors tu es mieu avec moi queavec l'equipe ce week end mo"
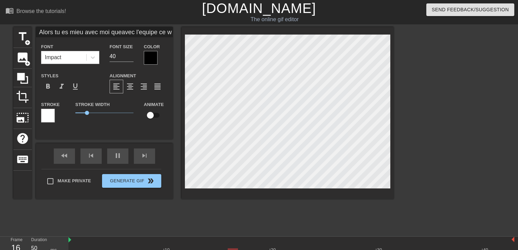
type textarea "Alors tu es mieu avec moi que avec l'equipe ce week end mo"
type input "Alors tu es mieu avec moi queavec l'equipe ce week end mon"
type textarea "Alors tu es mieu avec moi que avec l'equipe ce week end mon"
type input "Alors tu es mieu avec moi queavec l'equipe ce week end mon"
type textarea "Alors tu es mieu avec moi que avec l'equipe ce week end mon"
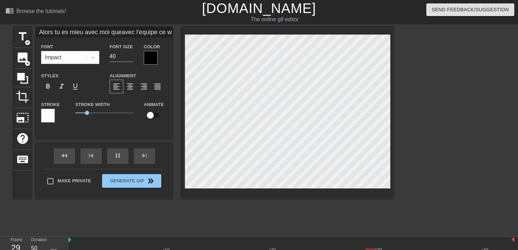
type input "Alors tu es mieu avec moi queavec l'equipe ce week end mon p"
type textarea "Alors tu es mieu avec moi que avec l'equipe ce week end mon p"
type input "Alors tu es mieu avec moi queavec l'equipe ce week end mon pe"
type textarea "Alors tu es mieu avec moi que avec l'equipe ce week end mon pe"
type input "Alors tu es mieu avec moi queavec l'equipe ce week end mon per"
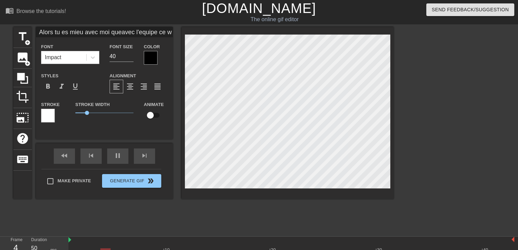
type textarea "Alors tu es mieu avec moi que avec l'equipe ce week end mon per"
type input "Alors tu es mieu avec moi queavec l'equipe ce week end mon pere"
type textarea "Alors tu es mieu avec moi que avec l'equipe ce week end mon pere"
type input "Alors tu es mieu avec moi queavec l'equipe ce week end mon pere"
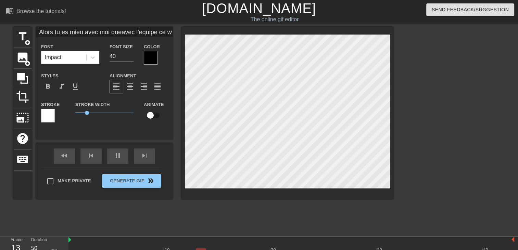
type textarea "Alors tu es mieu avec moi que avec l'equipe ce week end mon pere"
type input "Alors tu es mieu avec moi queavec l'equipe ce week end mon pere t"
type textarea "Alors tu es mieu avec moi que avec l'equipe ce week end mon pere t"
type input "Alors tu es mieu avec moi queavec l'equipe ce week end mon pere t'"
type textarea "Alors tu es mieu avec moi que avec l'equipe ce week end mon pere t'"
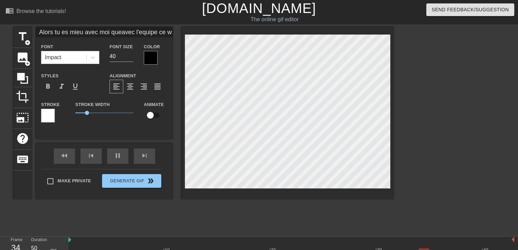
type input "Alors tu es mieu avec moi queavec l'equipe ce week end mon pere t'a"
type textarea "Alors tu es mieu avec moi que avec l'equipe ce week end mon pere t'a"
type input "Alors tu es mieu avec moi queavec l'equipe ce week end mon pere t'a"
type textarea "Alors tu es mieu avec moi que avec l'equipe ce week end mon pere t'a"
type input "Alors tu es mieu avec moi queavec l'equipe ce week end mon pere t'a p"
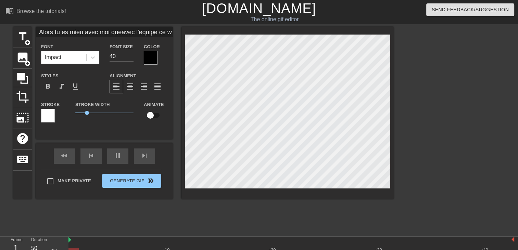
type textarea "Alors tu es mieu avec moi que avec l'equipe ce week end mon pere t'a p"
type input "Alors tu es mieu avec moi queavec l'equipe ce week end mon pere t'a pa"
type textarea "Alors tu es mieu avec moi que avec l'equipe ce week end mon pere t'a pa"
type input "Alors tu es mieu avec moi queavec l'equipe ce week end mon pere t'a pas"
type textarea "Alors tu es mieu avec moi que avec l'equipe ce week end mon pere t'a pas"
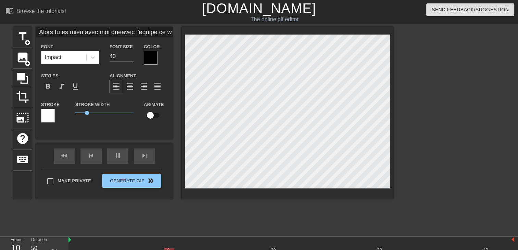
scroll to position [1, 3]
type input "Alors tu es mieu avec moi queavec l'equipe ce week end mon pere t'a pas"
type textarea "Alors tu es mieu avec moi que avec l'equipe ce week end mon pere t'a pas"
type input "Alors tu es mieu avec moi queavec l'equipe ce week end mon pere t'a pas s"
type textarea "Alors tu es mieu avec moi que avec l'equipe ce week end mon pere t'a pas s"
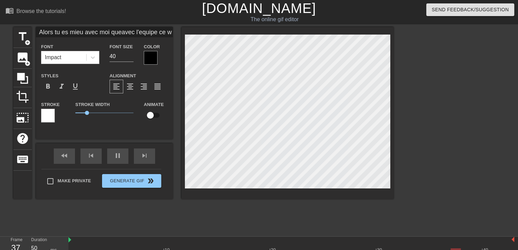
type input "Alors tu es mieu avec moi queavec l'equipe ce week end mon pere t'a pas se"
type textarea "Alors tu es mieu avec moi que avec l'equipe ce week end mon pere t'a pas se"
type input "Alors tu es mieu avec moi queavec l'equipe ce week end mon pere t'a pas sel"
type textarea "Alors tu es mieu avec moi que avec l'equipe ce week end mon pere t'a pas sel"
type input "Alors tu es mieu avec moi queavec l'equipe ce week end mon pere t'a pas sele"
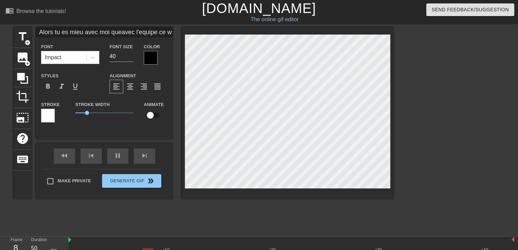
type textarea "Alors tu es mieu avec moi que avec l'equipe ce week end mon pere t'a pas sele"
type input "Alors tu es mieu avec moi queavec l'equipe ce week end mon pere t'a pas selec"
type textarea "Alors tu es mieu avec moi que avec l'equipe ce week end mon pere t'a pas selec"
type input "Alors tu es mieu avec moi queavec l'equipe ce week end mon pere t'a pas select"
type textarea "Alors tu es mieu avec moi que avec l'equipe ce week end mon pere t'a pas select"
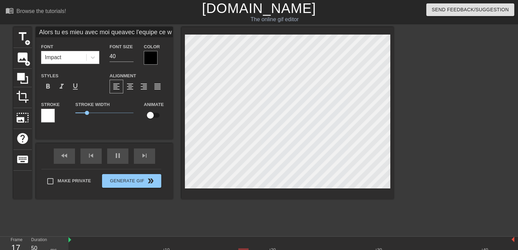
type input "Alors tu es mieu avec moi queavec l'equipe ce week end mon pere t'a pas selecti"
type textarea "Alors tu es mieu avec moi que avec l'equipe ce week end mon pere t'a pas selecti"
type input "Alors tu es mieu avec moi queavec l'equipe ce week end mon pere t'a pas selectio"
type textarea "Alors tu es mieu avec moi que avec l'equipe ce week end mon pere t'a pas select…"
type input "Alors tu es mieu avec moi queavec l'equipe ce week end mon pere t'a pas selecti…"
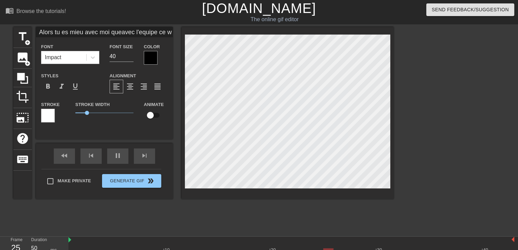
type textarea "Alors tu es mieu avec moi que avec l'equipe ce week end mon pere t'a pas select…"
type input "Alors tu es mieu avec moi queavec l'equipe ce week end mon pere t'a pas selecti…"
type textarea "Alors tu es mieu avec moi que avec l'equipe ce week end mon pere t'a pas select…"
type input "Alors tu es mieu avec moi queavec l'equipe ce week end mon pere t'a pas selecti…"
type textarea "Alors tu es mieu avec moi que avec l'equipe ce week end mon pere t'a pas select…"
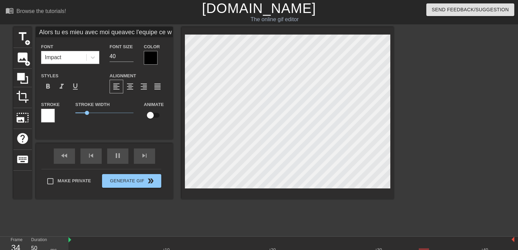
scroll to position [1, 4]
type input "Alors tu es mieu avec moi queavec l'equipe ce week end mon pere t'a pas selecti…"
type textarea "Alors tu es mieu avec moi que avec l'equipe ce week end mon pere t'a pas select…"
type input "Alors tu es mieu avec moi queavec l'equipe ce week end mon pere t'a pas selecti…"
type textarea "Alors tu es mieu avec moi que avec l'equipe ce week end mon pere t'a pas select…"
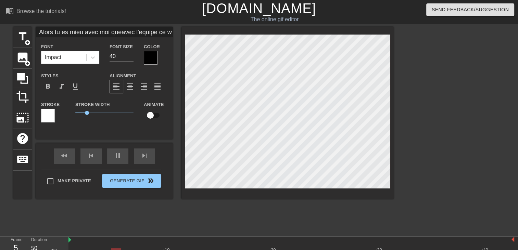
type input "Alors tu es mieu avec moi queavec l'equipe ce week end mon pere t'a pas selecti…"
type textarea "Alors tu es mieu avec moi que avec l'equipe ce week end mon pere t'a pas select…"
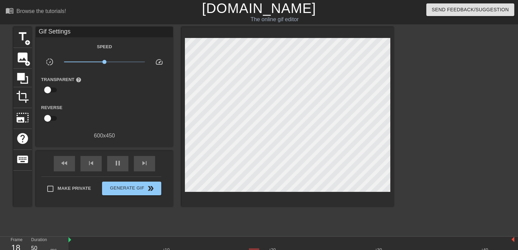
click at [269, 213] on div "title add_circle image add_circle crop photo_size_select_large help keyboard Gi…" at bounding box center [203, 130] width 381 height 206
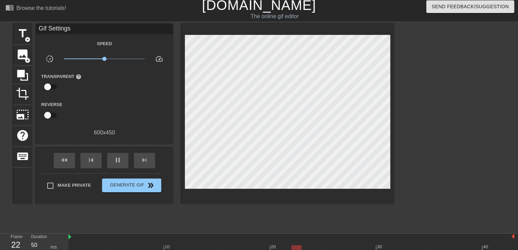
scroll to position [24, 0]
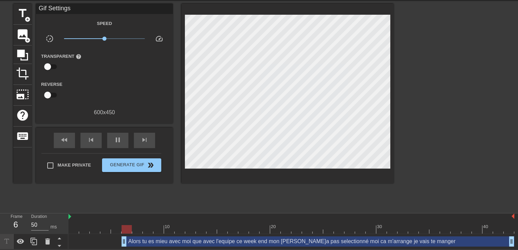
drag, startPoint x: 223, startPoint y: 239, endPoint x: 0, endPoint y: 187, distance: 229.1
click at [0, 192] on html "menu_book Browse the tutorials! Gifntext.com The online gif editor Send Feedbac…" at bounding box center [259, 113] width 518 height 273
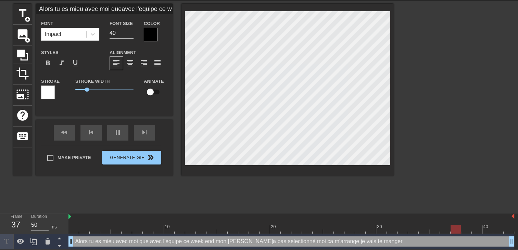
scroll to position [2, 1]
click at [142, 59] on span "format_align_right" at bounding box center [144, 63] width 8 height 8
click at [151, 36] on div at bounding box center [151, 35] width 14 height 14
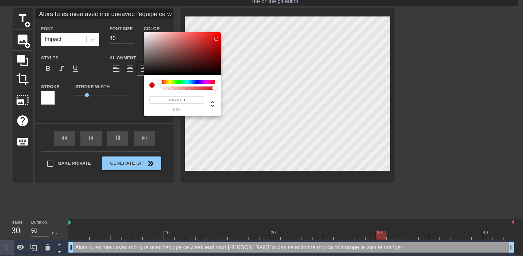
click at [216, 38] on div at bounding box center [182, 53] width 77 height 42
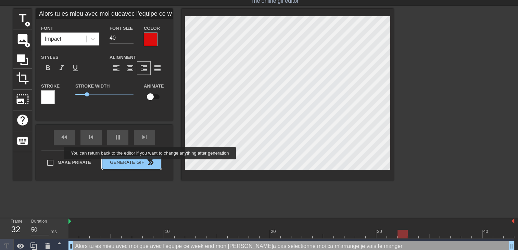
click at [147, 162] on div "Make Private Generate Gif double_arrow" at bounding box center [101, 164] width 120 height 27
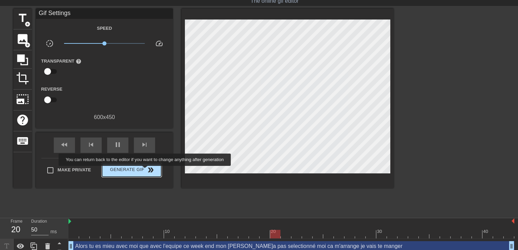
click at [147, 171] on span "double_arrow" at bounding box center [151, 170] width 8 height 8
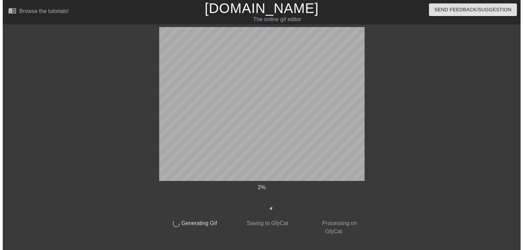
scroll to position [0, 0]
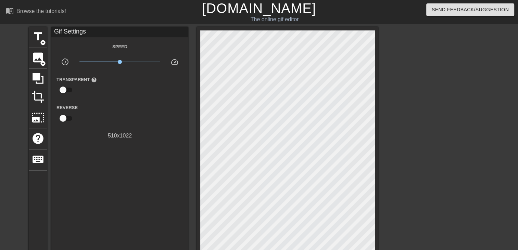
drag, startPoint x: 342, startPoint y: 0, endPoint x: 130, endPoint y: 82, distance: 226.8
click at [149, 94] on div "Transparent help" at bounding box center [119, 86] width 137 height 22
click at [42, 38] on span "title" at bounding box center [38, 36] width 13 height 13
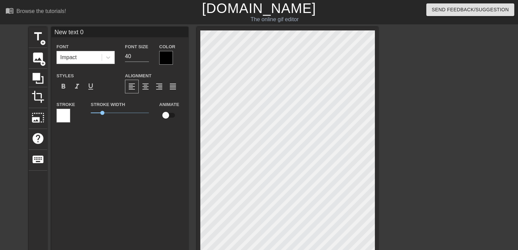
scroll to position [1, 2]
type input "New text"
type textarea "New text"
type input "New text"
type textarea "New text"
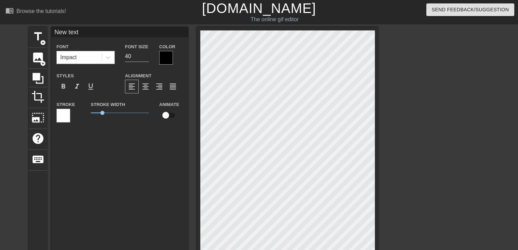
type input "New tex"
type textarea "New tex"
type input "New te"
type textarea "New te"
type input "New t"
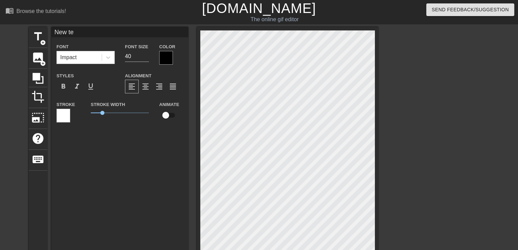
type textarea "New t"
type input "New"
type textarea "New"
type input "New"
type textarea "New"
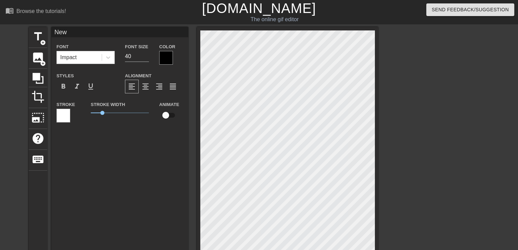
type input "Ne"
type textarea "Ne"
type input "N"
type textarea "N"
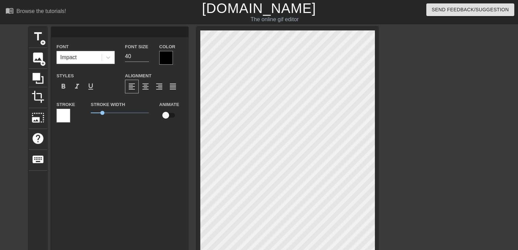
type input "O"
type textarea "O"
type input "OO"
type textarea "OO"
type input "OOO"
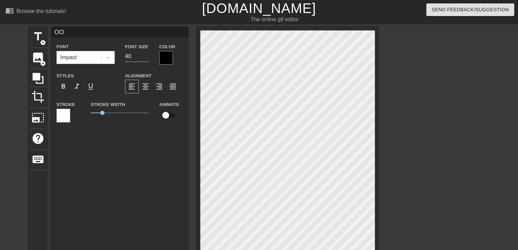
type textarea "OOO"
type input "OOOO"
type textarea "OOOO"
type input "OOOOO"
type textarea "OOOOO"
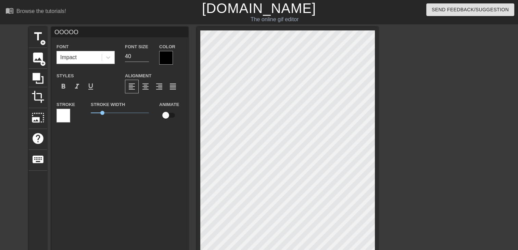
type input "OOOOOO"
type textarea "OOOOOO"
type input "OOOOOO"
type textarea "OOOOOO"
type input "OOOOOO H"
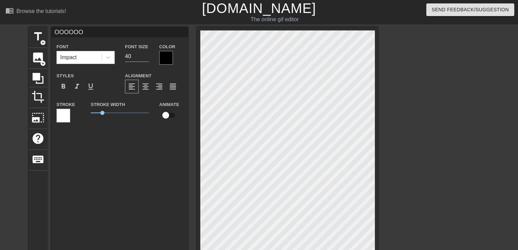
type textarea "OOOOOO H"
type input "OOOOOO"
type textarea "OOOOOO"
type input "OOOOOO"
type textarea "OOOOOO"
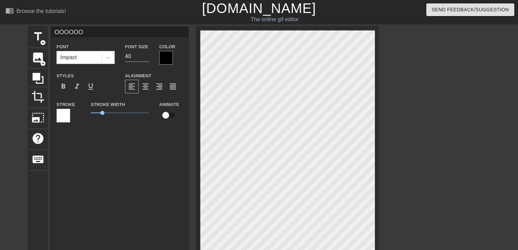
type input "OOOOOOH"
type textarea "OOOOOOH"
type input "OOOOOOHH"
type textarea "OOOOOOHH"
type input "OOOOOOHHH"
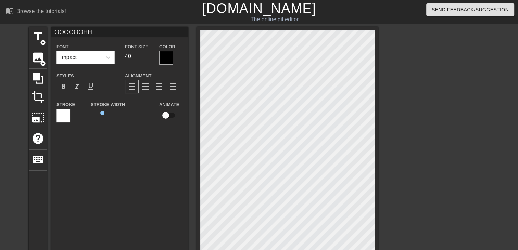
type textarea "OOOOOOHHH"
type input "OOOOOOHHH"
type textarea "OOOOOOHHH"
type input "OOOOOOHHH j"
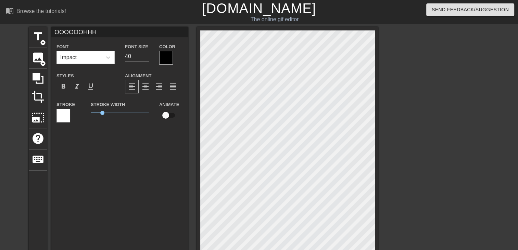
type textarea "OOOOOOHHH j"
type input "OOOOOOHHH je"
type textarea "OOOOOOHHH je"
type input "OOOOOOHHH je"
type textarea "OOOOOOHHH je"
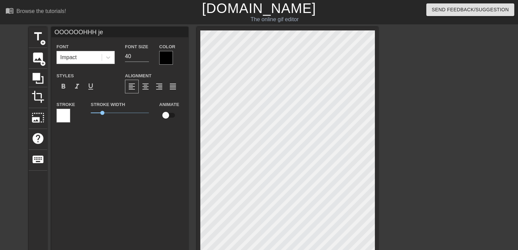
type input "OOOOOOHHH je v"
type textarea "OOOOOOHHH je v"
type input "OOOOOOHHH je va"
type textarea "OOOOOOHHH je va"
type input "OOOOOOHHH je vai"
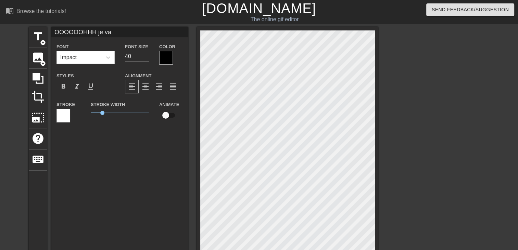
type textarea "OOOOOOHHH je vai"
type input "OOOOOOHHH je vais"
type textarea "OOOOOOHHH je vais"
type input "OOOOOOHHH je vais"
type textarea "OOOOOOHHH je vais"
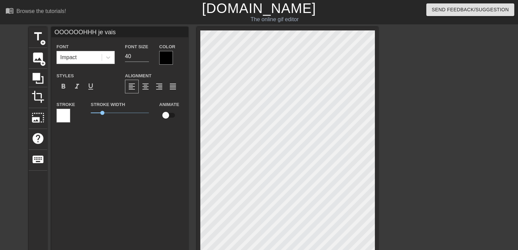
type input "OOOOOOHHH je vais e"
type textarea "OOOOOOHHH je vais e"
type input "OOOOOOHHH je vais ex"
type textarea "OOOOOOHHH je vais ex"
type input "OOOOOOHHH je vais exp"
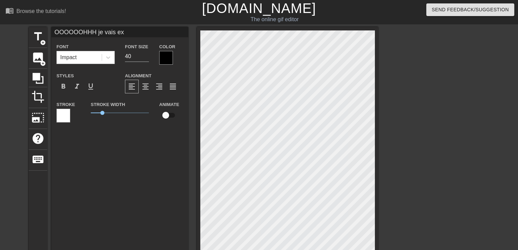
type textarea "OOOOOOHHH je vais exp"
type input "OOOOOOHHH je vais expl"
type textarea "OOOOOOHHH je vais expl"
type input "OOOOOOHHH je vais explo"
type textarea "OOOOOOHHH je vais explo"
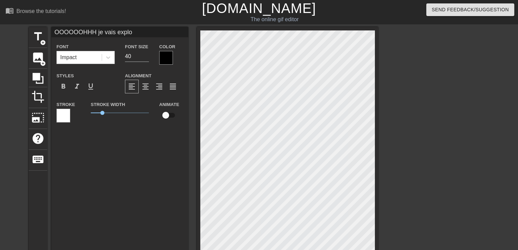
scroll to position [1, 4]
type input "OOOOOOHHH je vais exploa"
type textarea "OOOOOOHHH je vais exploa"
type input "OOOOOOHHH je vais explo"
type textarea "OOOOOOHHH je vais explo"
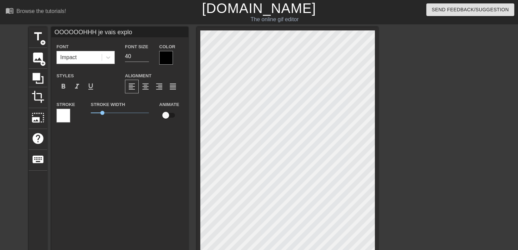
type input "OOOOOOHHH je vais explos"
type textarea "OOOOOOHHH je vais explos"
type input "OOOOOOHHH je vais explosé"
type textarea "OOOOOOHHH je vais explosé"
type input "OOOOOOHHH je vais explosé"
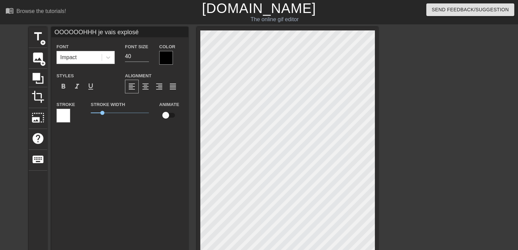
type textarea "OOOOOOHHH je vais explosé"
type input "OOOOOOHHH je vais exploséM"
type textarea "OOOOOOHHH je vais explosé M"
type input "OOOOOOHHH je vais exploséMa"
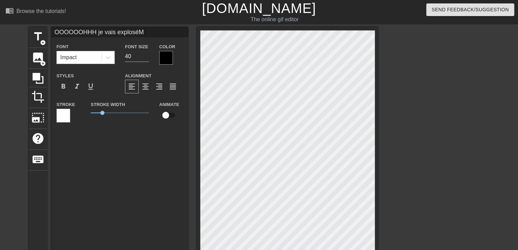
type textarea "OOOOOOHHH je vais explosé Ma"
type input "OOOOOOHHH je vais exploséMat"
type textarea "OOOOOOHHH je vais explosé Mat"
type input "OOOOOOHHH je vais exploséMath"
type textarea "OOOOOOHHH je vais explosé Math"
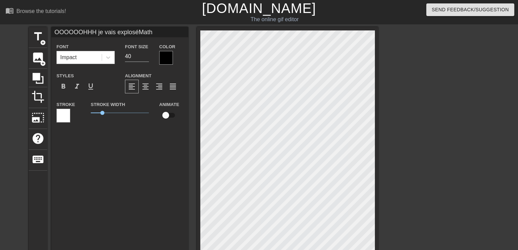
type input "OOOOOOHHH je vais exploséMathi"
type textarea "OOOOOOHHH je vais explosé Mathi"
type input "OOOOOOHHH je vais exploséMathil"
type textarea "OOOOOOHHH je vais explosé Mathil"
type input "OOOOOOHHH je vais exploséMathild"
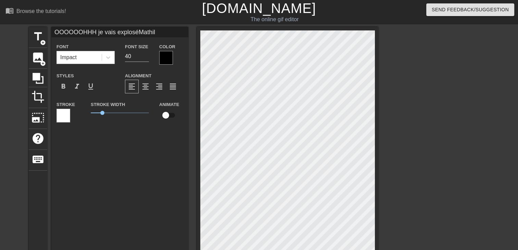
type textarea "OOOOOOHHH je vais explosé Mathild"
type input "OOOOOOHHH je vais exploséMathilda"
type textarea "OOOOOOHHH je vais explosé Mathilda"
type input "OOOOOOHHH je vais exploséMathilda"
type textarea "OOOOOOHHH je vais explosé Mathilda"
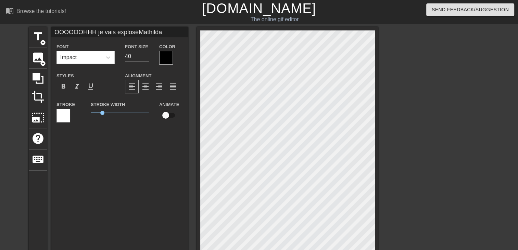
type input "OOOOOOHHH je vais exploséMathilda t"
type textarea "OOOOOOHHH je vais explosé Mathilda t"
type input "OOOOOOHHH je vais exploséMathilda tu"
type textarea "OOOOOOHHH je vais explosé Mathilda tu"
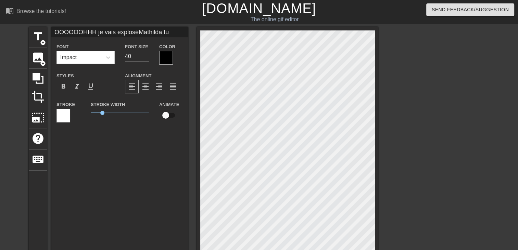
type input "OOOOOOHHH je vais exploséMathilda tu"
type textarea "OOOOOOHHH je vais explosé Mathilda tu"
type input "OOOOOOHHH je vais exploséMathilda tu s"
type textarea "OOOOOOHHH je vais explosé Mathilda tu s"
type input "OOOOOOHHH je vais exploséMathilda tu su"
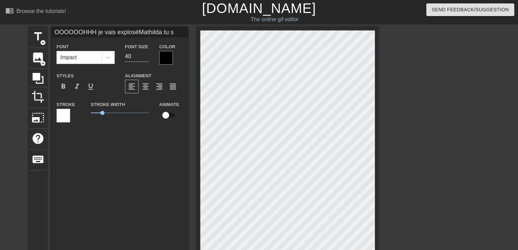
type textarea "OOOOOOHHH je vais explosé Mathilda tu su"
type input "OOOOOOHHH je vais exploséMathilda tu suc"
type textarea "OOOOOOHHH je vais explosé Mathilda tu suc"
type input "OOOOOOHHH je vais exploséMathilda tu suce"
type textarea "OOOOOOHHH je vais explosé Mathilda tu suce"
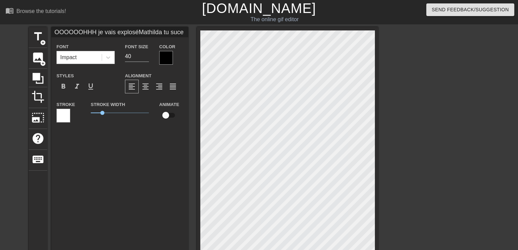
type input "OOOOOOHHH je vais exploséMathilda tu suce"
type textarea "OOOOOOHHH je vais explosé Mathilda tu suce"
type input "OOOOOOHHH je vais exploséMathilda tu suce c"
type textarea "OOOOOOHHH je vais explosé Mathilda tu suce c"
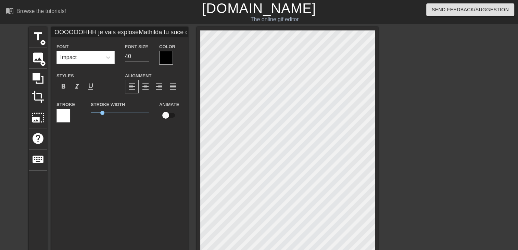
type input "OOOOOOHHH je vais exploséMathilda tu suce co"
type textarea "OOOOOOHHH je vais explosé Mathilda tu suce co"
type input "OOOOOOHHH je vais exploséMathilda tu suce com"
type textarea "OOOOOOHHH je vais explosé Mathilda tu suce com"
type input "OOOOOOHHH je vais exploséMathilda tu suce comm"
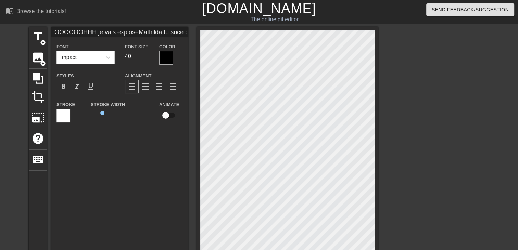
type textarea "OOOOOOHHH je vais explosé Mathilda tu suce comm"
type input "OOOOOOHHH je vais exploséMathilda tu suce comme"
type textarea "OOOOOOHHH je vais explosé Mathilda tu suce comme"
type input "OOOOOOHHH je vais exploséMathilda tu suce comme"
type textarea "OOOOOOHHH je vais explosé Mathilda tu suce comme"
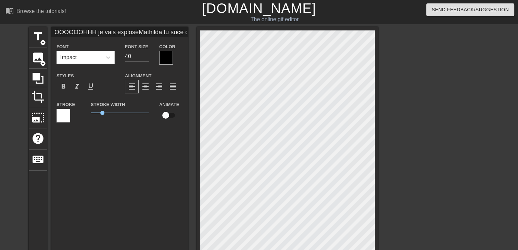
scroll to position [1, 0]
type input "OOOOOOHHH je vais exploséMathilda tu suce commeu"
type textarea "OOOOOOHHH je vais explosé Mathilda tu suce comme u"
type input "OOOOOOHHH je vais exploséMathilda tu suce commeun"
type textarea "OOOOOOHHH je vais explosé Mathilda tu suce comme un"
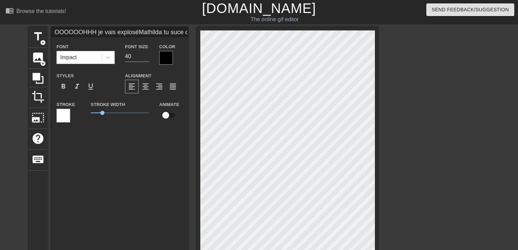
type input "OOOOOOHHH je vais exploséMathilda tu suce commeune"
type textarea "OOOOOOHHH je vais explosé Mathilda tu suce comme une"
type input "OOOOOOHHH je vais exploséMathilda tu suce commeune"
type textarea "OOOOOOHHH je vais explosé Mathilda tu suce comme une"
type input "OOOOOOHHH je vais exploséMathilda tu suce commeune v"
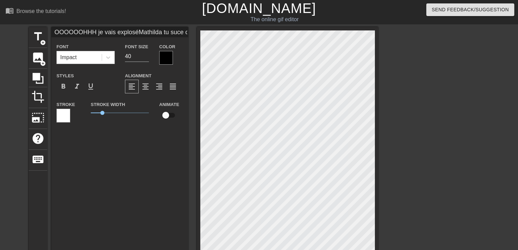
type textarea "OOOOOOHHH je vais explosé Mathilda tu suce comme une v"
type input "OOOOOOHHH je vais exploséMathilda tu suce commeune vr"
type textarea "OOOOOOHHH je vais explosé Mathilda tu suce comme une vr"
type input "OOOOOOHHH je vais exploséMathilda tu suce commeune vra"
type textarea "OOOOOOHHH je vais explosé Mathilda tu suce comme une vra"
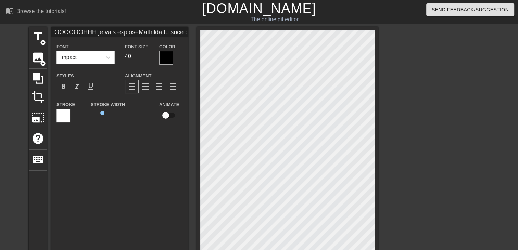
type input "OOOOOOHHH je vais exploséMathilda tu suce commeune vrai"
type textarea "OOOOOOHHH je vais explosé Mathilda tu suce comme une vrai"
type input "OOOOOOHHH je vais exploséMathilda tu suce commeune vraie"
type textarea "OOOOOOHHH je vais explosé Mathilda tu suce comme une vraie"
type input "OOOOOOHHH je vais exploséMathilda tu suce commeune vraie"
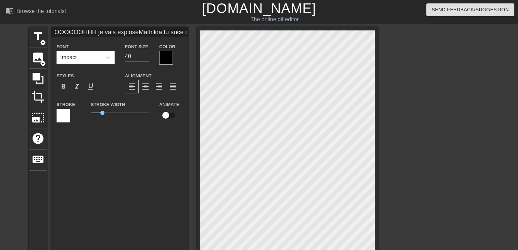
type textarea "OOOOOOHHH je vais explosé Mathilda tu suce comme une vraie"
type input "OOOOOOHHH je vais exploséMathilda tu suce commeune vraie c"
type textarea "OOOOOOHHH je vais explosé Mathilda tu suce comme une vraie c"
type input "OOOOOOHHH je vais exploséMathilda tu suce commeune vraie ch"
type textarea "OOOOOOHHH je vais explosé Mathilda tu suce comme une vraie ch"
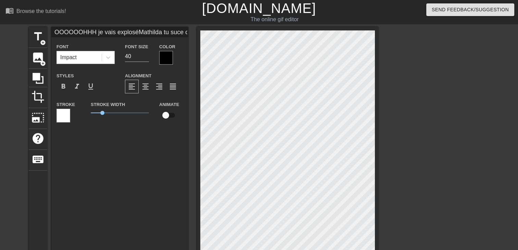
type input "OOOOOOHHH je vais exploséMathilda tu suce commeune vraie chi"
type textarea "OOOOOOHHH je vais explosé Mathilda tu suce comme une vraie chi"
type input "OOOOOOHHH je vais exploséMathilda tu suce commeune vraie chie"
type textarea "OOOOOOHHH je vais explosé Mathilda tu suce comme une vraie chie"
type input "OOOOOOHHH je vais exploséMathilda tu suce commeune vraie chien"
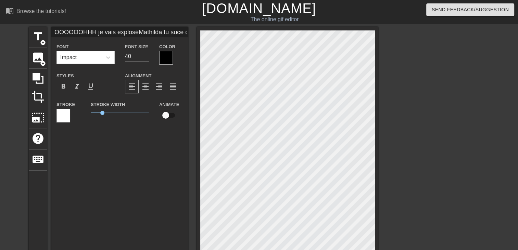
type textarea "OOOOOOHHH je vais explosé Mathilda tu suce comme une vraie chien"
type input "OOOOOOHHH je vais exploséMathilda tu suce commeune vraie chienn"
type textarea "OOOOOOHHH je vais explosé Mathilda tu suce comme une vraie chienn"
type input "OOOOOOHHH je vais exploséMathilda tu suce commeune vraie chienne"
type textarea "OOOOOOHHH je vais explosé Mathilda tu suce comme une vraie chienne"
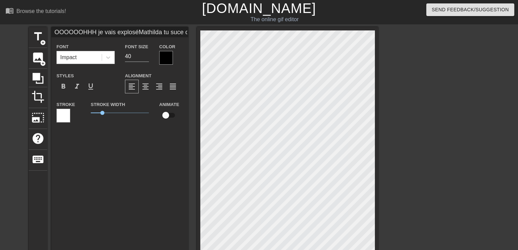
type input "OOOOOOHHH je vais exploséMathilda tu suce commeune vraie chienne"
type textarea "OOOOOOHHH je vais explosé Mathilda tu suce comme une vraie chienne"
type input "OOOOOOHHH je vais exploséMathilda tu suce commeune vraie chienneo"
type textarea "OOOOOOHHH je vais explosé Mathilda tu suce comme une vraie chienne o"
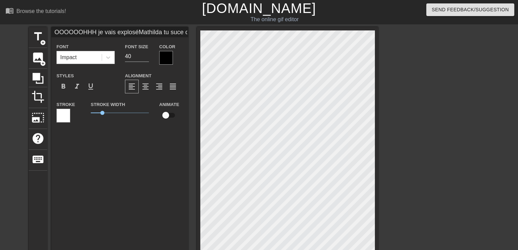
type input "OOOOOOHHH je vais exploséMathilda tu suce commeune vraie chienneoh"
type textarea "OOOOOOHHH je vais explosé Mathilda tu suce comme une vraie chienne oh"
type input "OOOOOOHHH je vais exploséMathilda tu suce commeune vraie chienneohh"
type textarea "OOOOOOHHH je vais explosé Mathilda tu suce comme une vraie chienne ohh"
type input "OOOOOOHHH je vais exploséMathilda tu suce commeune vraie chienneohhh"
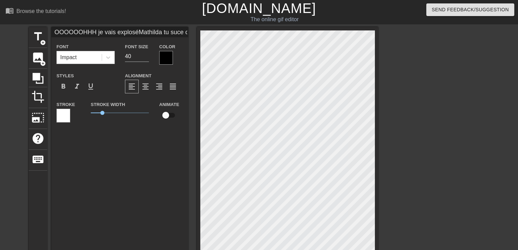
type textarea "OOOOOOHHH je vais explosé Mathilda tu suce comme une vraie chienne ohhh"
type input "OOOOOOHHH je vais exploséMathilda tu suce commeune vraie chienneohhhh"
type textarea "OOOOOOHHH je vais explosé Mathilda tu suce comme une vraie chienne ohhhh"
type input "OOOOOOHHH je vais exploséMathilda tu suce commeune vraie chienneohhhhh"
type textarea "OOOOOOHHH je vais explosé Mathilda tu suce comme une vraie chienne ohhhhh"
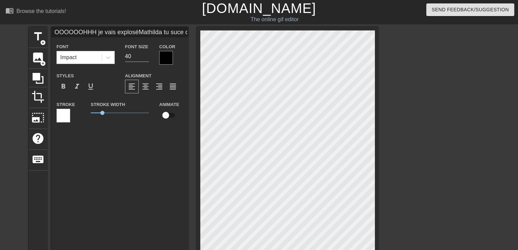
type input "OOOOOOHHH je vais exploséMathilda tu suce commeune vraie chienneohhhhhh"
type textarea "OOOOOOHHH je vais explosé Mathilda tu suce comme une vraie chienne ohhhhhh"
type input "OOOOOOHHH je vais exploséMathilda tu suce commeune vraie chienneohhhhhhh"
type textarea "OOOOOOHHH je vais explosé Mathilda tu suce comme une vraie chienne ohhhhhhh"
type input "OOOOOOHHH je vais exploséMathilda tu suce commeune vraie chienneohhhhhhhh"
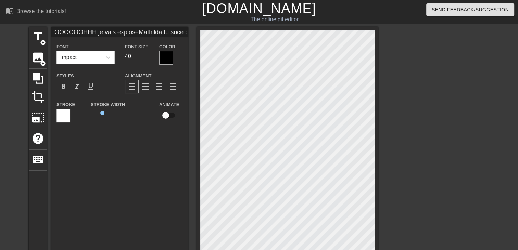
type textarea "OOOOOOHHH je vais explosé Mathilda tu suce comme une vraie chienne ohhhhhhhh"
click at [376, 65] on div at bounding box center [288, 207] width 182 height 360
click at [166, 57] on div at bounding box center [166, 58] width 14 height 14
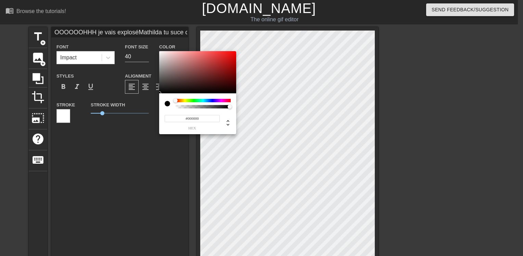
type input "OOOOOOHHH je vais exploséMathilda tu suce commeune vraie chienneohhhhhhhh"
type input "#F20F0F"
type input "OOOOOOHHH je vais exploséMathilda tu suce commeune vraie chienneohhhhhhhh"
type input "#F40F0F"
click at [232, 53] on div at bounding box center [197, 72] width 77 height 42
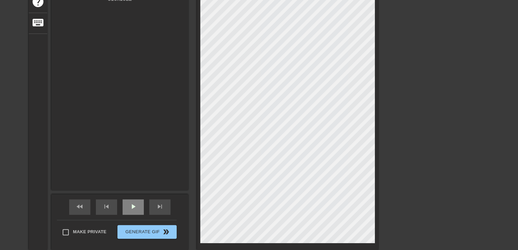
click at [132, 213] on div "play_arrow" at bounding box center [133, 207] width 21 height 15
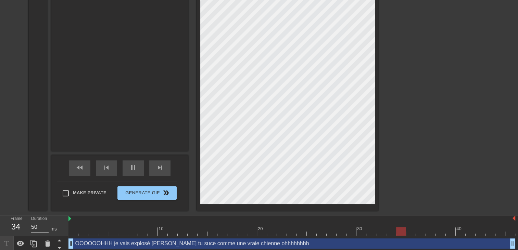
scroll to position [178, 0]
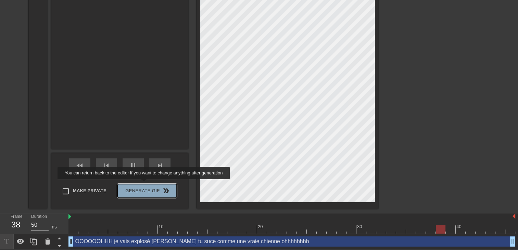
click at [145, 184] on button "Generate Gif double_arrow" at bounding box center [146, 191] width 59 height 14
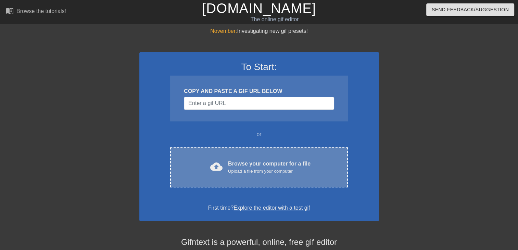
click at [259, 160] on div "Browse your computer for a file Upload a file from your computer" at bounding box center [269, 167] width 83 height 15
